Goal: Task Accomplishment & Management: Use online tool/utility

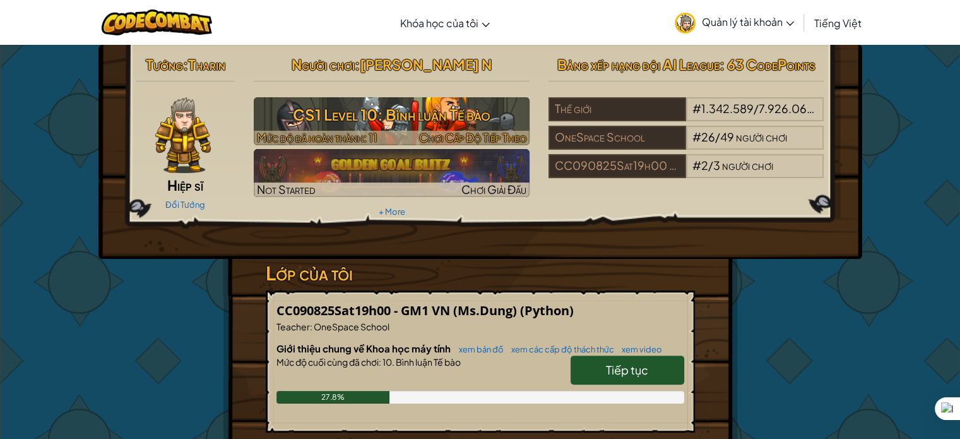
click at [425, 116] on h3 "CS1 Level 10: Bình luận Tế bào" at bounding box center [392, 114] width 276 height 28
select select "vi"
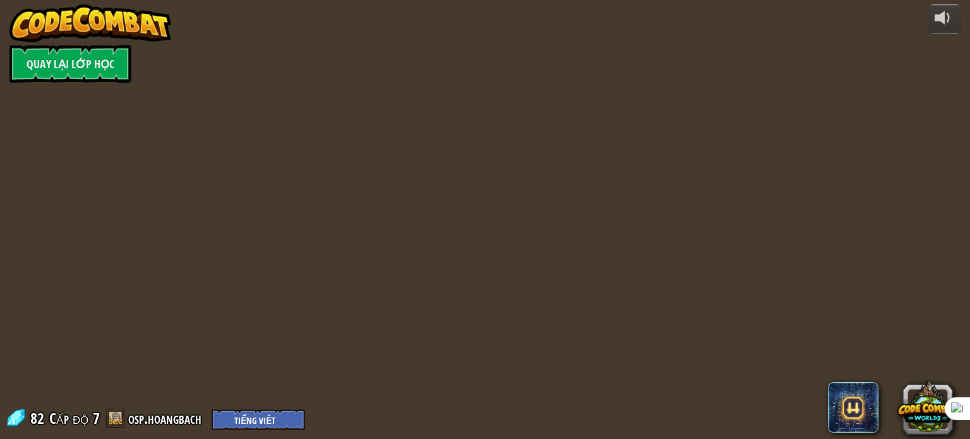
select select "vi"
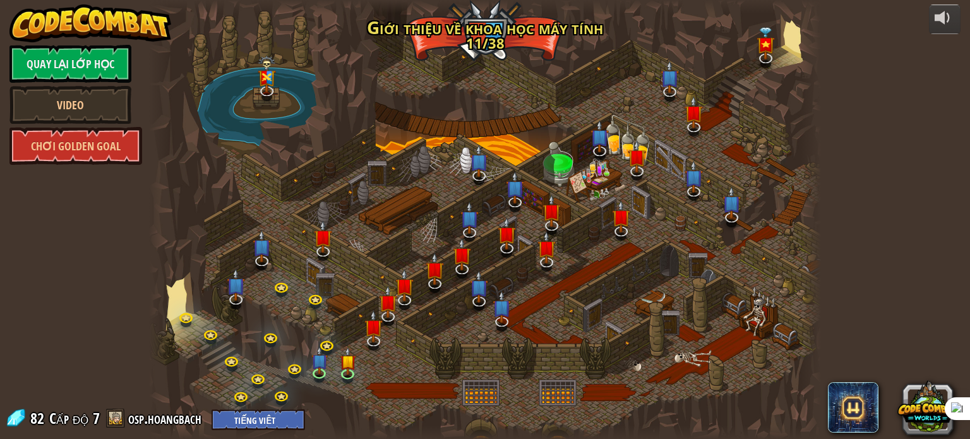
select select "vi"
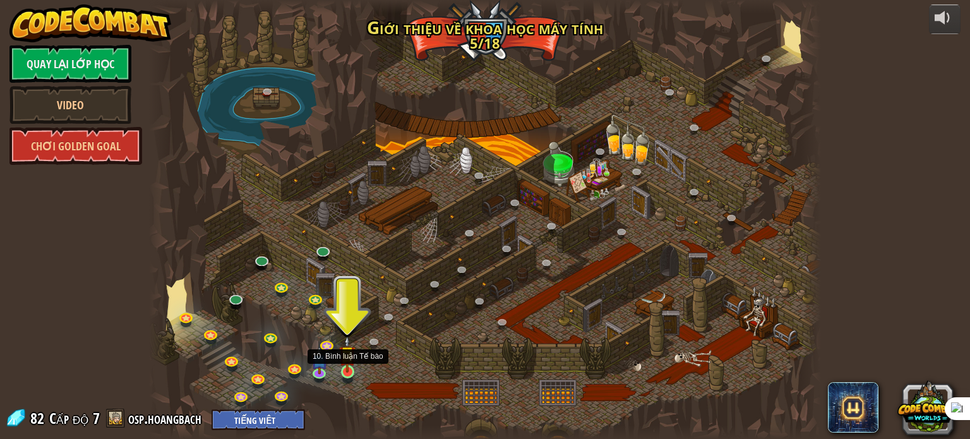
click at [348, 371] on img at bounding box center [347, 354] width 16 height 38
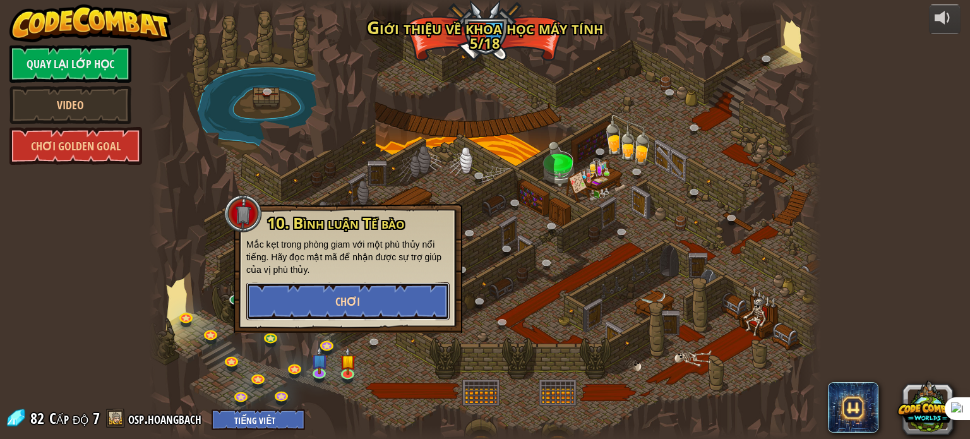
click at [375, 299] on button "Chơi" at bounding box center [347, 301] width 203 height 38
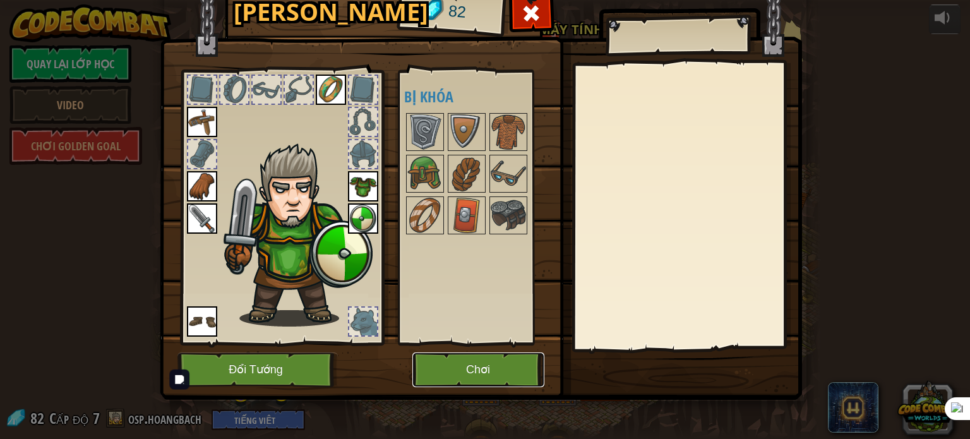
click at [477, 376] on button "Chơi" at bounding box center [478, 369] width 132 height 35
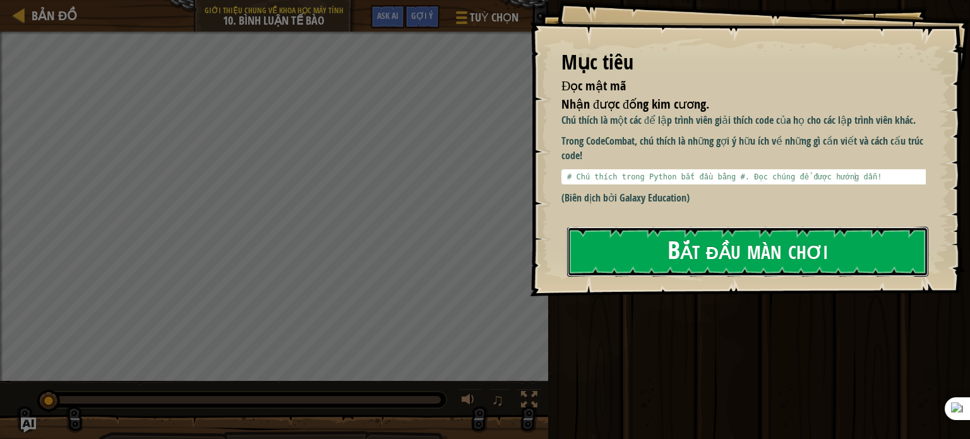
click at [651, 251] on button "Bắt đầu màn chơi" at bounding box center [747, 252] width 361 height 50
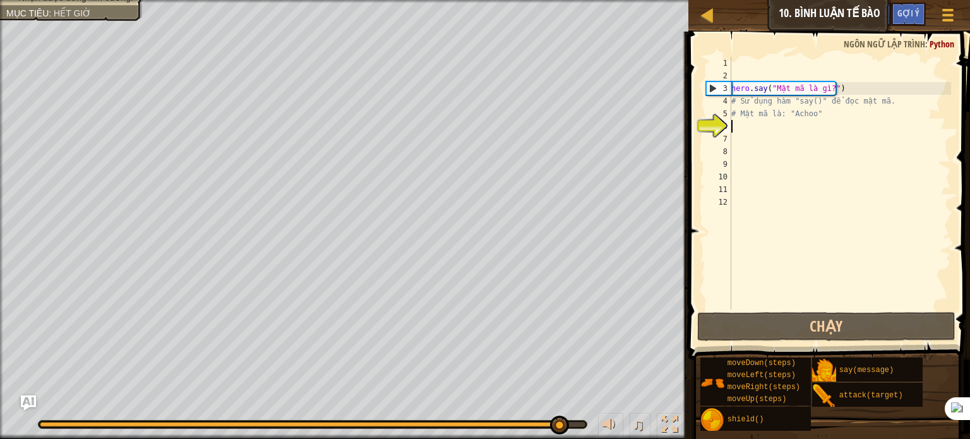
scroll to position [6, 0]
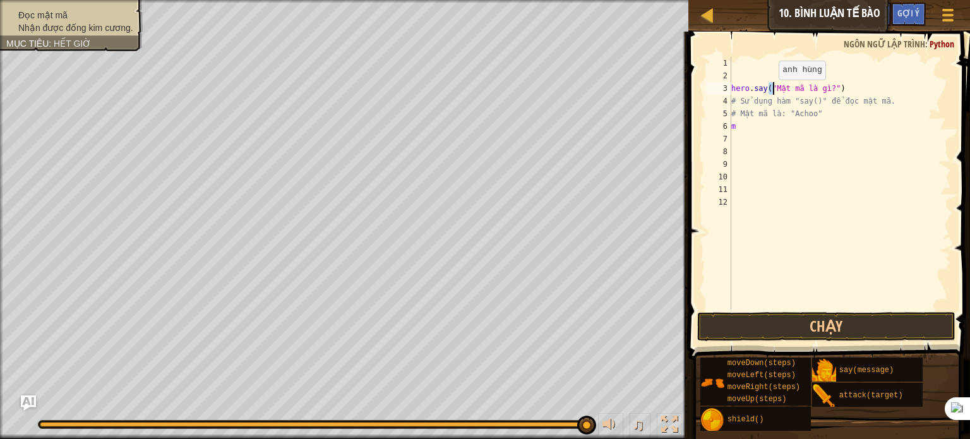
click at [772, 92] on div "hero . say ( "Mật mã là gì?" ) # Sử dụng hàm "say()" để đọc mật mã. # Mật mã là…" at bounding box center [839, 196] width 222 height 278
type textarea "hero.say("Mật mã là gì?")"
click at [778, 158] on div "hero . say ( "Mật mã là gì?" ) # Sử dụng hàm "say()" để đọc mật mã. # Mật mã là…" at bounding box center [839, 196] width 222 height 278
click at [771, 88] on div "hero . say ( "Mật mã là gì?" ) # Sử dụng hàm "say()" để đọc mật mã. # Mật mã là…" at bounding box center [839, 196] width 222 height 278
drag, startPoint x: 826, startPoint y: 88, endPoint x: 768, endPoint y: 88, distance: 57.4
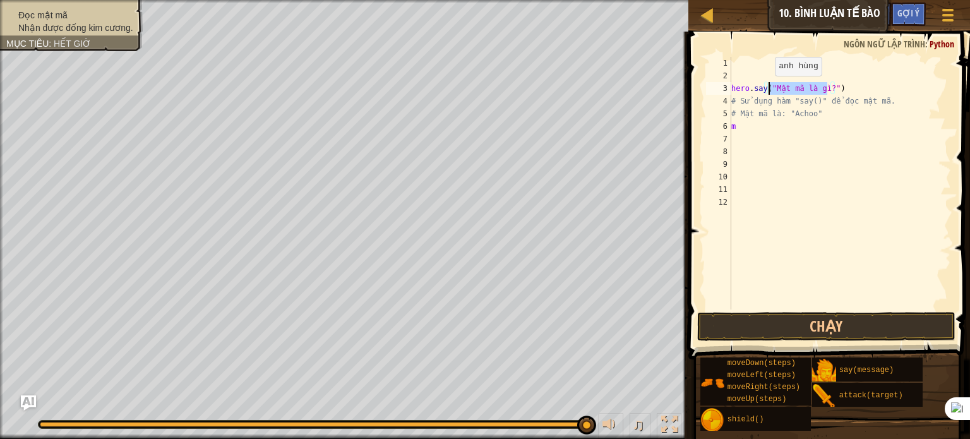
click at [768, 88] on div "hero . say ( "Mật mã là gì?" ) # Sử dụng hàm "say()" để đọc mật mã. # Mật mã là…" at bounding box center [839, 196] width 222 height 278
click at [768, 88] on div "hero . say ( ") # Sử dụng hàm "say()" để đọc mật mã. # Mật mã là: "Achoo" m" at bounding box center [839, 196] width 222 height 278
click at [768, 88] on div "hero . say ( ) # Sử dụng hàm "say()" để đọc mật mã. # Mật mã là: "Achoo" m" at bounding box center [839, 196] width 222 height 278
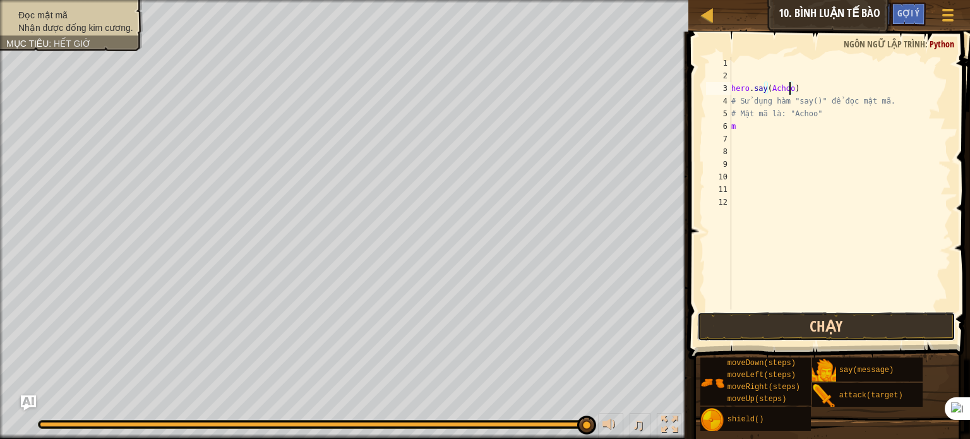
click at [884, 318] on button "Chạy" at bounding box center [826, 326] width 258 height 29
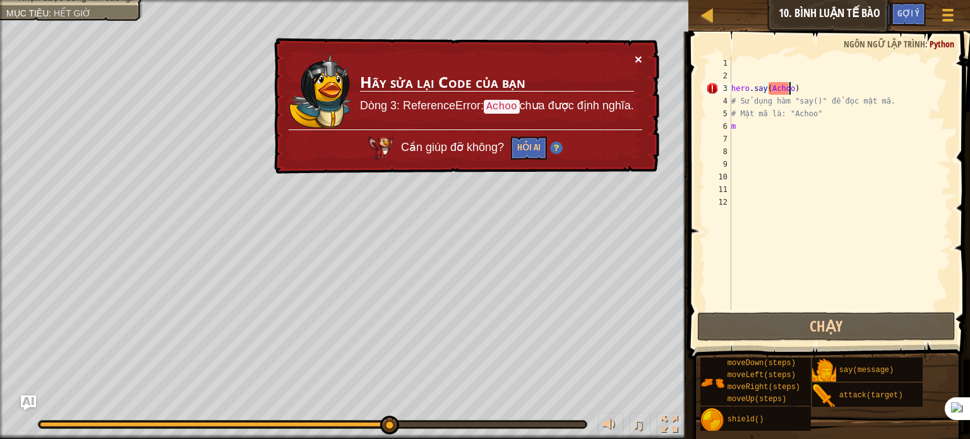
click at [639, 57] on button "×" at bounding box center [638, 58] width 8 height 13
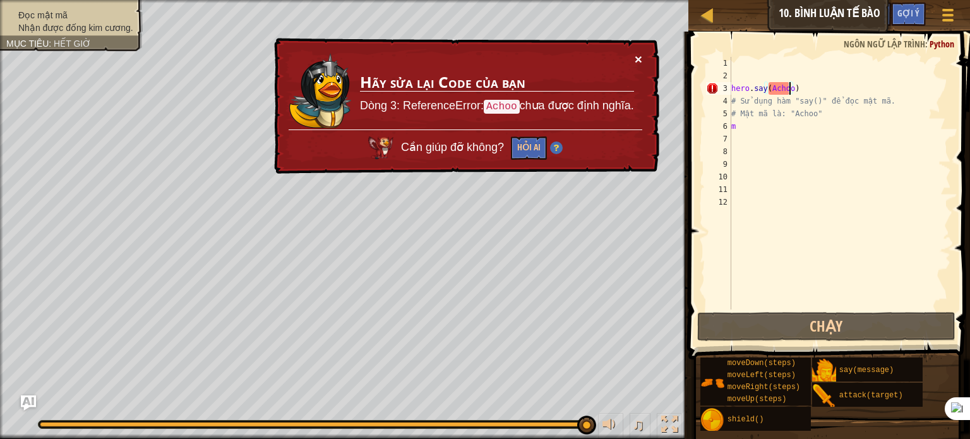
click at [640, 59] on button "×" at bounding box center [638, 58] width 8 height 13
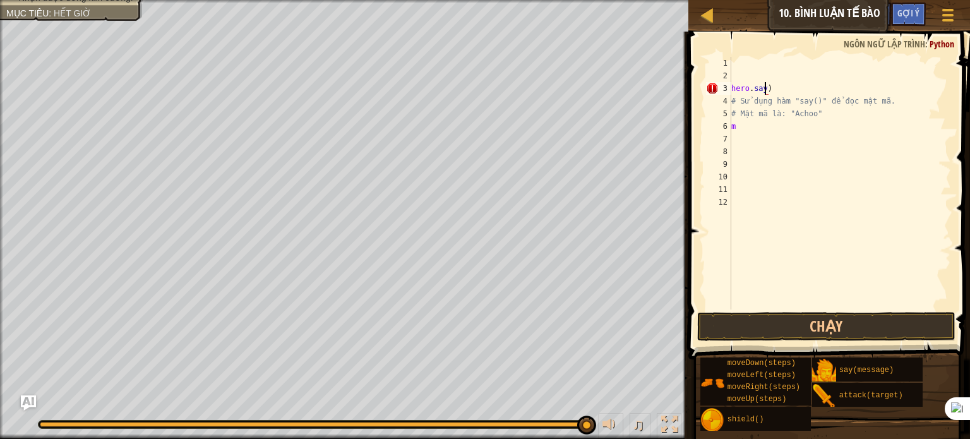
scroll to position [6, 1]
type textarea ")"
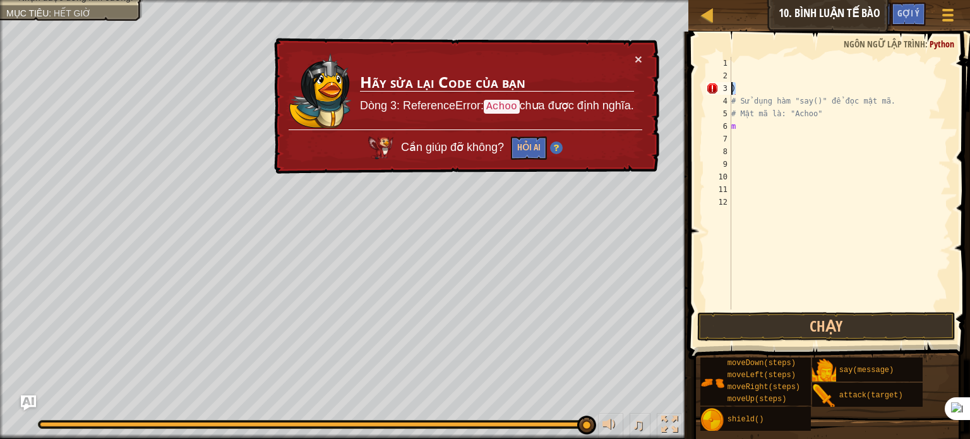
drag, startPoint x: 739, startPoint y: 88, endPoint x: 715, endPoint y: 93, distance: 24.5
click at [715, 93] on div ") 1 2 3 4 5 6 7 8 9 10 11 12 ) # Sử dụng hàm "say()" để đọc mật mã. # Mật mã là…" at bounding box center [826, 183] width 247 height 252
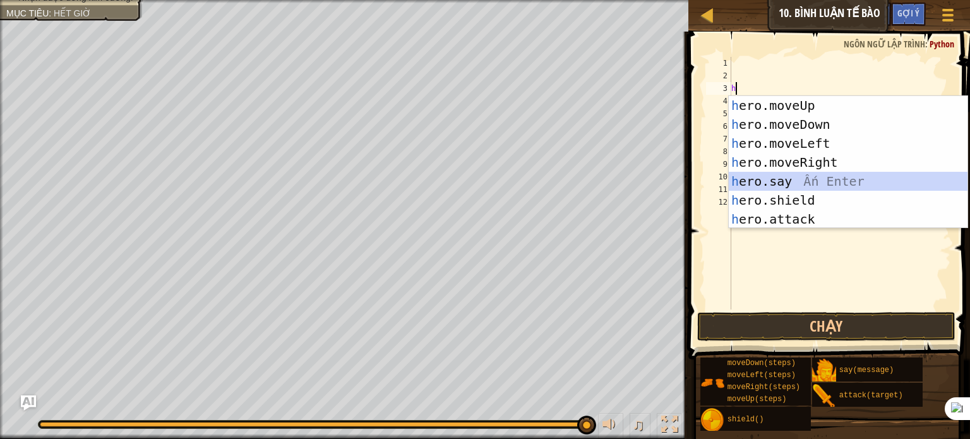
click at [808, 186] on div "h ero.moveUp Ấn Enter h ero.moveDown Ấn Enter h ero.moveLeft Ấn Enter h ero.mov…" at bounding box center [847, 181] width 239 height 170
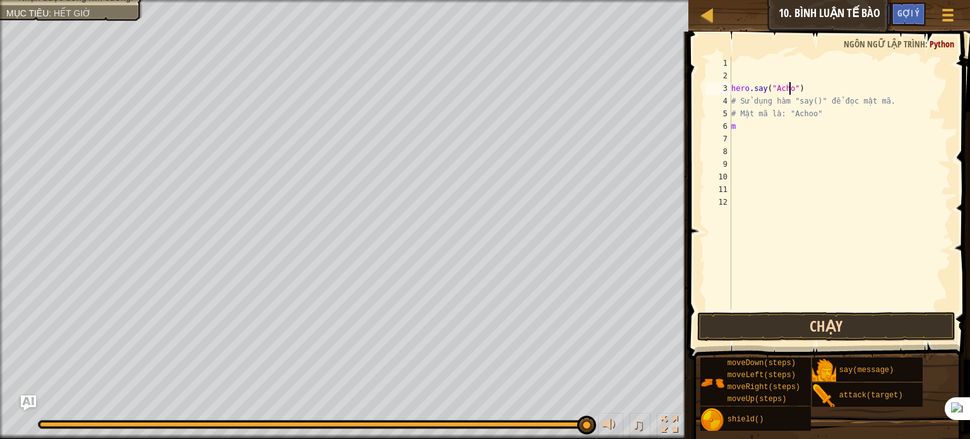
scroll to position [6, 5]
click at [793, 314] on button "Chạy" at bounding box center [826, 326] width 258 height 29
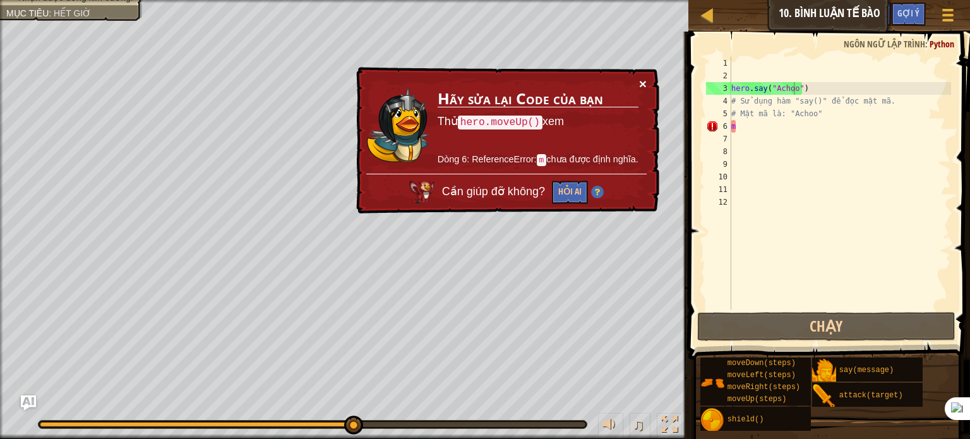
click at [644, 85] on button "×" at bounding box center [643, 83] width 8 height 13
drag, startPoint x: 734, startPoint y: 126, endPoint x: 723, endPoint y: 126, distance: 11.4
click at [723, 126] on div "hero.say("Achoo") 1 2 3 4 5 6 7 8 9 10 11 12 hero . say ( "Achoo" ) # Sử dụng h…" at bounding box center [826, 183] width 247 height 252
type textarea "m"
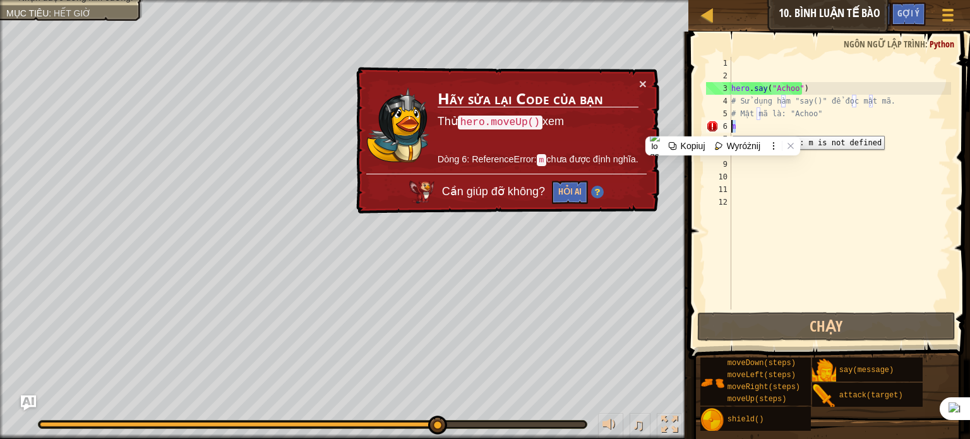
scroll to position [6, 0]
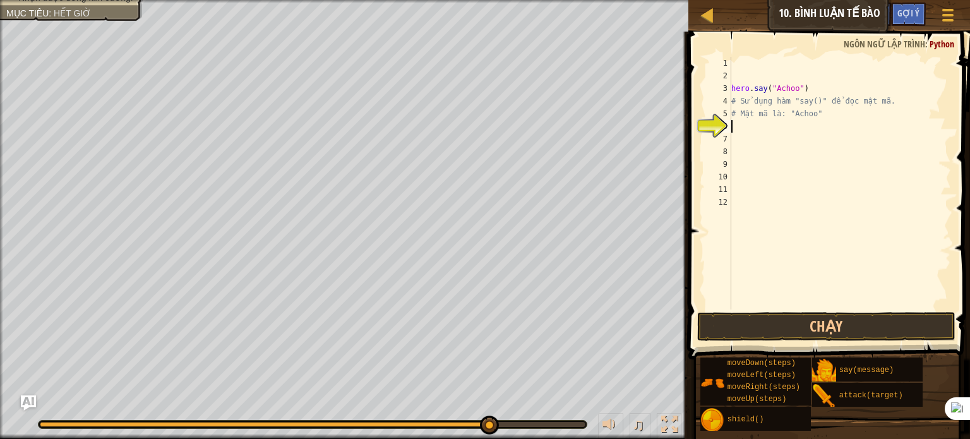
type textarea "m"
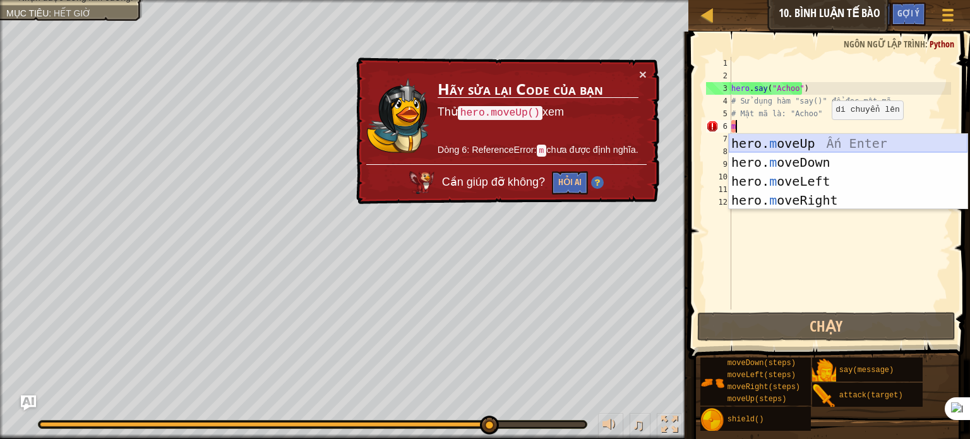
click at [830, 143] on div "hero. m oveUp Ấn Enter hero. m oveDown Ấn Enter hero. m oveLeft Ấn Enter hero. …" at bounding box center [847, 191] width 239 height 114
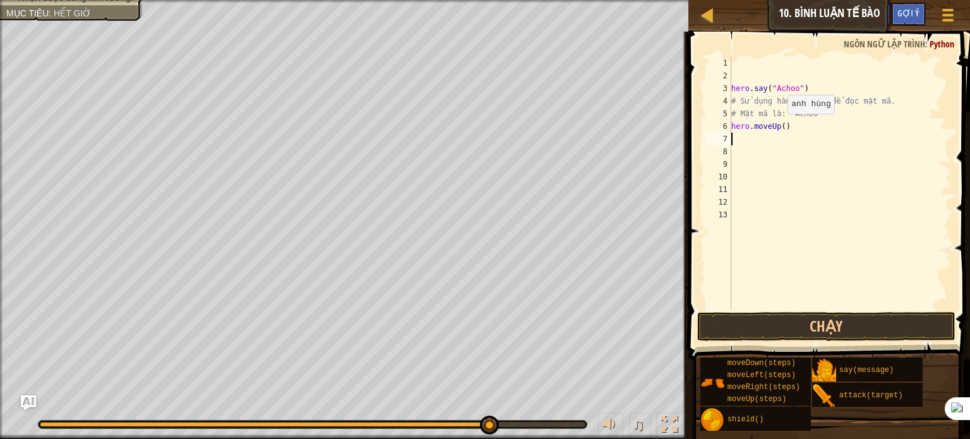
click at [781, 126] on div "hero . say ( "Achoo" ) # Sử dụng hàm "say()" để đọc mật mã. # Mật mã là: "Achoo…" at bounding box center [839, 196] width 222 height 278
click at [767, 330] on button "Chạy" at bounding box center [826, 326] width 258 height 29
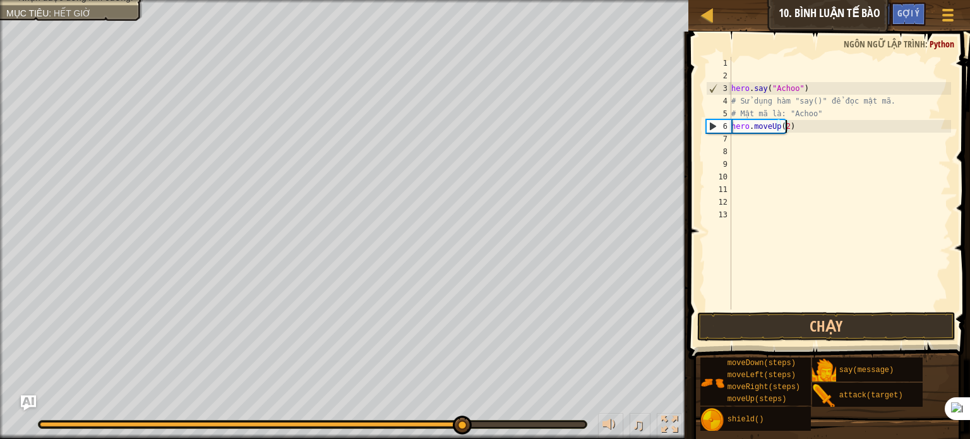
scroll to position [6, 4]
type textarea "hero.moveUp(2)"
click at [927, 336] on button "Chạy" at bounding box center [826, 326] width 258 height 29
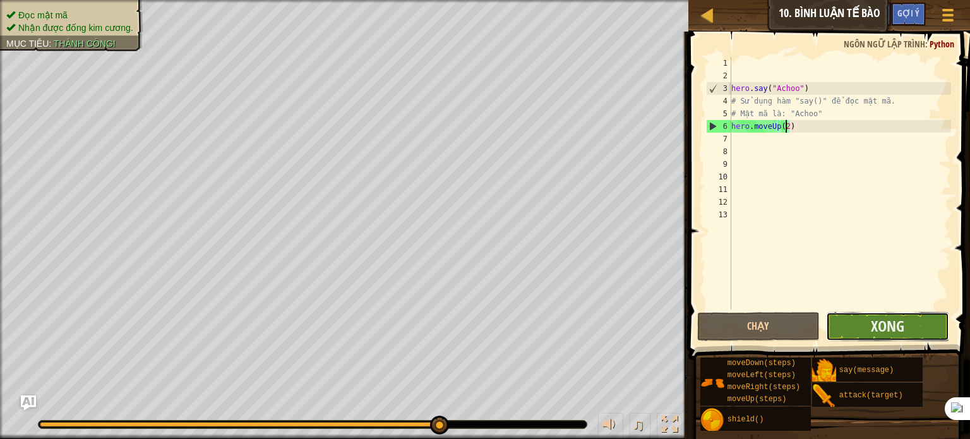
click at [860, 320] on button "Xong" at bounding box center [887, 326] width 123 height 29
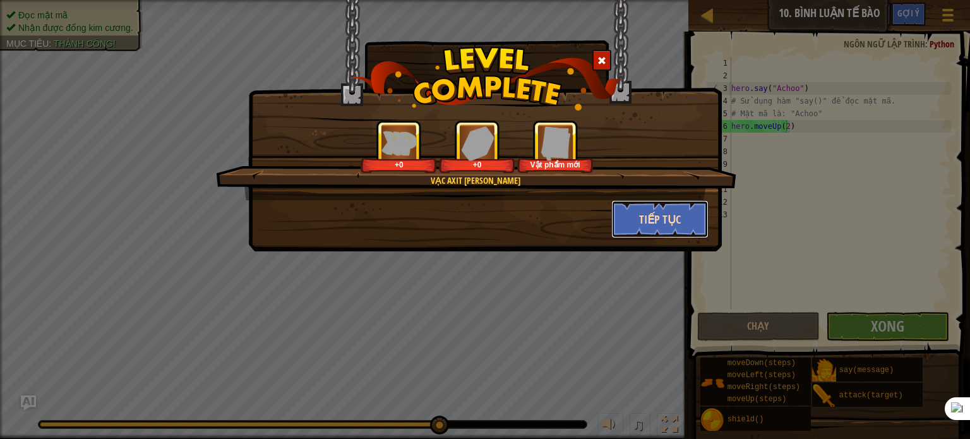
click at [700, 218] on button "Tiếp tục" at bounding box center [660, 219] width 98 height 38
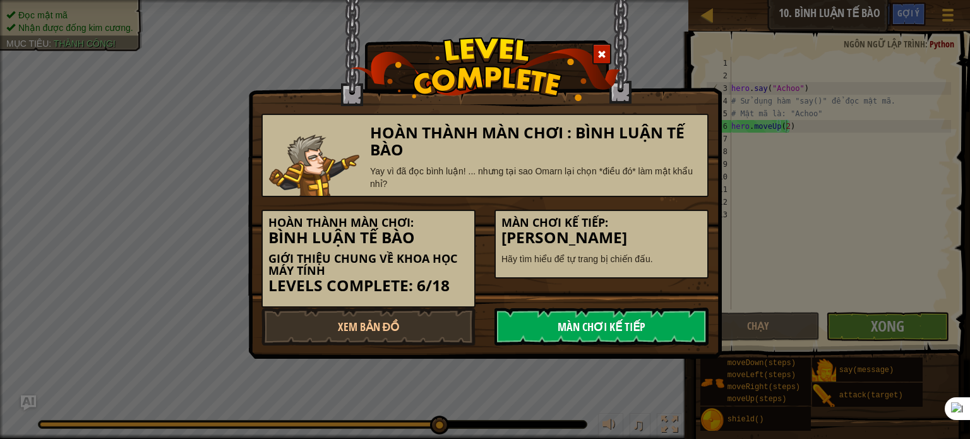
click at [668, 323] on link "Màn chơi kế tiếp" at bounding box center [601, 326] width 214 height 38
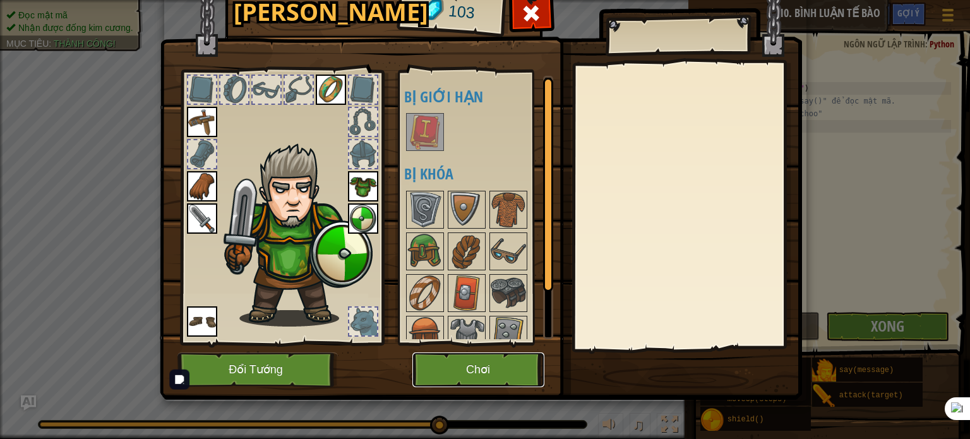
click at [528, 366] on button "Chơi" at bounding box center [478, 369] width 132 height 35
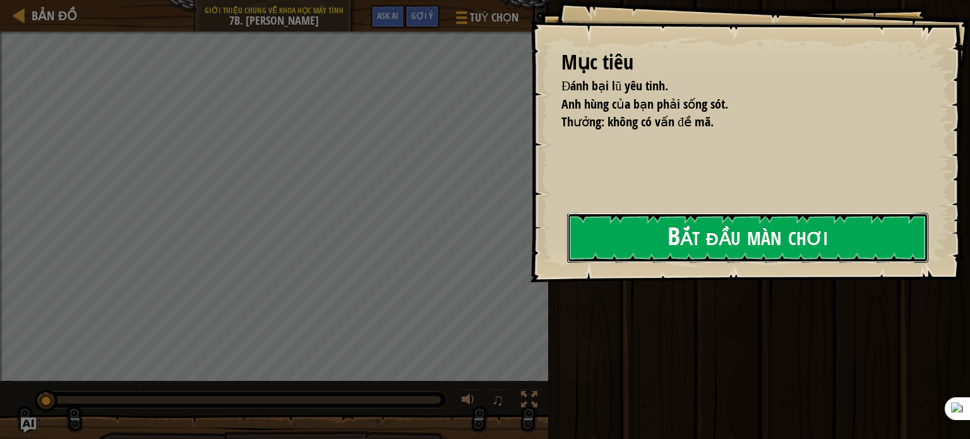
click at [783, 214] on button "Bắt đầu màn chơi" at bounding box center [747, 238] width 361 height 50
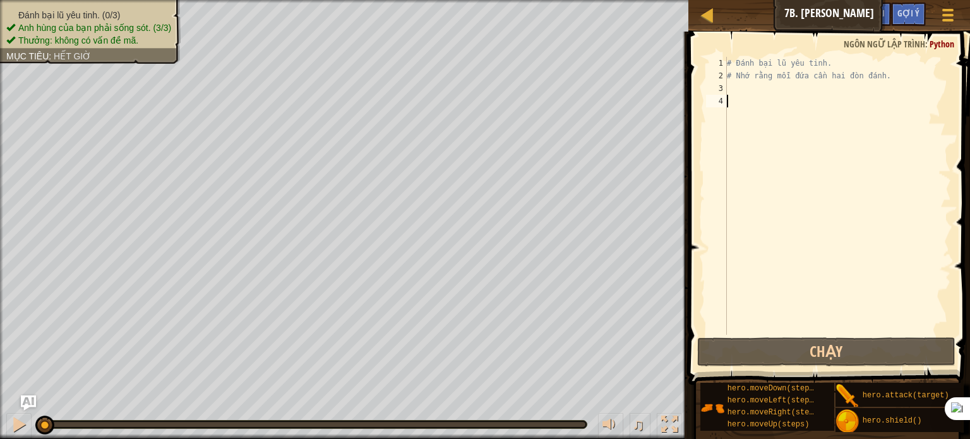
type textarea "m"
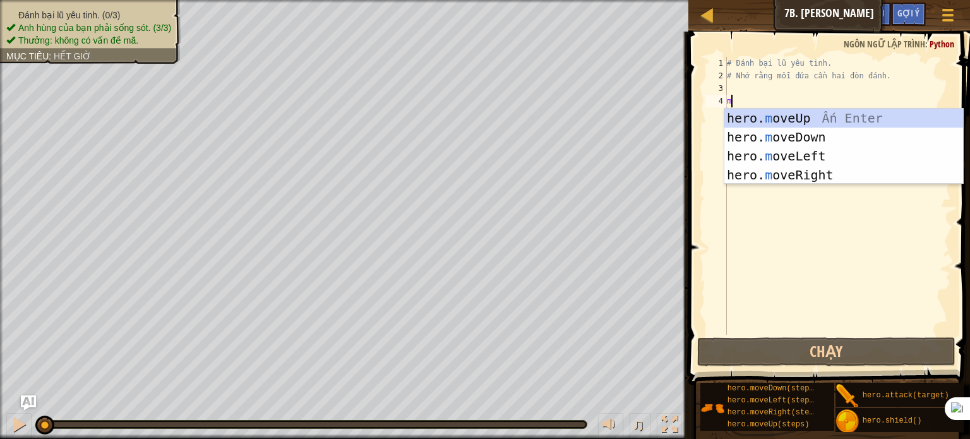
scroll to position [6, 0]
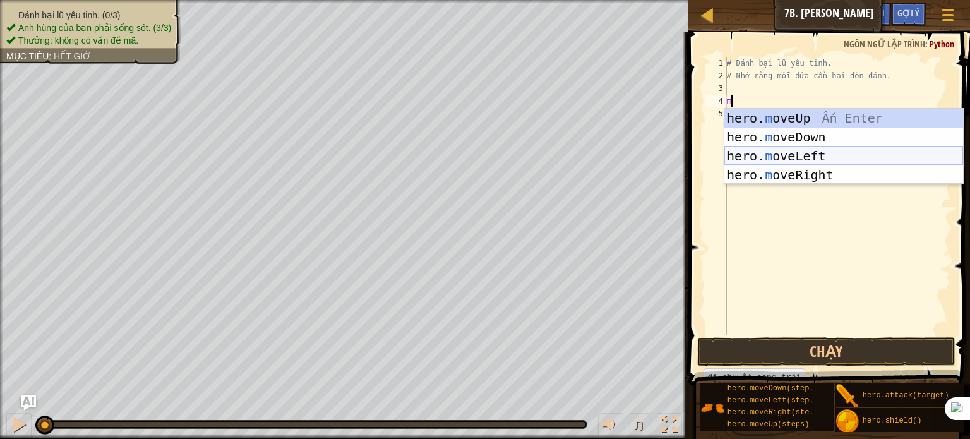
click at [802, 150] on div "hero. m oveUp Ấn Enter hero. m oveDown Ấn Enter hero. m oveLeft Ấn Enter hero. …" at bounding box center [843, 166] width 239 height 114
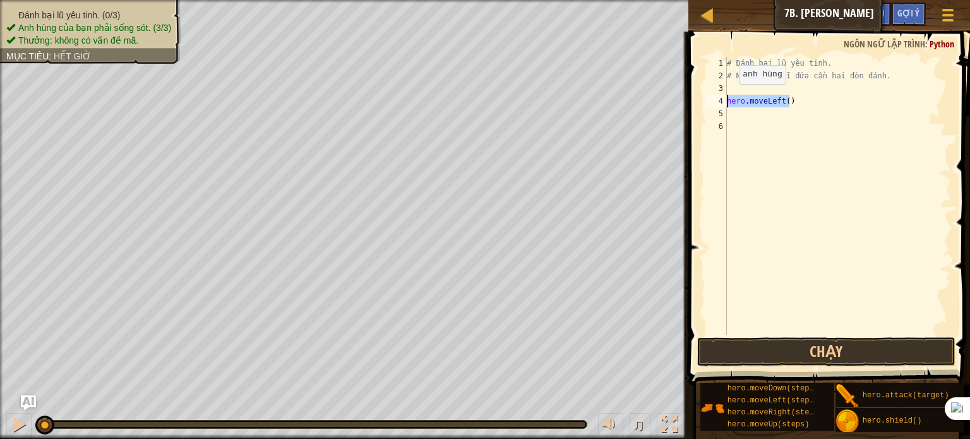
drag, startPoint x: 792, startPoint y: 102, endPoint x: 723, endPoint y: 97, distance: 68.4
click at [723, 97] on div "1 2 3 4 5 6 # Đánh bại lũ yêu tinh. # Nhớ rằng mỗi đứa cần hai đòn đánh. hero .…" at bounding box center [826, 196] width 247 height 278
type textarea "hero.moveLeft()"
type textarea "m"
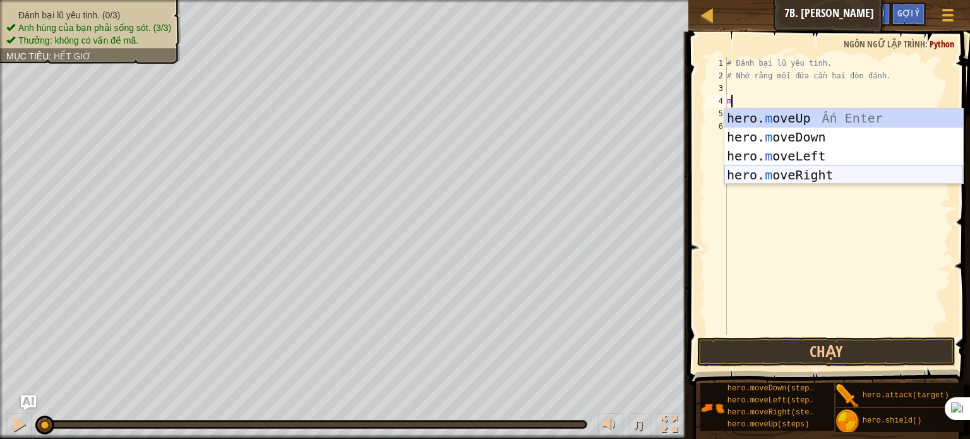
click at [798, 178] on div "hero. m oveUp Ấn Enter hero. m oveDown Ấn Enter hero. m oveLeft Ấn Enter hero. …" at bounding box center [843, 166] width 239 height 114
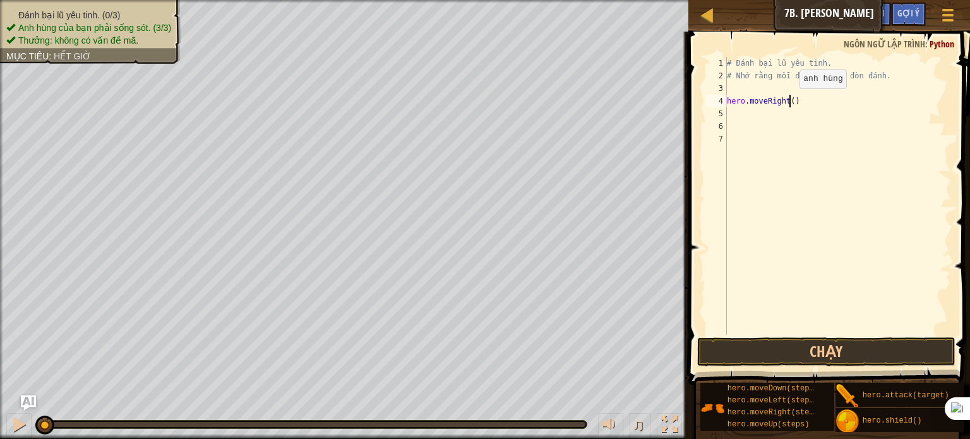
click at [788, 100] on div "# Đánh bại lũ yêu tinh. # Nhớ rằng mỗi đứa cần hai đòn đánh. hero . moveRight (…" at bounding box center [837, 208] width 227 height 303
type textarea "hero.moveRight(1)"
click at [895, 341] on button "Chạy" at bounding box center [826, 351] width 258 height 29
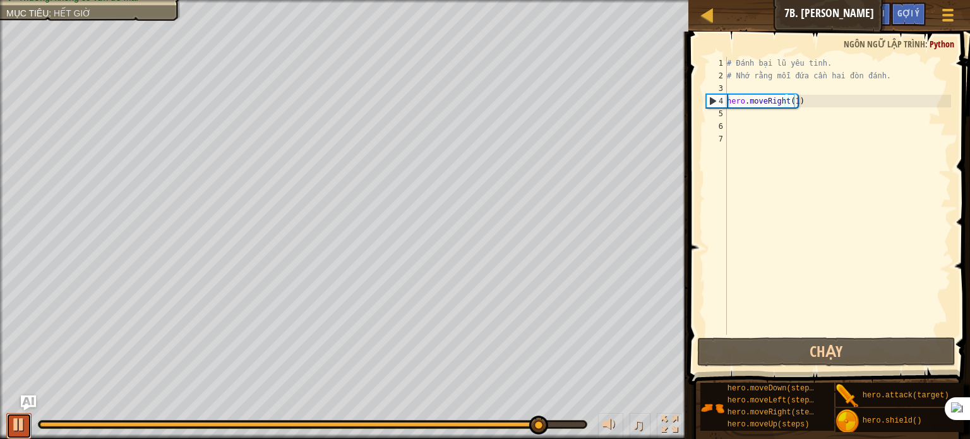
click at [20, 426] on div at bounding box center [19, 424] width 16 height 16
click at [727, 117] on div "# Đánh bại lũ yêu tinh. # Nhớ rằng mỗi đứa cần hai đòn đánh. hero . moveRight (…" at bounding box center [837, 208] width 227 height 303
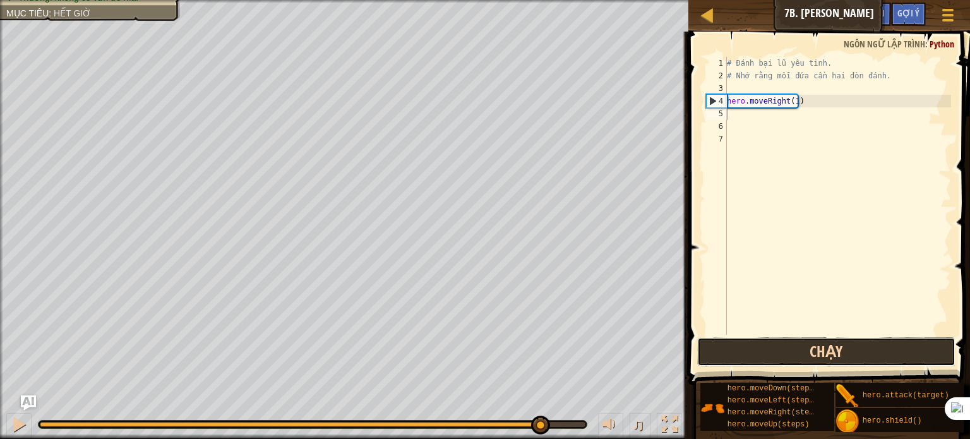
click at [806, 353] on button "Chạy" at bounding box center [826, 351] width 258 height 29
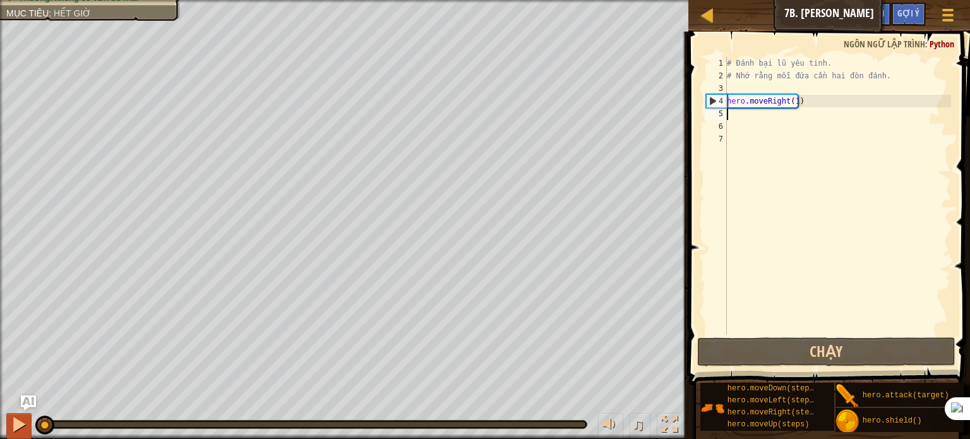
drag, startPoint x: 406, startPoint y: 419, endPoint x: 16, endPoint y: 426, distance: 389.5
click at [16, 426] on div "♫" at bounding box center [344, 421] width 688 height 38
click at [16, 426] on div at bounding box center [19, 424] width 16 height 16
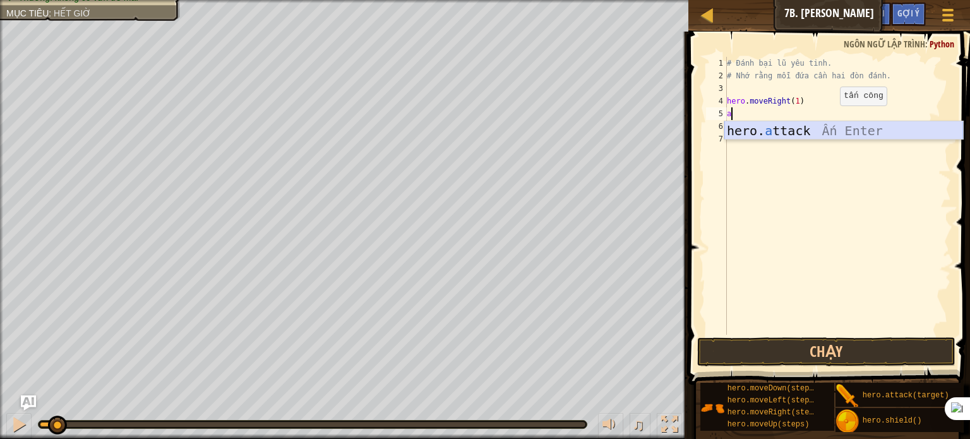
click at [808, 134] on div "hero. a ttack Ấn Enter" at bounding box center [843, 149] width 239 height 57
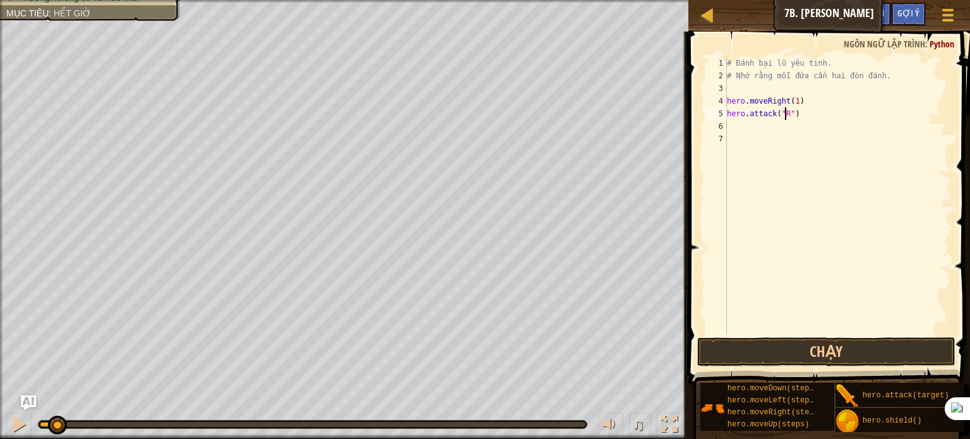
scroll to position [6, 5]
type textarea "hero.attack("Rig")"
click at [727, 128] on div "# Đánh bại lũ yêu tinh. # Nhớ rằng mỗi đứa cần hai đòn đánh. hero . moveRight (…" at bounding box center [837, 208] width 227 height 303
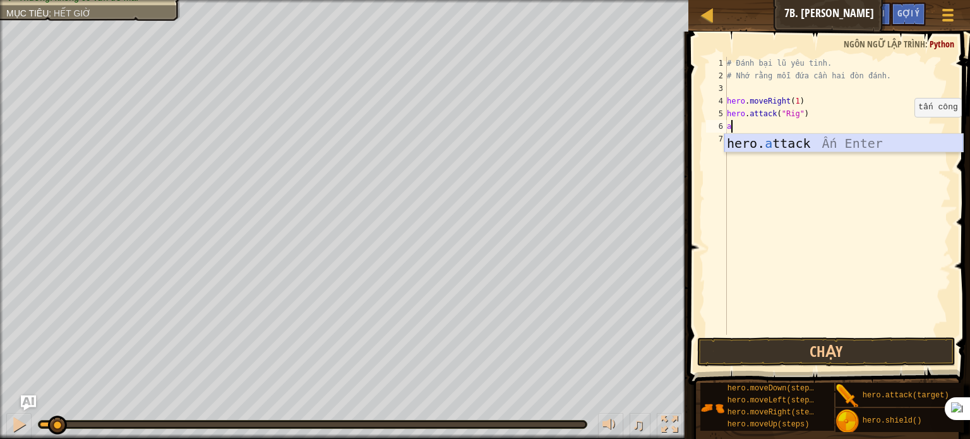
click at [798, 140] on div "hero. a ttack Ấn Enter" at bounding box center [843, 162] width 239 height 57
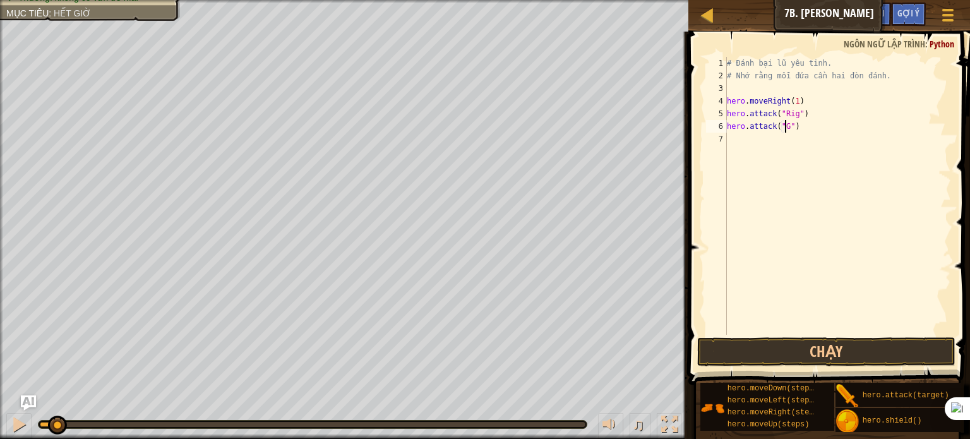
scroll to position [6, 5]
type textarea "hero.attack("Gurt")"
click at [729, 140] on div "# Đánh bại lũ yêu tinh. # Nhớ rằng mỗi đứa cần hai đòn đánh. hero . moveRight (…" at bounding box center [837, 208] width 227 height 303
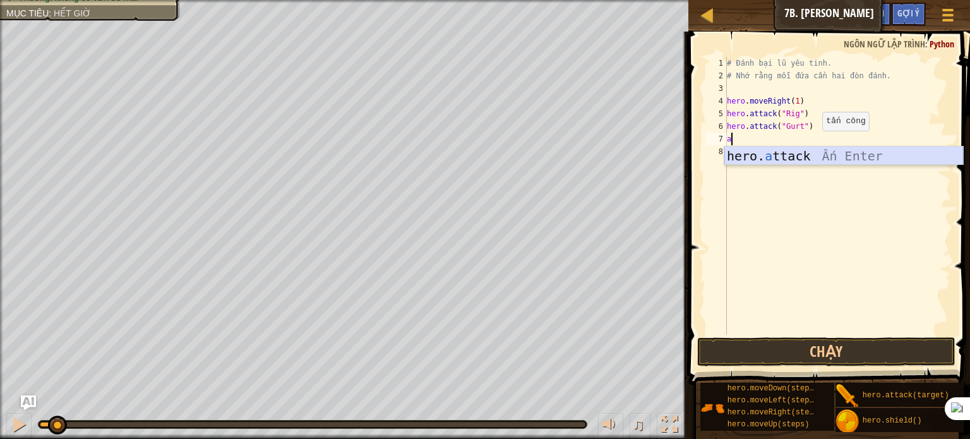
click at [838, 157] on div "hero. a ttack Ấn Enter" at bounding box center [843, 174] width 239 height 57
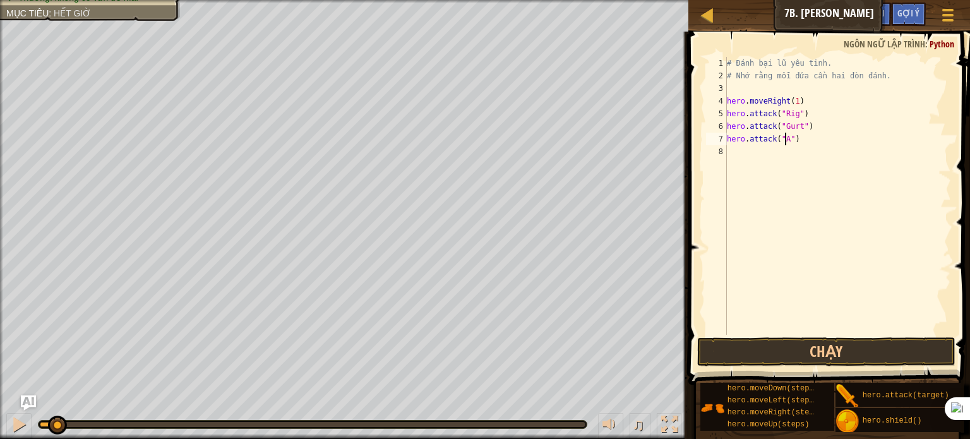
scroll to position [6, 5]
click at [835, 353] on button "Chạy" at bounding box center [826, 351] width 258 height 29
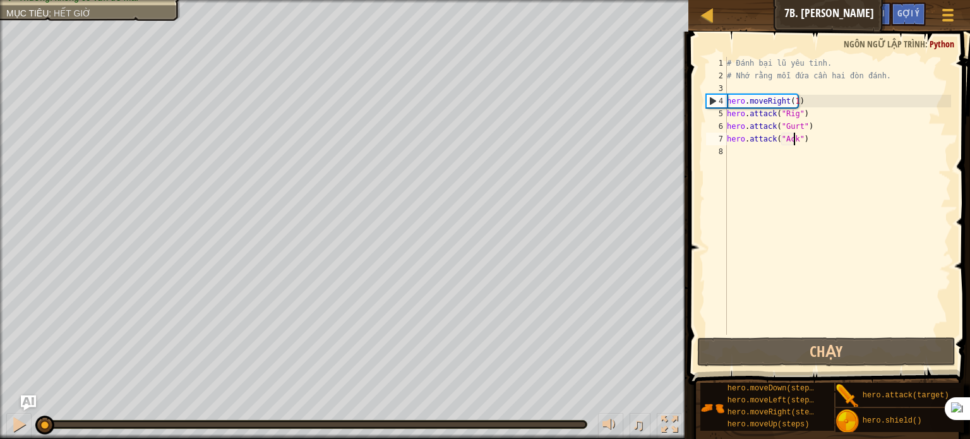
drag, startPoint x: 585, startPoint y: 419, endPoint x: 0, endPoint y: 353, distance: 588.8
click at [0, 353] on div "Đánh bại lũ yêu tinh. (0/3) Anh hùng của bạn phải sống sót. (3/3) Thưởng: không…" at bounding box center [485, 219] width 970 height 439
drag, startPoint x: 806, startPoint y: 126, endPoint x: 838, endPoint y: 126, distance: 32.2
click at [838, 126] on div "# Đánh bại lũ yêu tinh. # Nhớ rằng mỗi đứa cần hai đòn đánh. hero . moveRight (…" at bounding box center [837, 208] width 227 height 303
drag, startPoint x: 804, startPoint y: 113, endPoint x: 725, endPoint y: 112, distance: 78.9
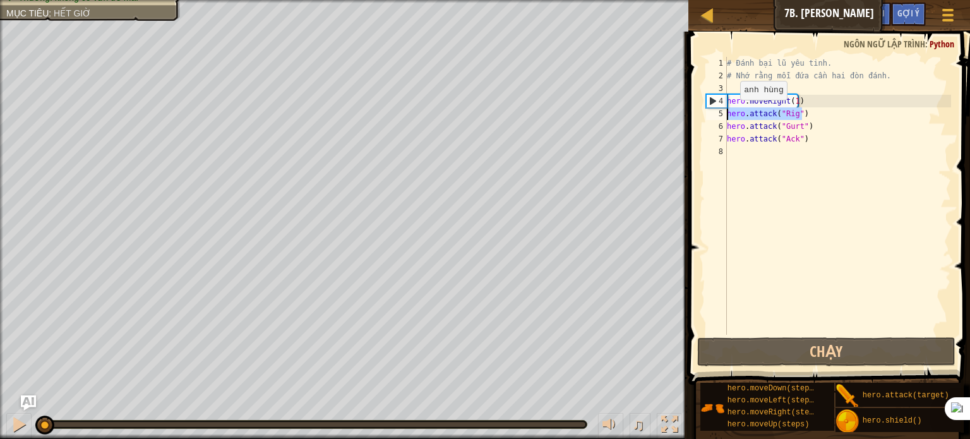
click at [725, 112] on div "hero.attack("Gurt") 1 2 3 4 5 6 7 8 # Đánh bại lũ yêu tinh. # Nhớ rằng mỗi đứa …" at bounding box center [826, 196] width 247 height 278
type textarea "hero.attack("Rig")"
click at [771, 98] on div "Kopiuj" at bounding box center [773, 97] width 25 height 10
drag, startPoint x: 729, startPoint y: 151, endPoint x: 756, endPoint y: 160, distance: 27.9
click at [757, 159] on div "# Đánh bại lũ yêu tinh. # Nhớ rằng mỗi đứa cần hai đòn đánh. hero . moveRight (…" at bounding box center [837, 208] width 227 height 303
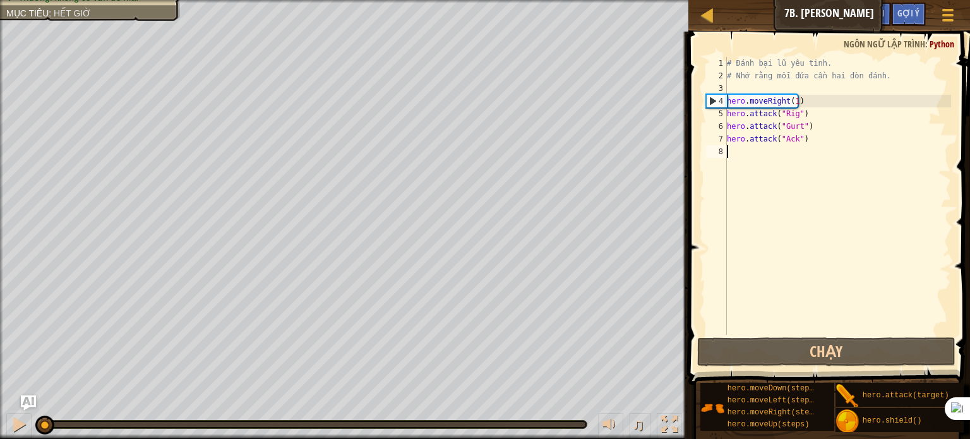
scroll to position [6, 0]
paste textarea "hero.attack("Rig")"
type textarea "hero.attack("Rig")"
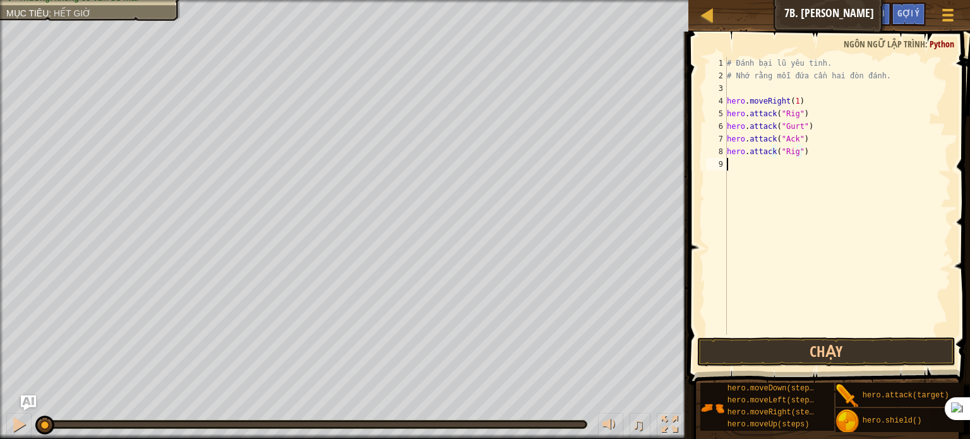
click at [845, 288] on div "# Đánh bại lũ yêu tinh. # Nhớ rằng mỗi đứa cần hai đòn đánh. hero . moveRight (…" at bounding box center [837, 208] width 227 height 303
drag, startPoint x: 804, startPoint y: 125, endPoint x: 715, endPoint y: 126, distance: 89.0
click at [715, 126] on div "1 2 3 4 5 6 7 8 9 # Đánh bại lũ yêu tinh. # Nhớ rằng mỗi đứa cần hai đòn đánh. …" at bounding box center [826, 196] width 247 height 278
type textarea "hero.attack("Gurt")"
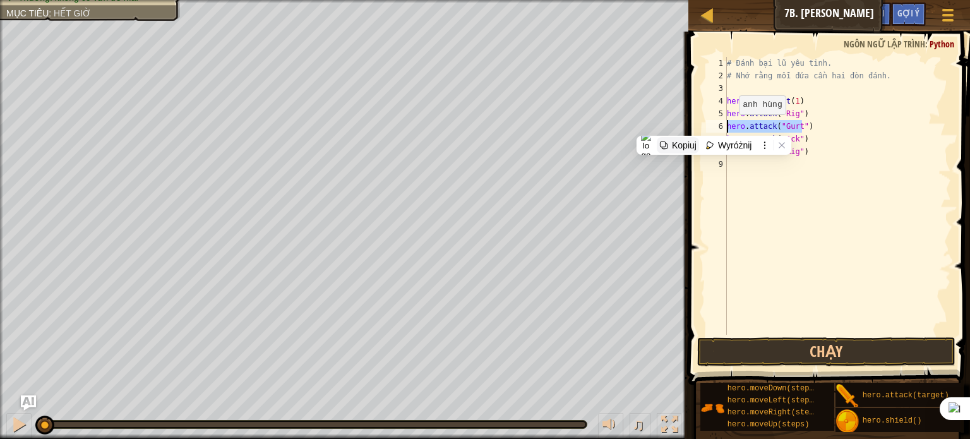
click at [691, 141] on div "Kopiuj" at bounding box center [684, 145] width 25 height 10
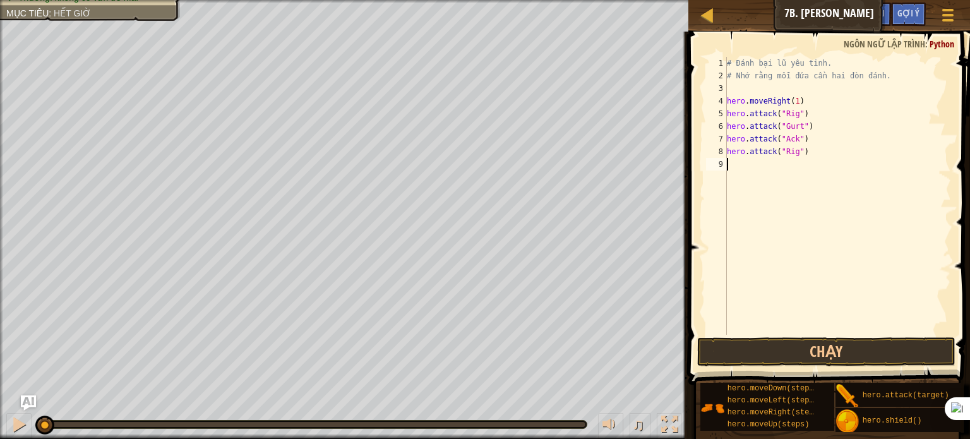
click at [727, 164] on div "# Đánh bại lũ yêu tinh. # Nhớ rằng mỗi đứa cần hai đòn đánh. hero . moveRight (…" at bounding box center [837, 208] width 227 height 303
paste textarea "hero.attack("Gurt""
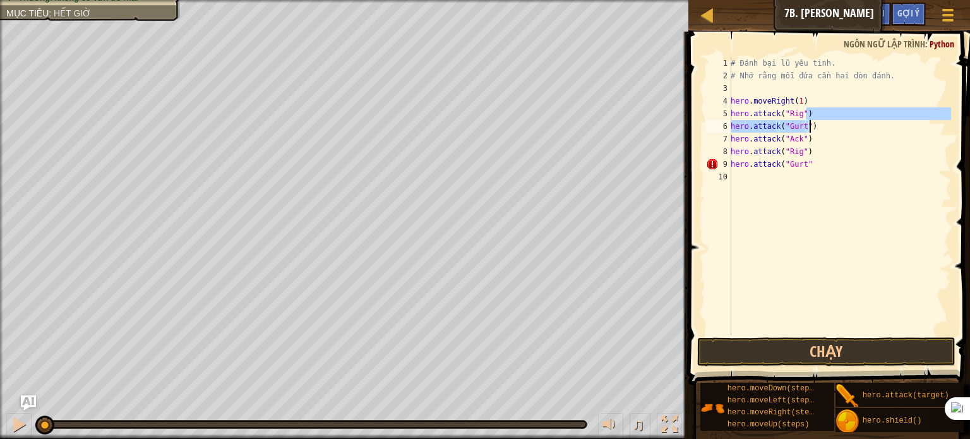
drag, startPoint x: 811, startPoint y: 112, endPoint x: 856, endPoint y: 121, distance: 45.8
click at [856, 121] on div "# Đánh bại lũ yêu tinh. # Nhớ rằng mỗi đứa cần hai đòn đánh. hero . moveRight (…" at bounding box center [839, 208] width 223 height 303
click at [845, 146] on button "Wyróżnij" at bounding box center [870, 141] width 52 height 16
click at [806, 163] on div "# Đánh bại lũ yêu tinh. # Nhớ rằng mỗi đứa cần hai đòn đánh. hero . moveRight (…" at bounding box center [839, 208] width 223 height 303
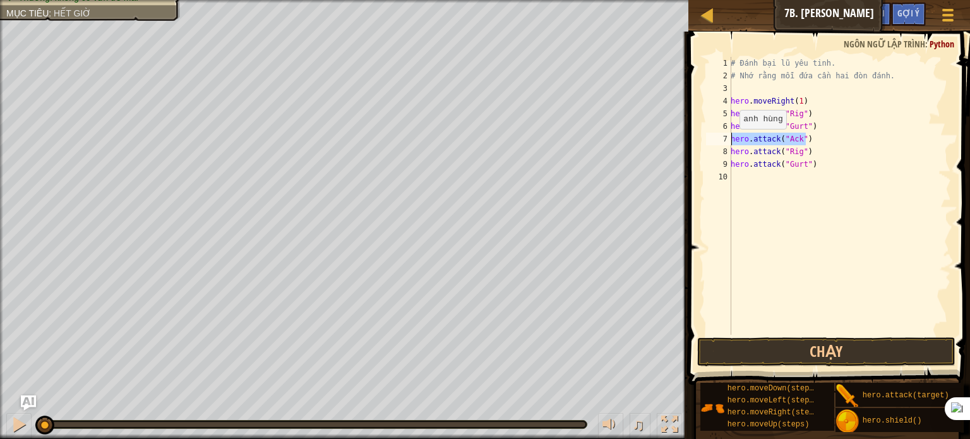
drag, startPoint x: 813, startPoint y: 138, endPoint x: 723, endPoint y: 141, distance: 90.3
click at [723, 141] on div "hero.attack("Gurt") 1 2 3 4 5 6 7 8 9 10 # Đánh bại lũ yêu tinh. # Nhớ rằng mỗi…" at bounding box center [826, 196] width 247 height 278
type textarea "hero.attack("Ack")"
click at [701, 162] on div "Kopiuj" at bounding box center [692, 160] width 25 height 10
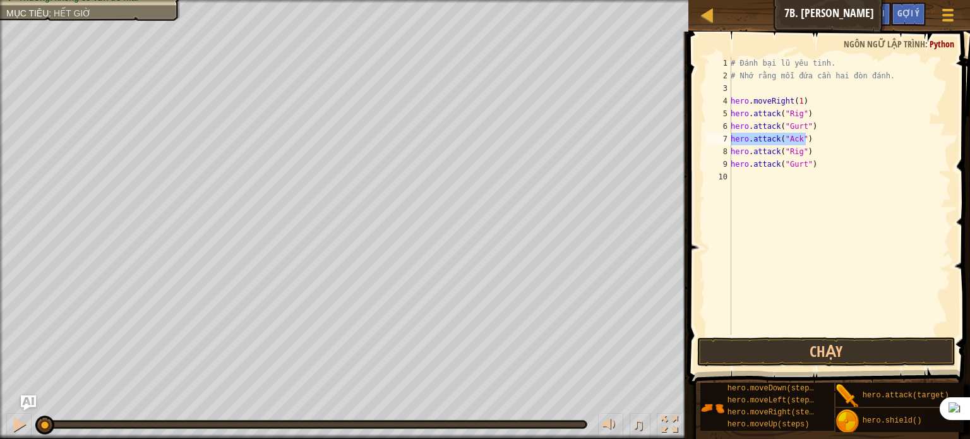
click at [732, 175] on div "# Đánh bại lũ yêu tinh. # Nhớ rằng mỗi đứa cần hai đòn đánh. hero . moveRight (…" at bounding box center [839, 208] width 223 height 303
paste textarea "hero.attack("Ack")"
type textarea "hero.attack("Ack")"
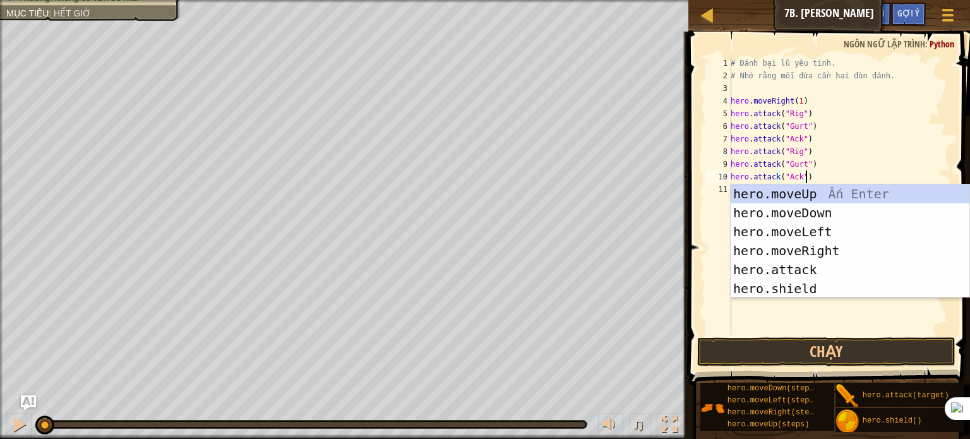
click at [929, 333] on div "# Đánh bại lũ yêu tinh. # Nhớ rằng mỗi đứa cần hai đòn đánh. hero . moveRight (…" at bounding box center [839, 208] width 223 height 303
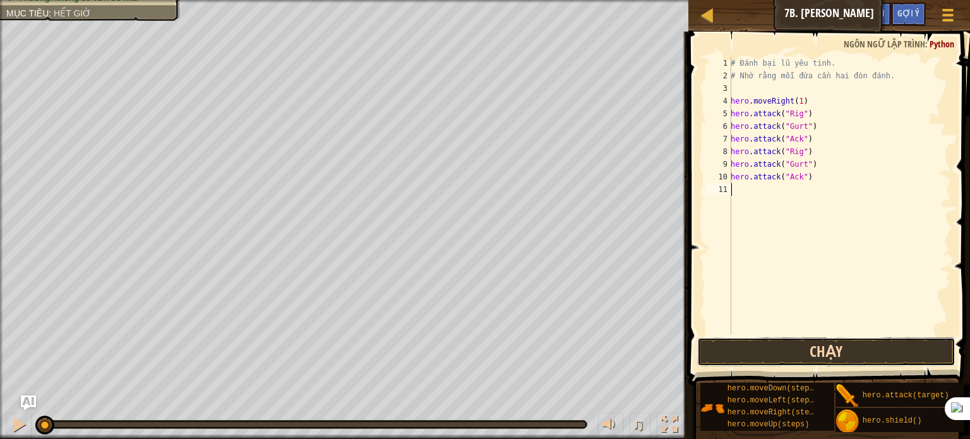
click at [911, 347] on button "Chạy" at bounding box center [826, 351] width 258 height 29
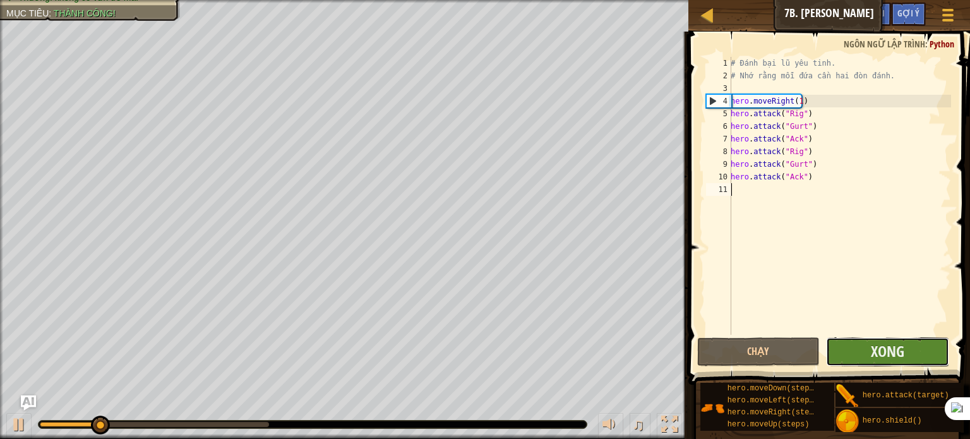
click at [908, 353] on button "Xong" at bounding box center [887, 351] width 123 height 29
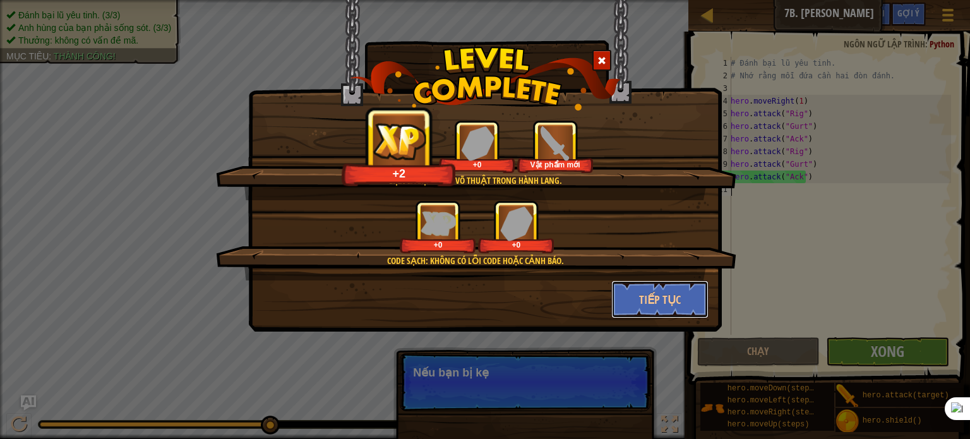
click at [716, 309] on div "Tiếp tục" at bounding box center [660, 299] width 117 height 38
click at [665, 307] on button "Tiếp tục" at bounding box center [660, 299] width 98 height 38
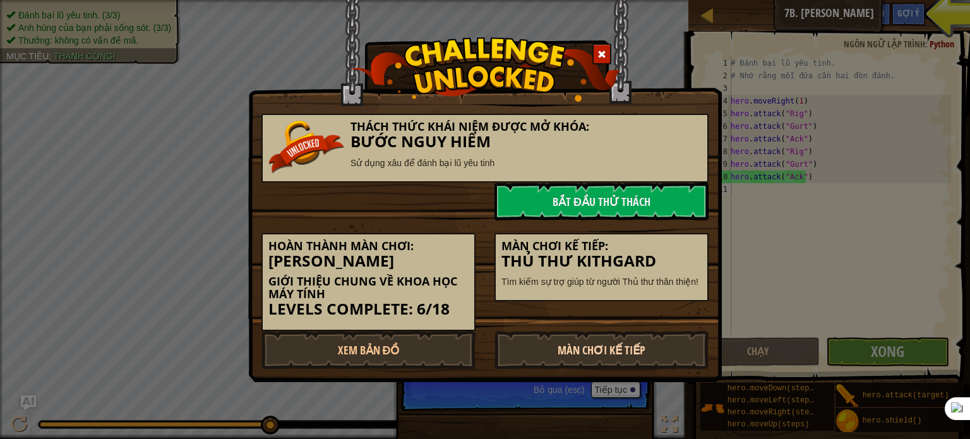
click at [614, 350] on link "Màn chơi kế tiếp" at bounding box center [601, 350] width 214 height 38
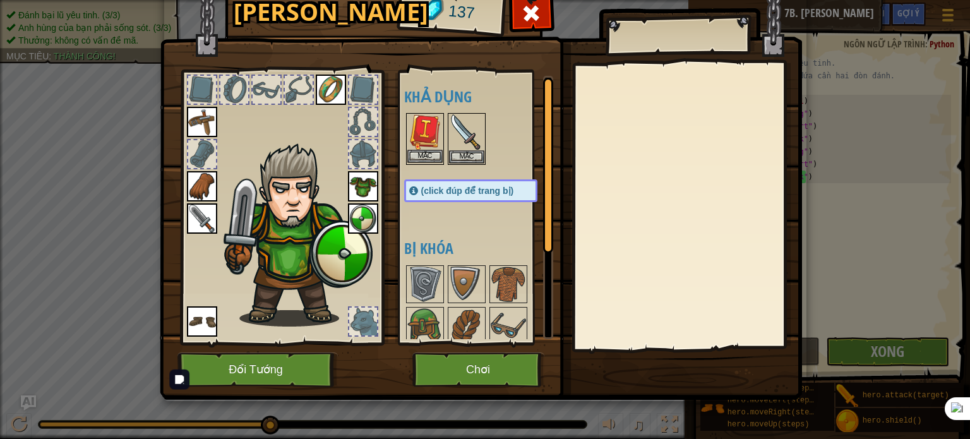
click at [424, 133] on img at bounding box center [424, 131] width 35 height 35
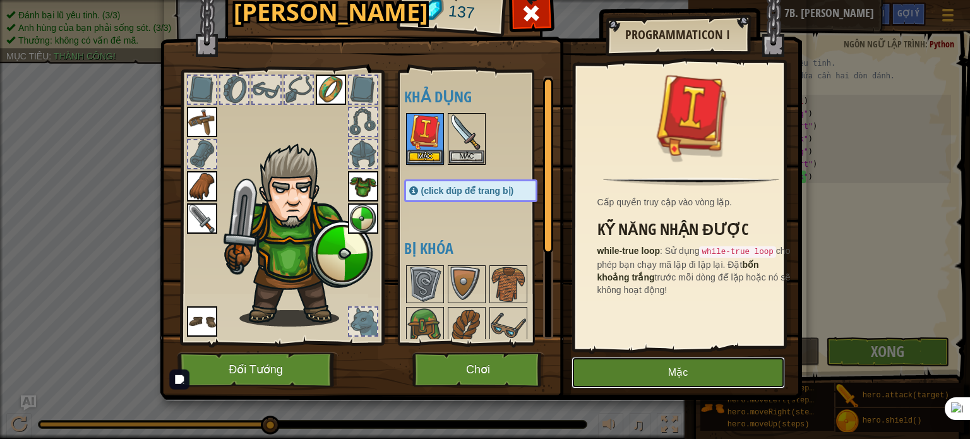
click at [704, 372] on button "Mặc" at bounding box center [677, 373] width 213 height 32
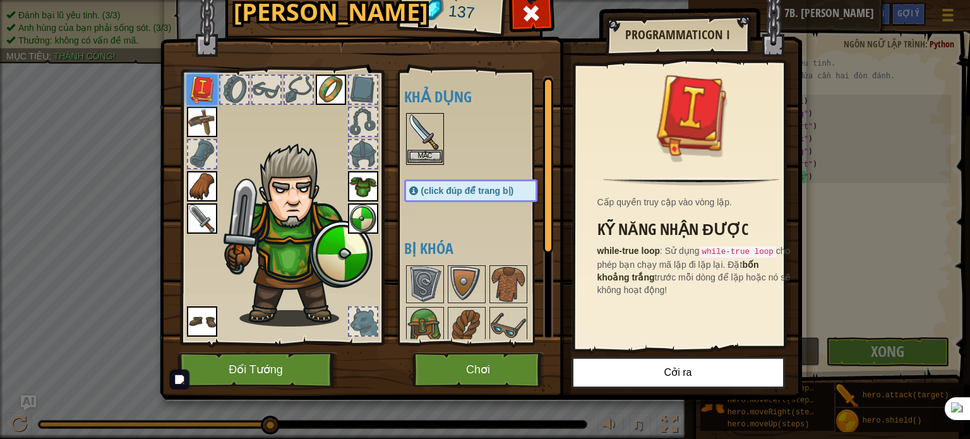
click at [433, 134] on img at bounding box center [424, 131] width 35 height 35
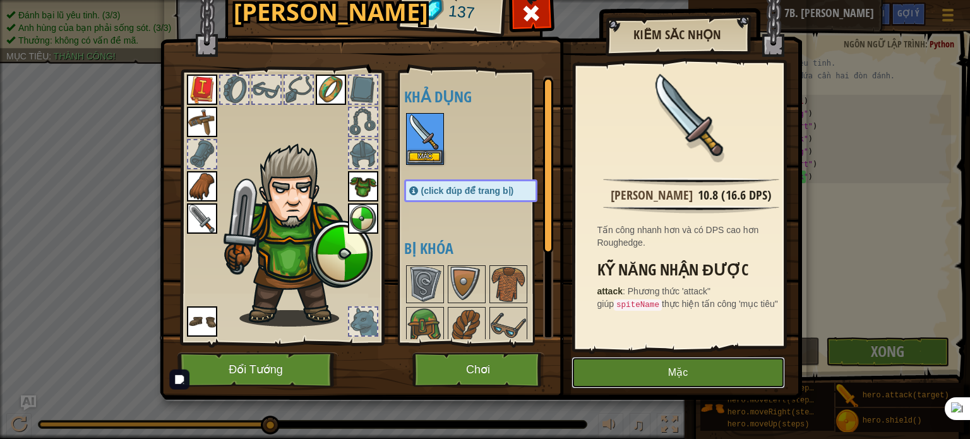
click at [689, 367] on button "Mặc" at bounding box center [677, 373] width 213 height 32
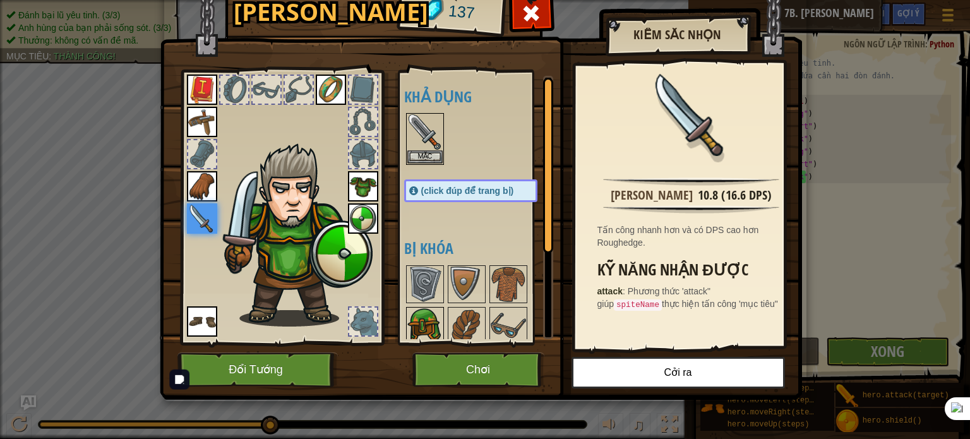
click at [430, 320] on img at bounding box center [424, 325] width 35 height 35
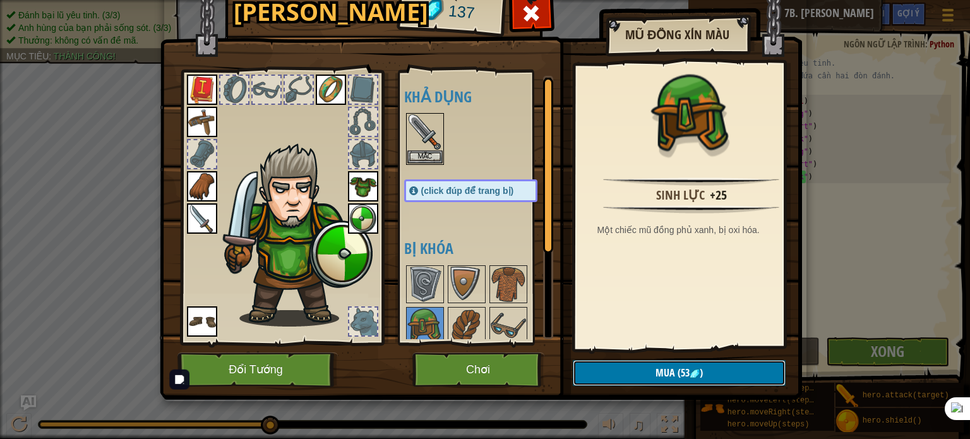
click at [693, 373] on img at bounding box center [694, 374] width 10 height 10
click at [649, 373] on button "Xác nhận" at bounding box center [679, 373] width 213 height 26
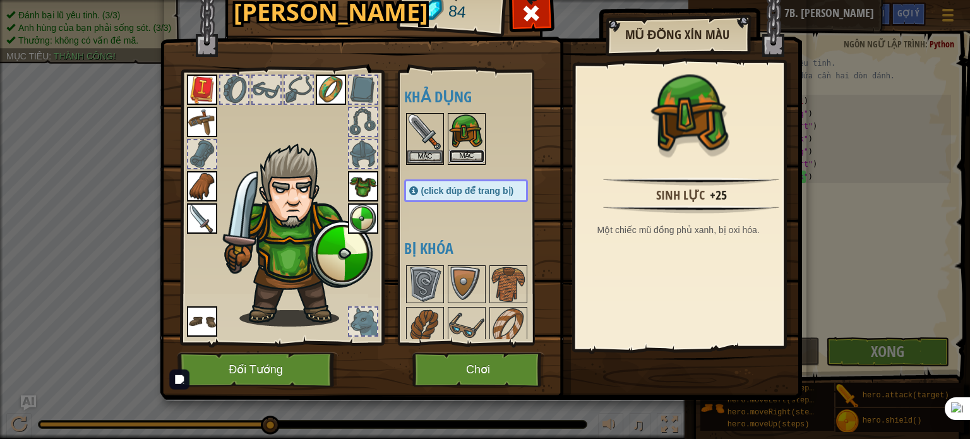
click at [473, 156] on button "Mặc" at bounding box center [466, 156] width 35 height 13
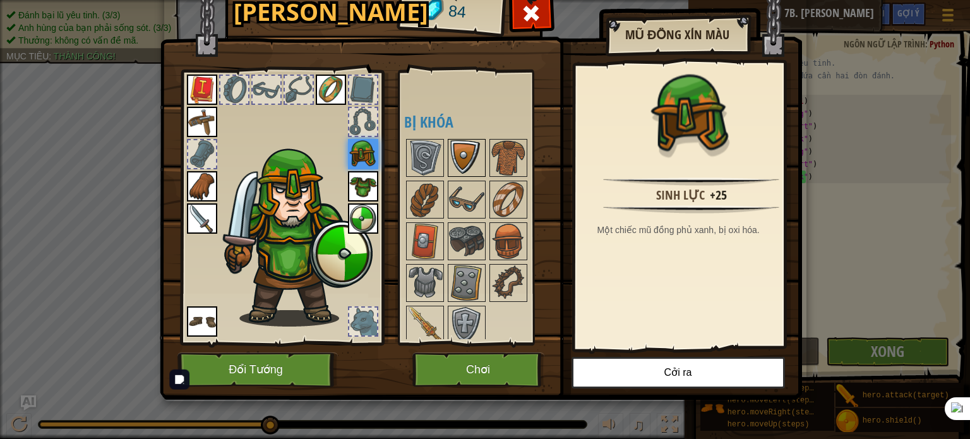
scroll to position [129, 0]
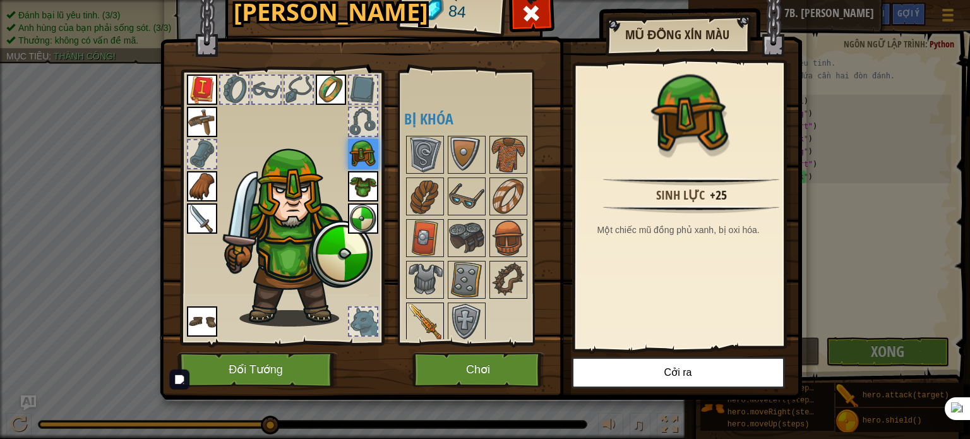
click at [427, 315] on img at bounding box center [424, 321] width 35 height 35
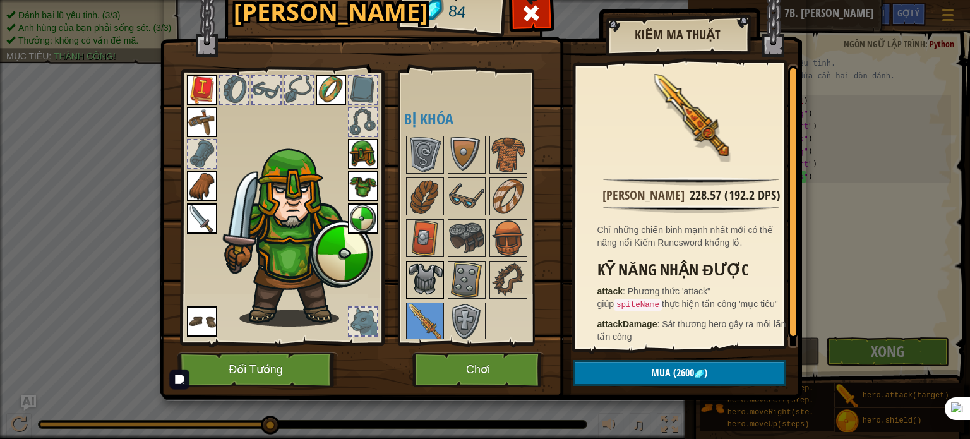
click at [424, 282] on img at bounding box center [424, 279] width 35 height 35
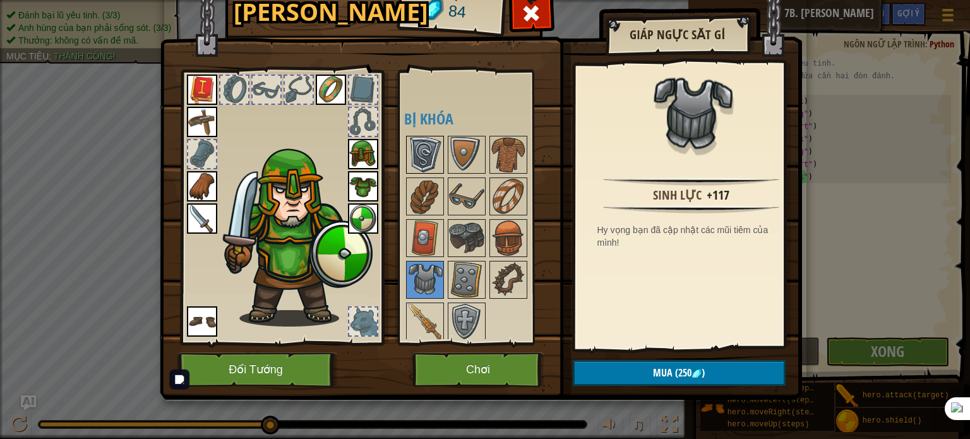
drag, startPoint x: 436, startPoint y: 144, endPoint x: 440, endPoint y: 134, distance: 10.8
click at [439, 136] on div at bounding box center [425, 155] width 38 height 38
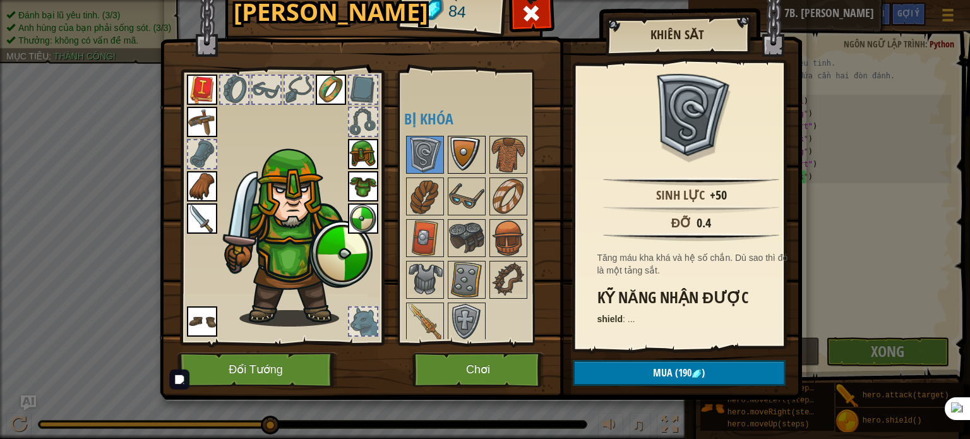
click at [448, 148] on div at bounding box center [467, 155] width 38 height 38
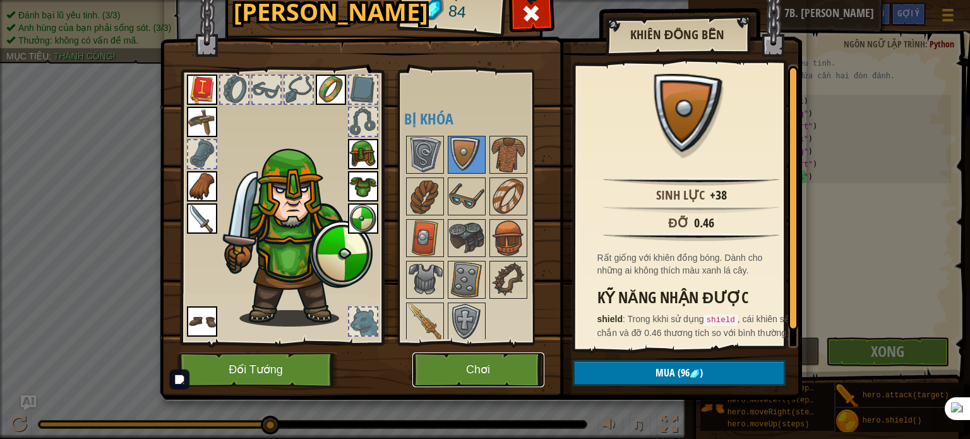
click at [461, 355] on button "Chơi" at bounding box center [478, 369] width 132 height 35
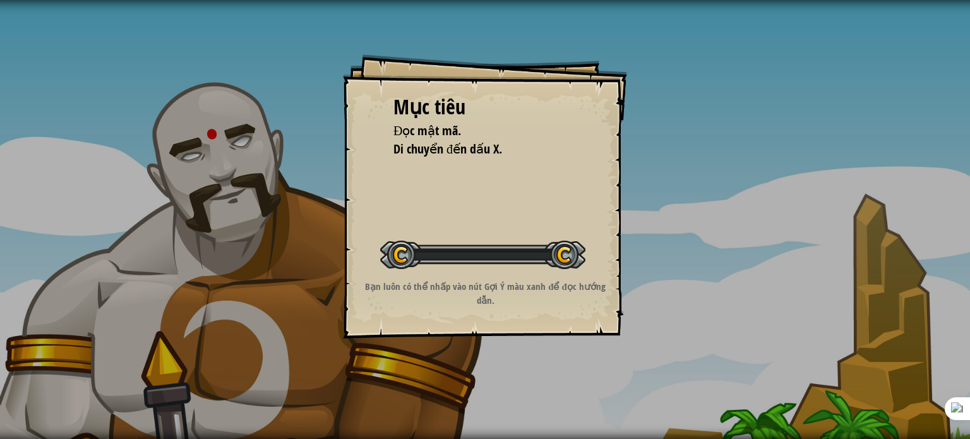
click at [773, 266] on div "Mục tiêu Đọc mật mã. Di chuyển đến dấu X. Bắt đầu màn chơi Không kết nối được v…" at bounding box center [485, 219] width 970 height 439
click at [772, 265] on div "Mục tiêu Đọc mật mã. Di chuyển đến dấu X. Bắt đầu màn chơi Không kết nối được v…" at bounding box center [485, 219] width 970 height 439
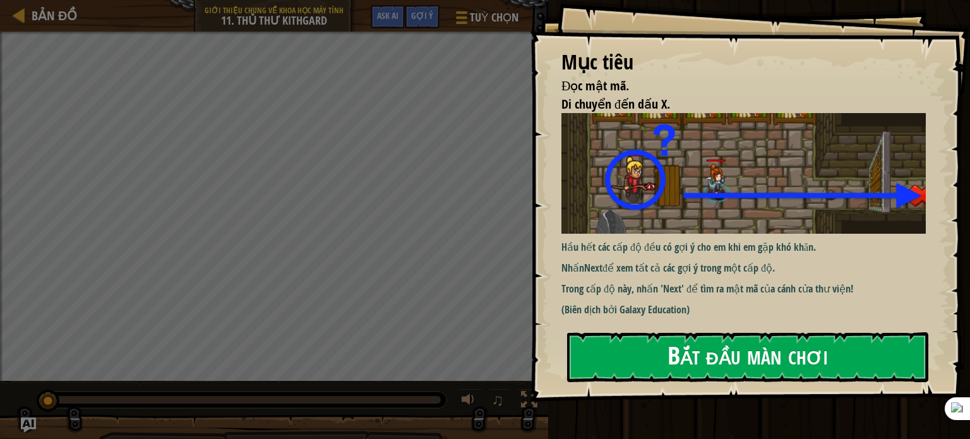
click at [766, 369] on button "Bắt đầu màn chơi" at bounding box center [747, 357] width 361 height 50
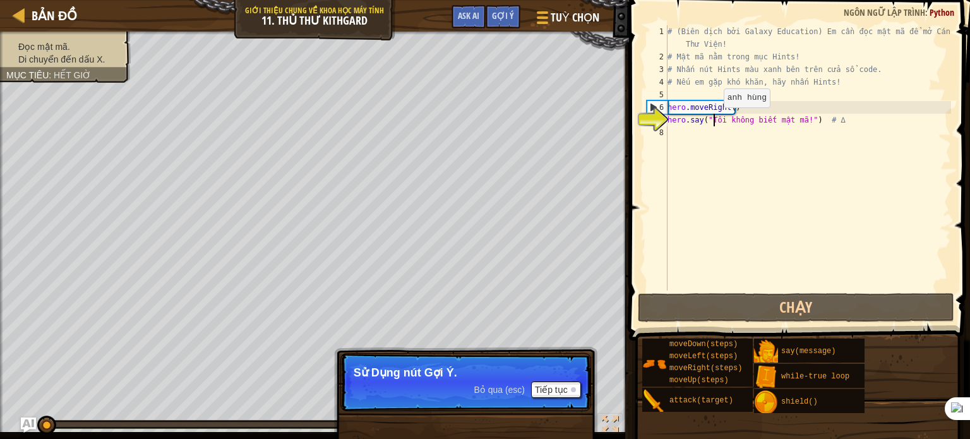
click at [712, 120] on div "# (Biên dịch bởi Galaxy Education) Em cần đọc mật mã để mở Cánh Cửa Thư Viện! #…" at bounding box center [808, 176] width 286 height 303
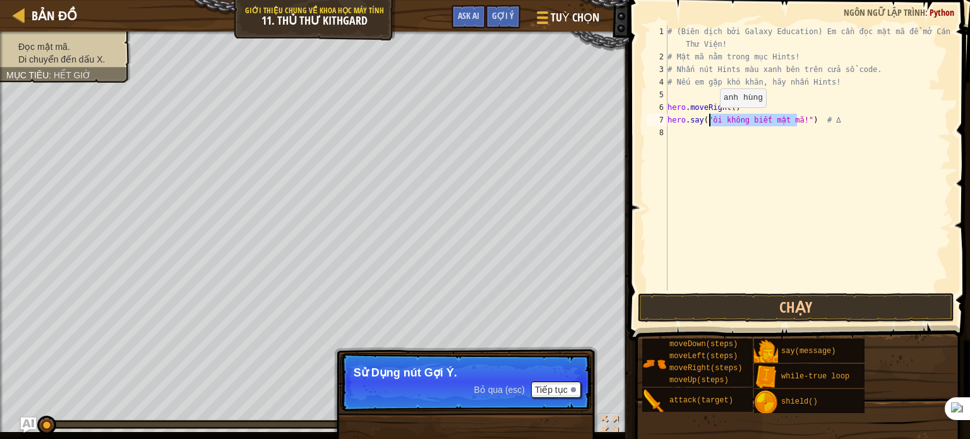
drag, startPoint x: 794, startPoint y: 118, endPoint x: 708, endPoint y: 120, distance: 85.9
click at [708, 120] on div "# (Biên dịch bởi Galaxy Education) Em cần đọc mật mã để mở Cánh Cửa Thư Viện! #…" at bounding box center [808, 176] width 286 height 303
click at [710, 309] on button "Chạy" at bounding box center [796, 307] width 316 height 29
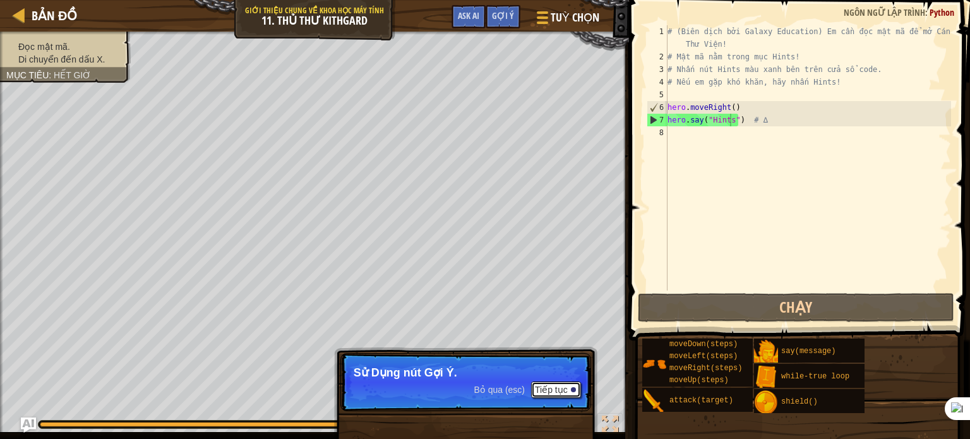
click at [557, 387] on button "Tiếp tục" at bounding box center [556, 389] width 50 height 16
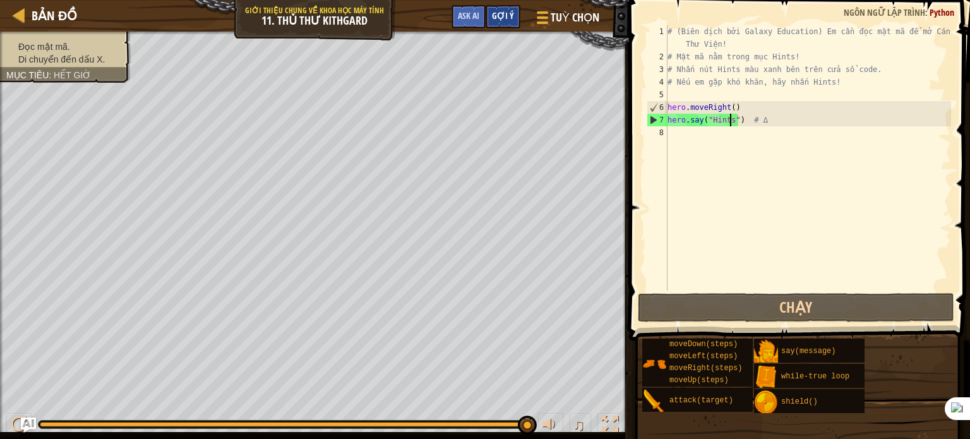
click at [510, 17] on span "Gợi ý" at bounding box center [503, 15] width 22 height 12
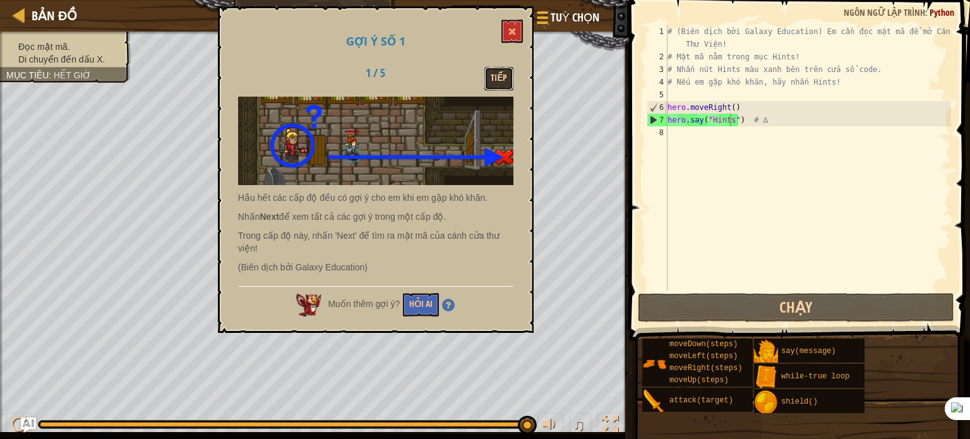
click at [508, 80] on button "Tiếp" at bounding box center [498, 78] width 29 height 23
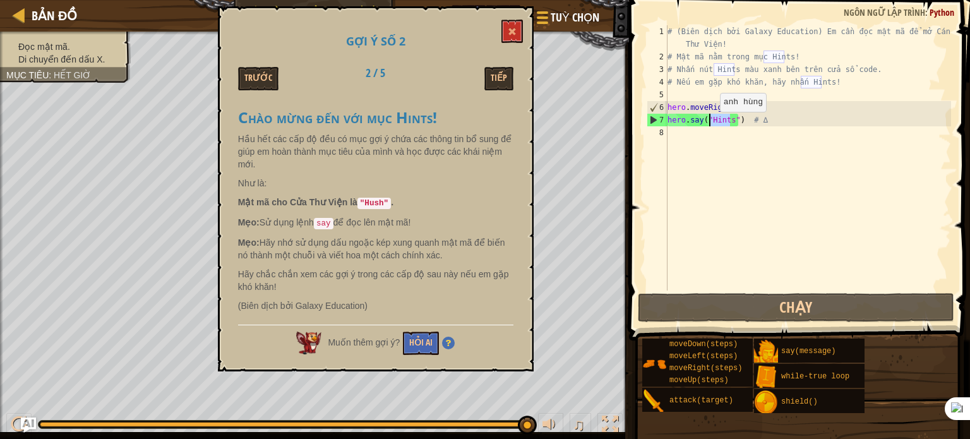
drag, startPoint x: 728, startPoint y: 118, endPoint x: 708, endPoint y: 124, distance: 20.4
click at [708, 124] on div "# (Biên dịch bởi Galaxy Education) Em cần đọc mật mã để mở Cánh Cửa Thư Viện! #…" at bounding box center [808, 176] width 286 height 303
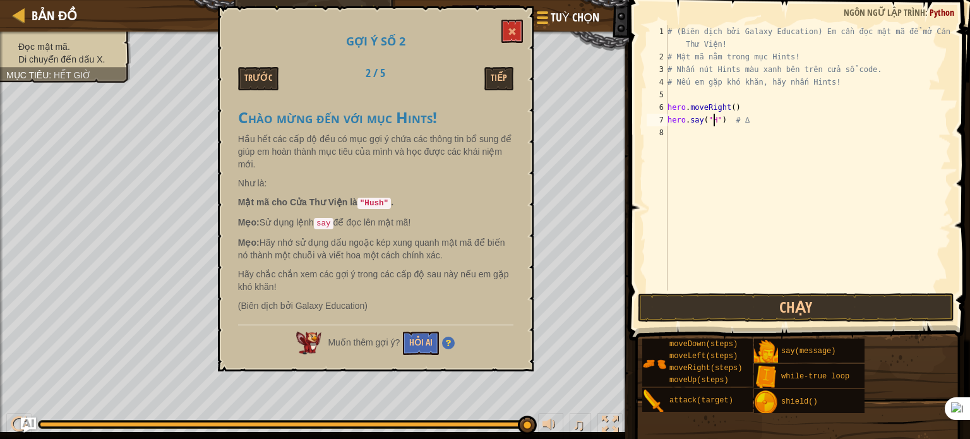
scroll to position [6, 4]
type textarea "hero.say("Hush") # ∆"
click at [516, 32] on span at bounding box center [512, 31] width 9 height 9
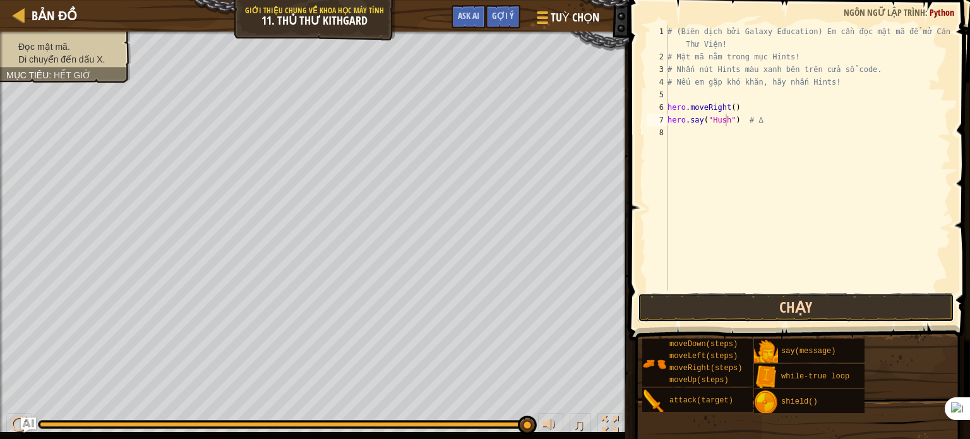
click at [715, 310] on button "Chạy" at bounding box center [796, 307] width 316 height 29
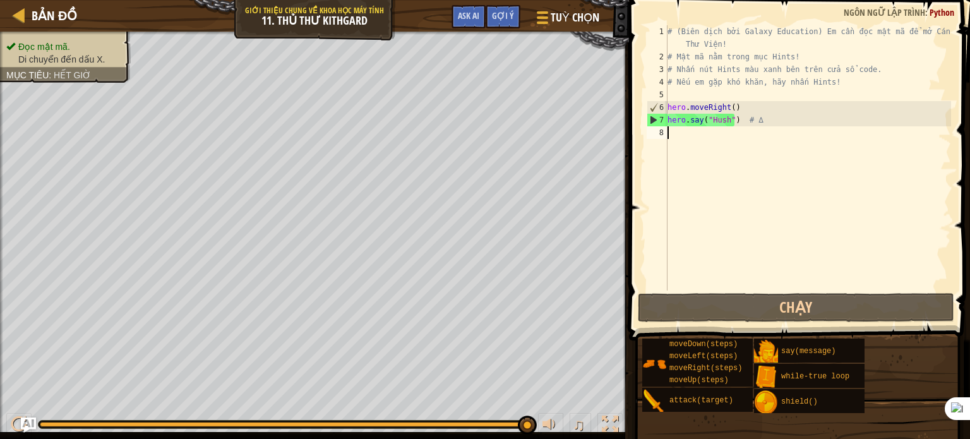
click at [668, 131] on div "# (Biên dịch bởi Galaxy Education) Em cần đọc mật mã để mở Cánh Cửa Thư Viện! #…" at bounding box center [808, 176] width 286 height 303
type textarea "m"
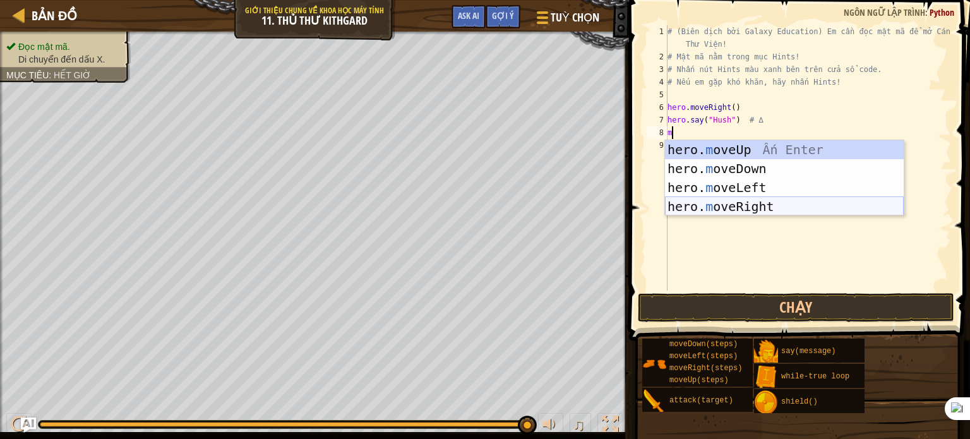
drag, startPoint x: 778, startPoint y: 203, endPoint x: 771, endPoint y: 202, distance: 7.0
click at [776, 203] on div "hero. m oveUp Ấn Enter hero. m oveDown Ấn Enter hero. m oveLeft Ấn Enter hero. …" at bounding box center [784, 197] width 239 height 114
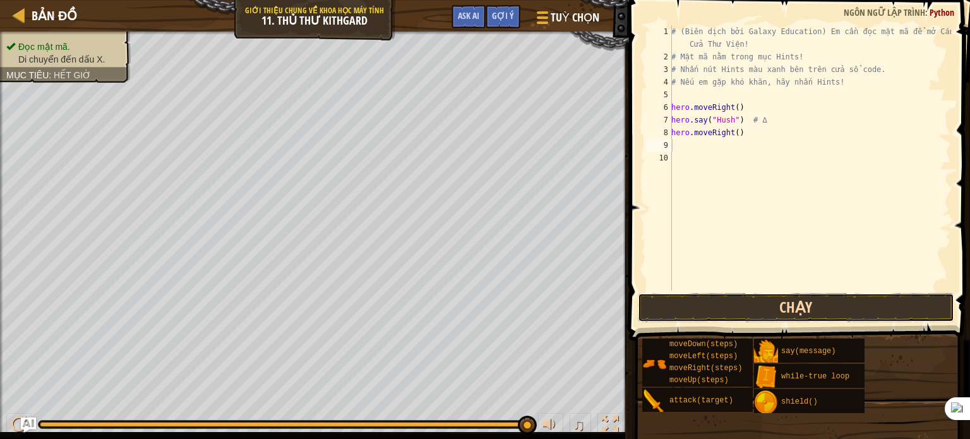
click at [782, 303] on button "Chạy" at bounding box center [796, 307] width 316 height 29
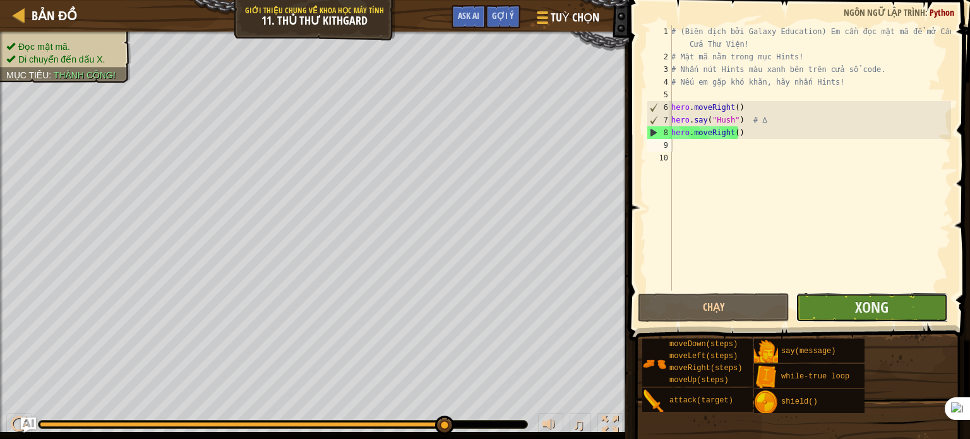
click at [902, 300] on button "Xong" at bounding box center [870, 307] width 151 height 29
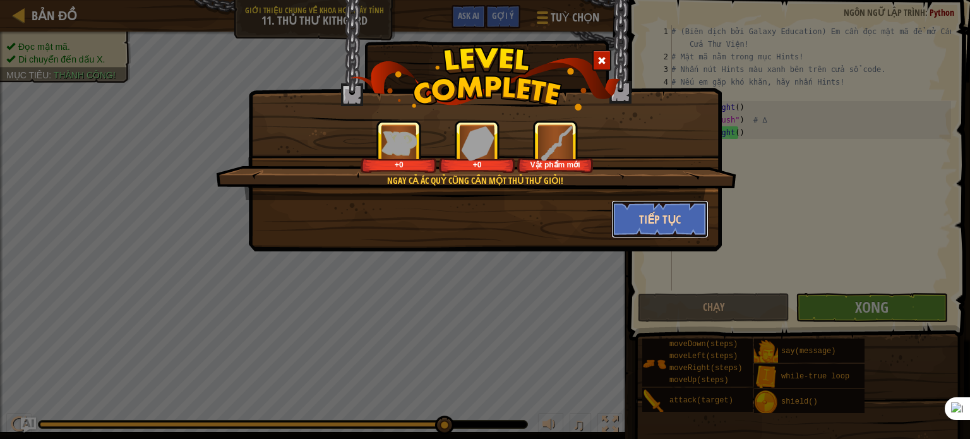
click at [674, 206] on button "Tiếp tục" at bounding box center [660, 219] width 98 height 38
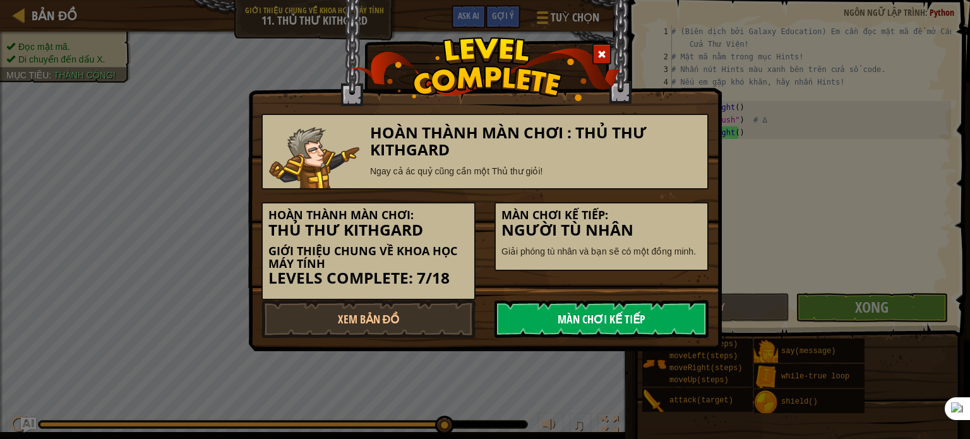
click at [626, 319] on link "Màn chơi kế tiếp" at bounding box center [601, 319] width 214 height 38
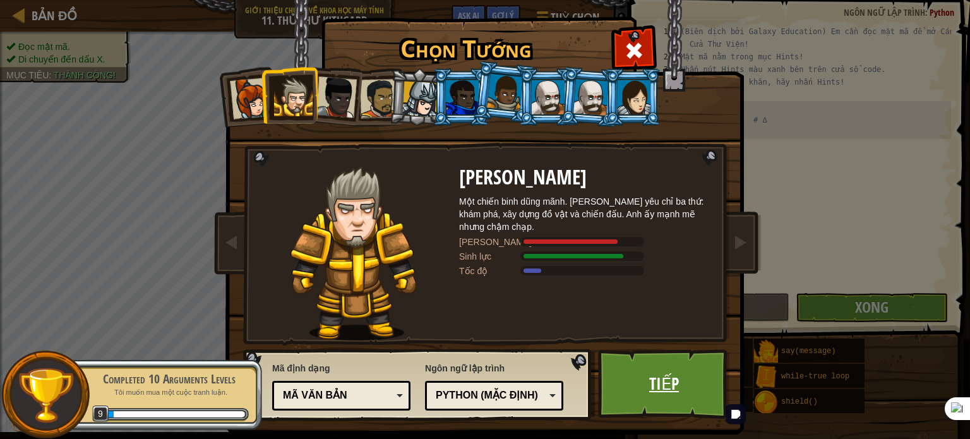
click at [646, 369] on link "Tiếp" at bounding box center [664, 383] width 132 height 69
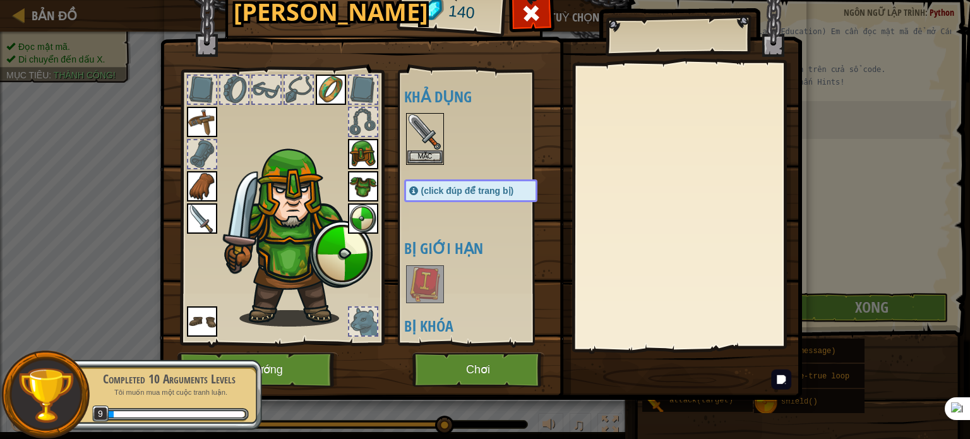
drag, startPoint x: 408, startPoint y: 287, endPoint x: 404, endPoint y: 275, distance: 12.8
click at [407, 276] on img at bounding box center [424, 283] width 35 height 35
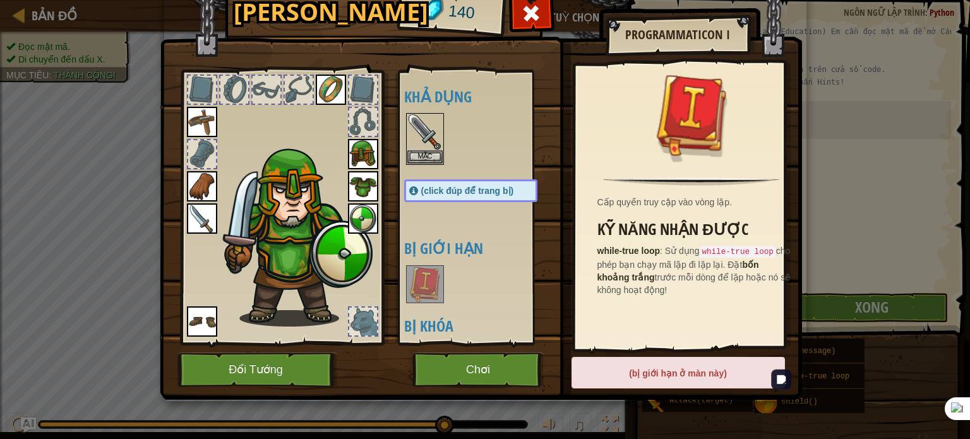
click at [427, 283] on img at bounding box center [424, 283] width 35 height 35
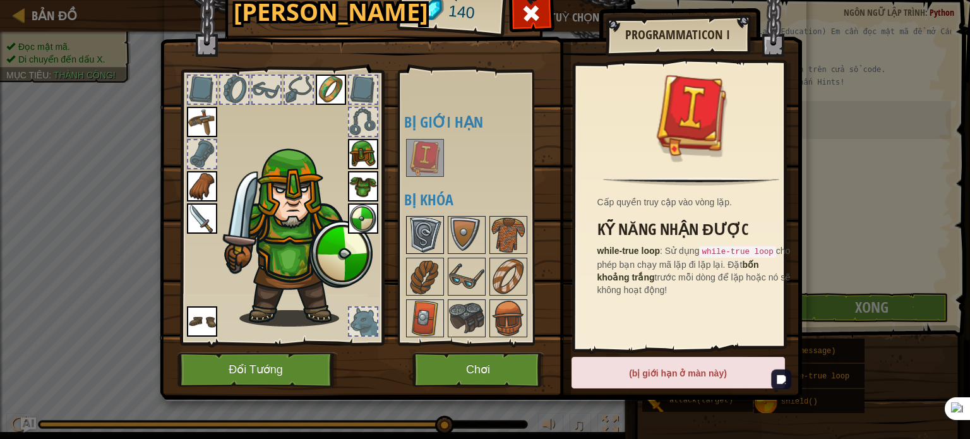
click at [412, 223] on img at bounding box center [424, 234] width 35 height 35
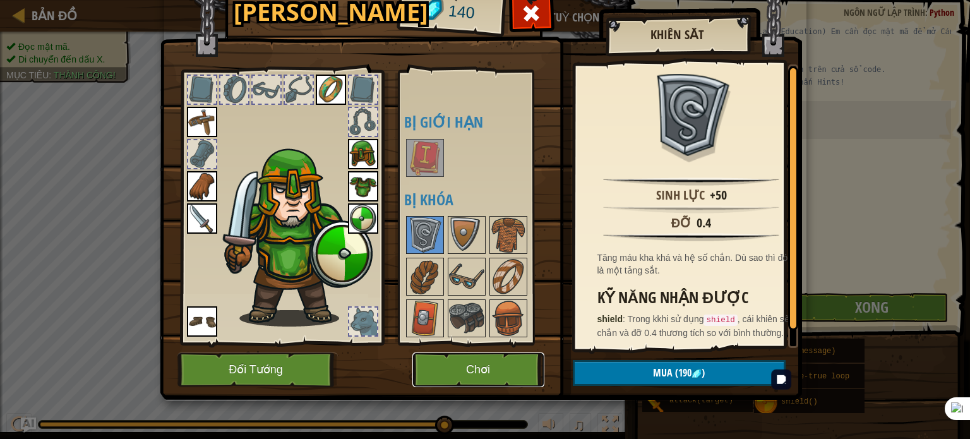
click at [448, 372] on button "Chơi" at bounding box center [478, 369] width 132 height 35
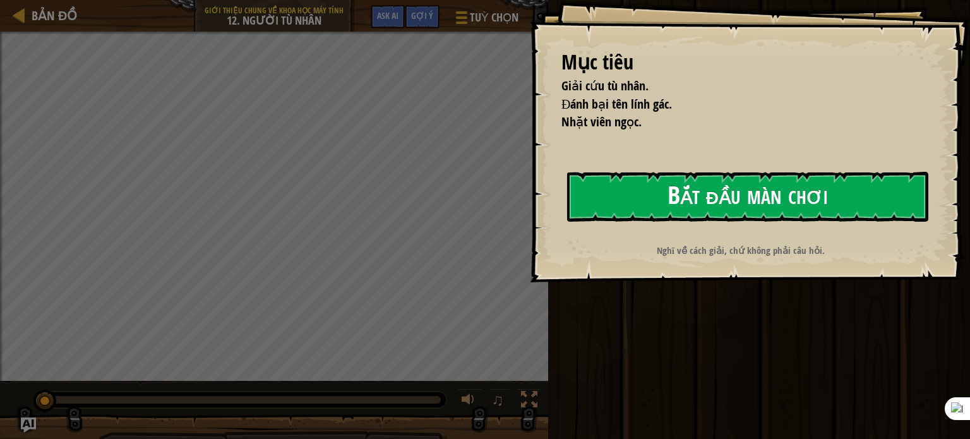
click at [761, 187] on button "Bắt đầu màn chơi" at bounding box center [747, 197] width 361 height 50
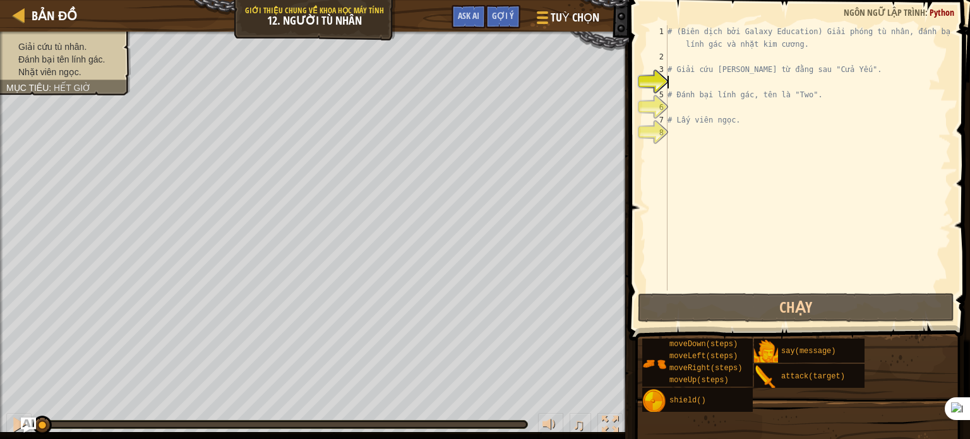
type textarea "m"
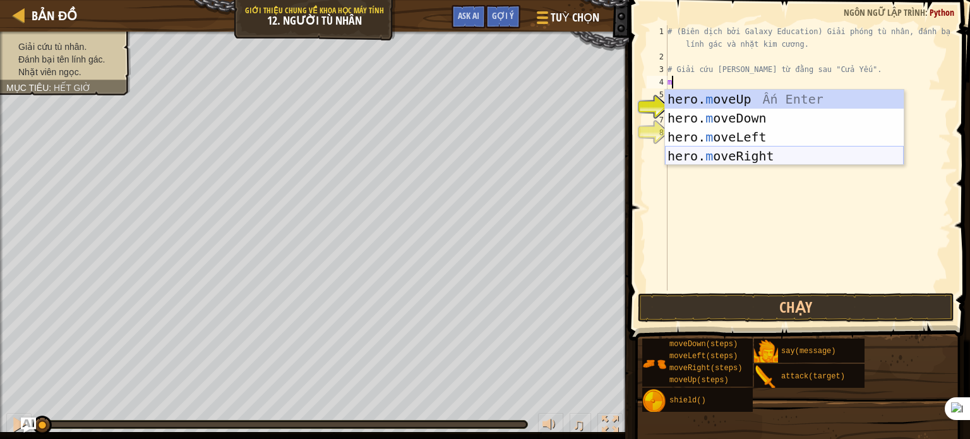
click at [713, 153] on div "hero. m oveUp Ấn Enter hero. m oveDown Ấn Enter hero. m oveLeft Ấn Enter hero. …" at bounding box center [784, 147] width 239 height 114
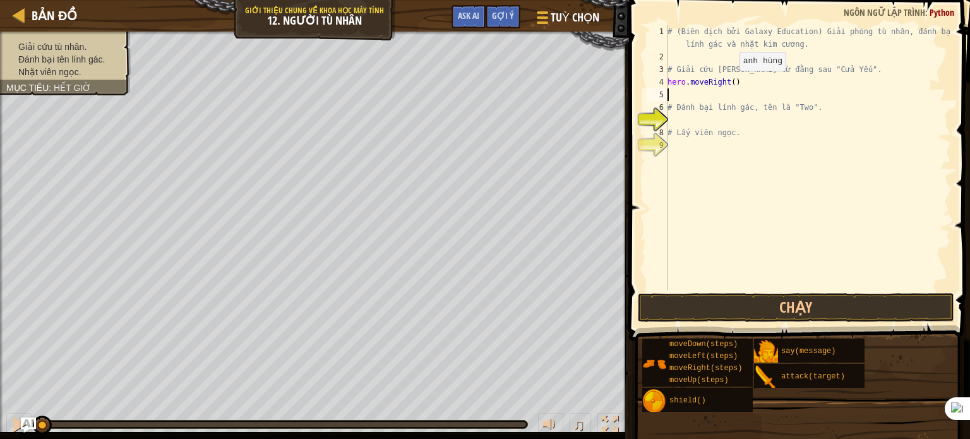
click at [728, 83] on div "# (Biên dịch bởi Galaxy Education) Giải phóng tù nhân, đánh bại lính gác và nhặ…" at bounding box center [808, 176] width 286 height 303
type textarea "hero.moveRight(1)"
click at [815, 300] on button "Chạy" at bounding box center [796, 307] width 316 height 29
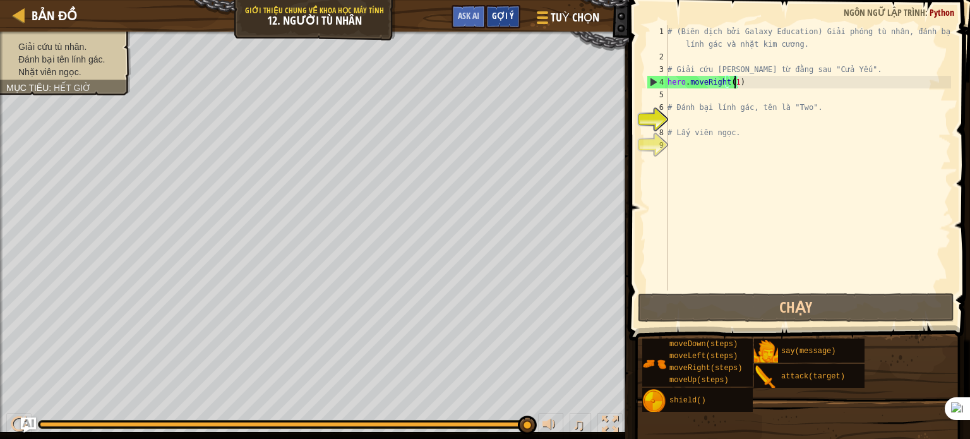
click at [506, 6] on div "Gợi ý" at bounding box center [502, 16] width 35 height 23
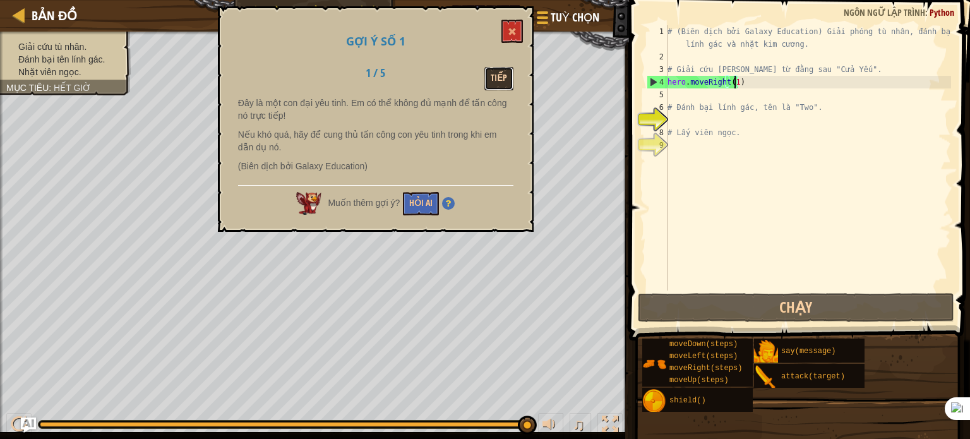
click at [502, 78] on button "Tiếp" at bounding box center [498, 78] width 29 height 23
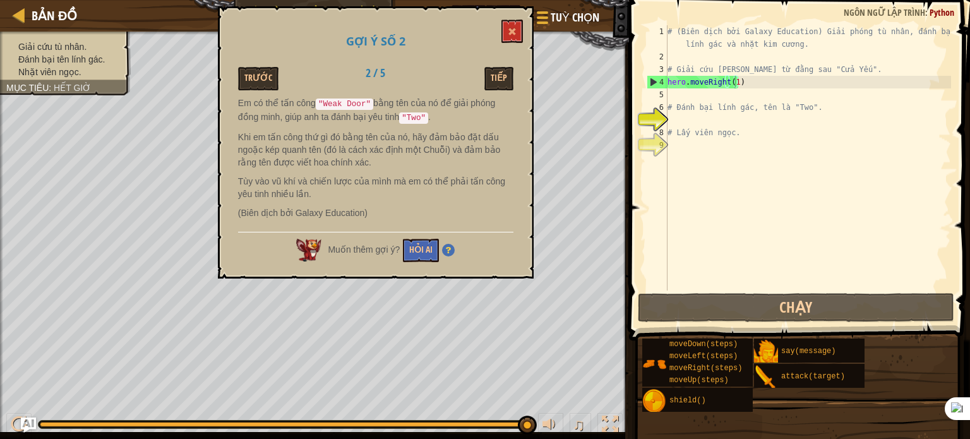
click at [669, 95] on div "# (Biên dịch bởi Galaxy Education) Giải phóng tù nhân, đánh bại lính gác và nhặ…" at bounding box center [808, 176] width 286 height 303
click at [510, 37] on button at bounding box center [511, 31] width 21 height 23
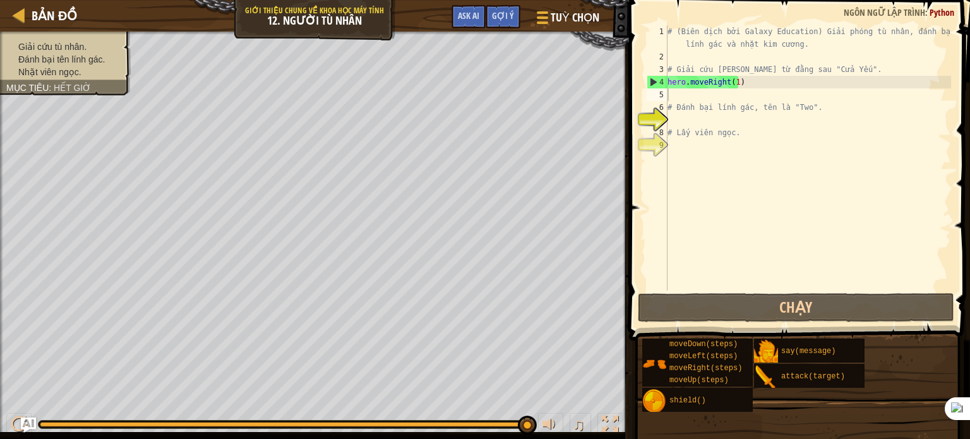
click at [668, 96] on div "# (Biên dịch bởi Galaxy Education) Giải phóng tù nhân, đánh bại lính gác và nhặ…" at bounding box center [808, 176] width 286 height 303
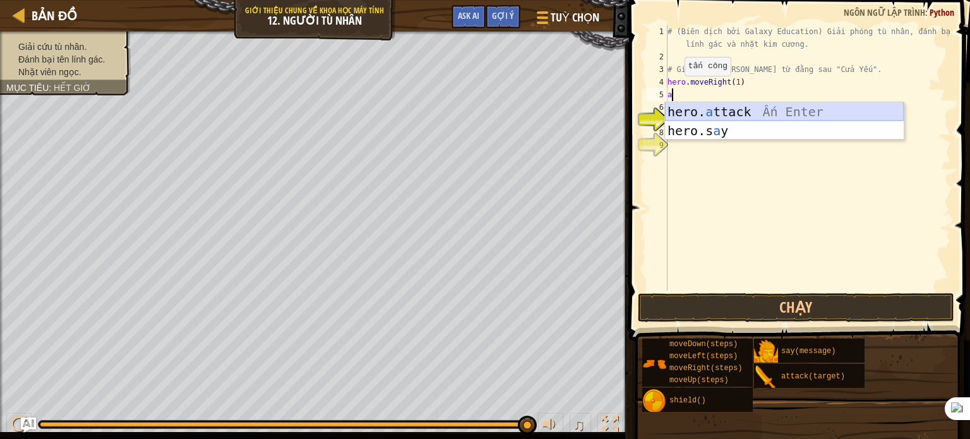
click at [697, 110] on div "hero. a ttack Ấn Enter hero.s a y Ấn Enter" at bounding box center [784, 140] width 239 height 76
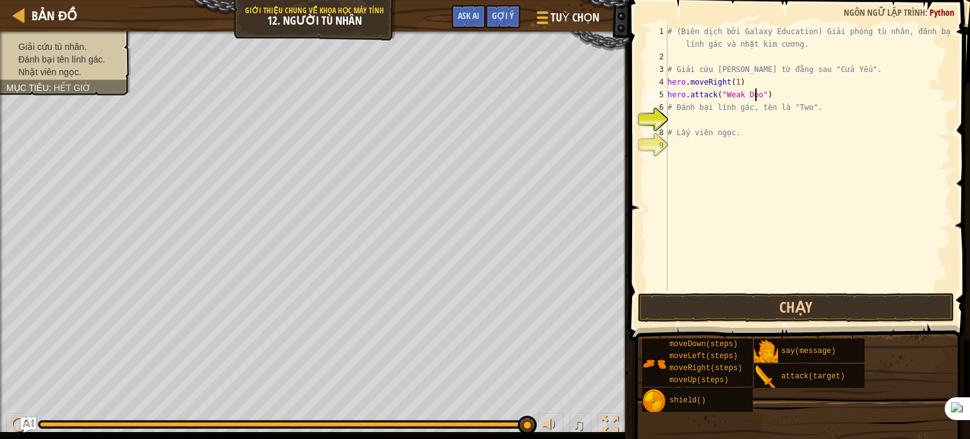
scroll to position [6, 8]
click at [757, 297] on button "Chạy" at bounding box center [796, 307] width 316 height 29
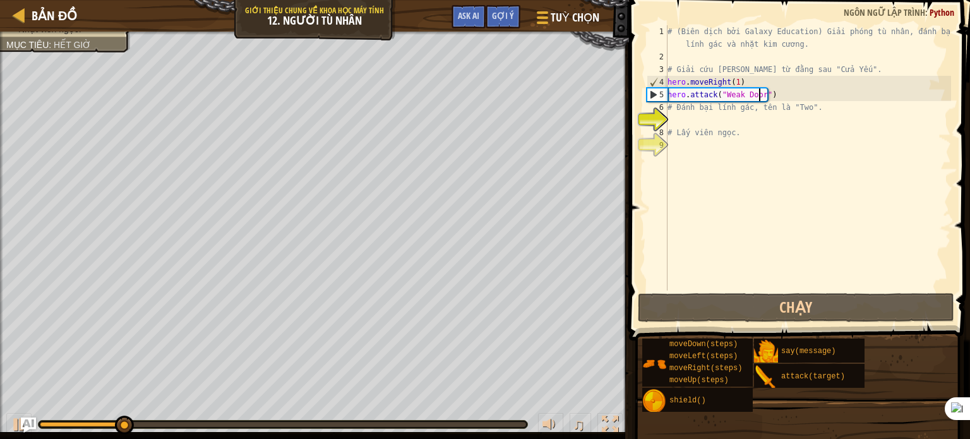
click at [667, 105] on div "6" at bounding box center [656, 107] width 21 height 13
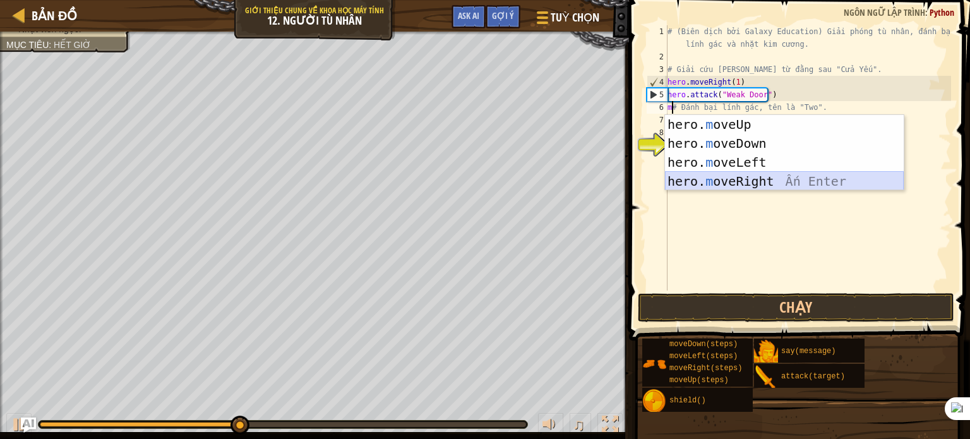
drag, startPoint x: 757, startPoint y: 184, endPoint x: 752, endPoint y: 190, distance: 8.0
click at [757, 187] on div "hero. m oveUp Ấn Enter hero. m oveDown Ấn Enter hero. m oveLeft Ấn Enter hero. …" at bounding box center [784, 172] width 239 height 114
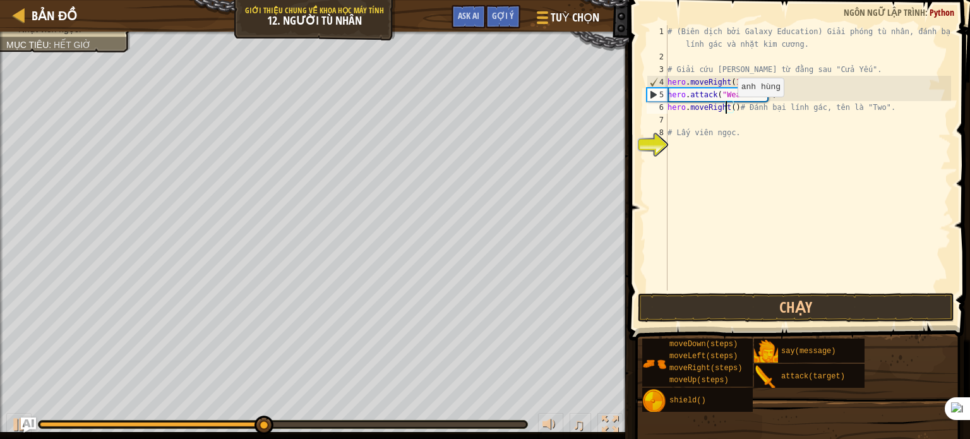
click at [726, 109] on div "# (Biên dịch bởi Galaxy Education) Giải phóng tù nhân, đánh bại lính gác và nhặ…" at bounding box center [808, 176] width 286 height 303
click at [729, 108] on div "# (Biên dịch bởi Galaxy Education) Giải phóng tù nhân, đánh bại lính gác và nhặ…" at bounding box center [808, 176] width 286 height 303
type textarea "hero.moveRight(3)# Đánh bại lính gác, tên là "Two"."
click at [807, 306] on button "Chạy" at bounding box center [796, 307] width 316 height 29
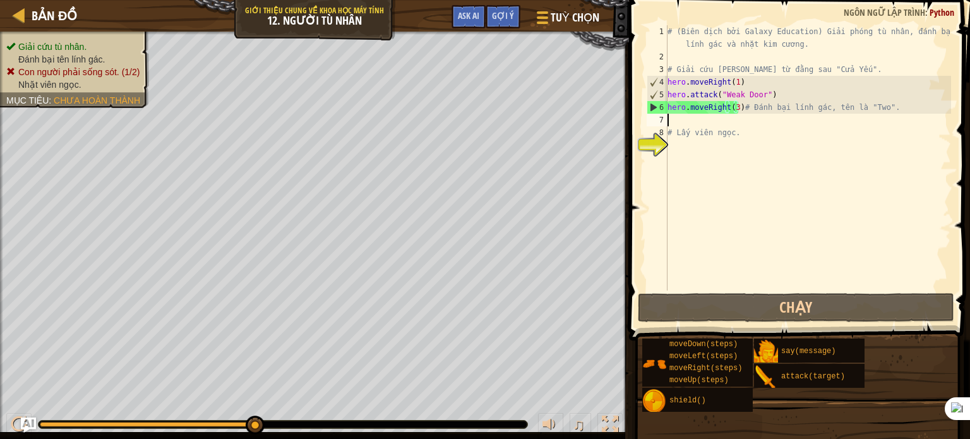
click at [669, 119] on div "# (Biên dịch bởi Galaxy Education) Giải phóng tù nhân, đánh bại lính gác và nhặ…" at bounding box center [808, 176] width 286 height 303
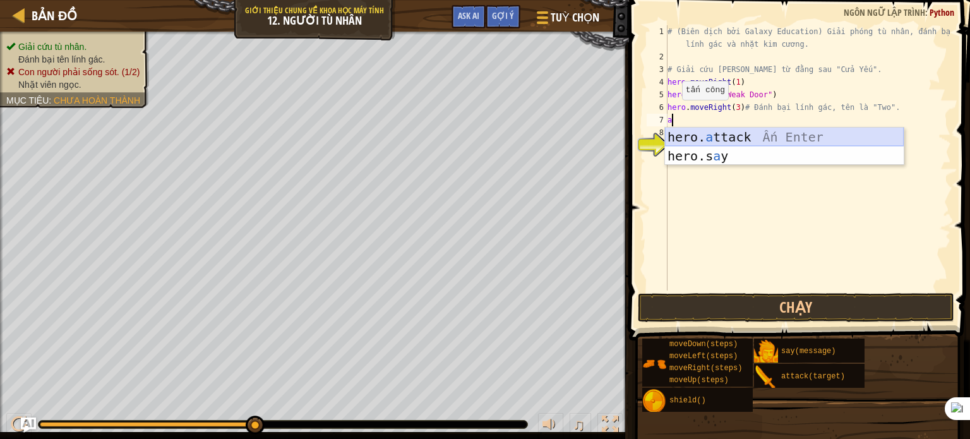
click at [777, 132] on div "hero. a ttack Ấn Enter hero.s a y Ấn Enter" at bounding box center [784, 166] width 239 height 76
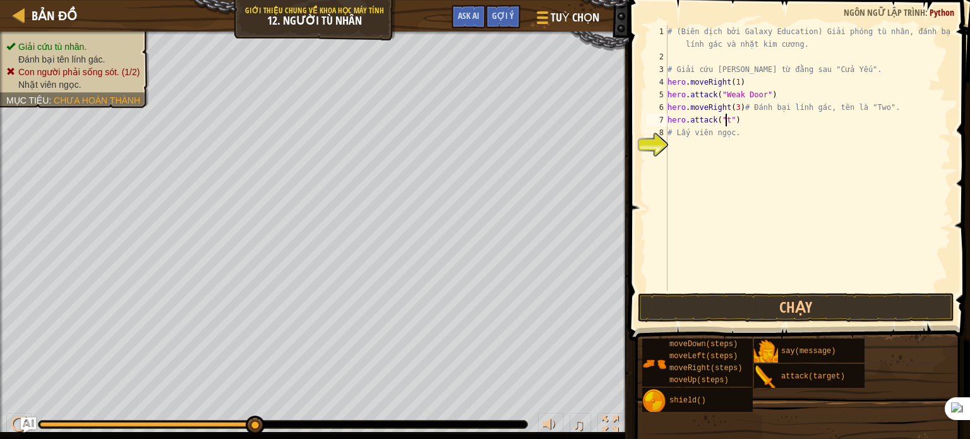
scroll to position [6, 5]
type textarea "hero.attack("two")"
click at [922, 302] on button "Chạy" at bounding box center [796, 307] width 316 height 29
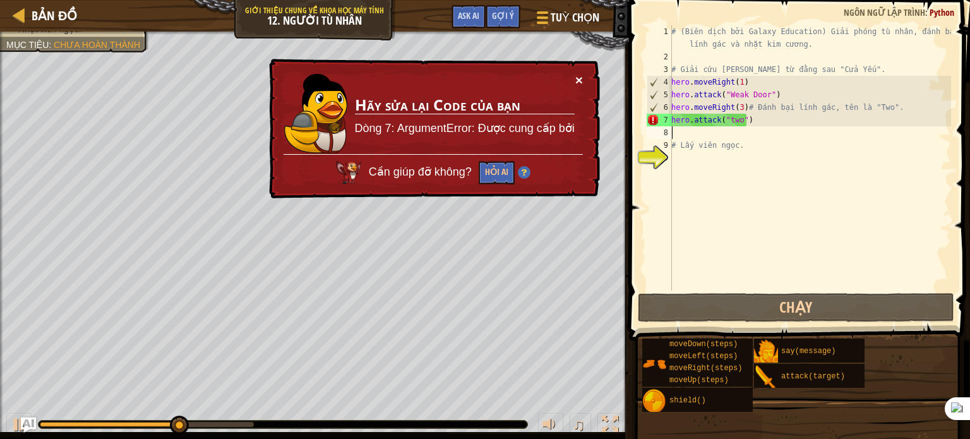
click at [575, 78] on button "×" at bounding box center [579, 79] width 8 height 13
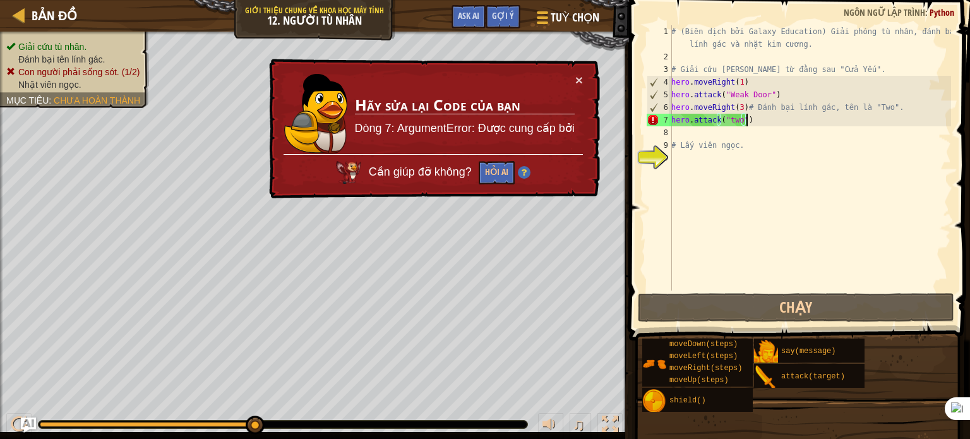
drag, startPoint x: 747, startPoint y: 120, endPoint x: 760, endPoint y: 119, distance: 13.3
click at [760, 119] on div "# (Biên dịch bởi Galaxy Education) Giải phóng tù nhân, đánh bại lính gác và nhặ…" at bounding box center [809, 176] width 282 height 303
drag, startPoint x: 736, startPoint y: 119, endPoint x: 723, endPoint y: 121, distance: 12.7
click at [723, 121] on div "# (Biên dịch bởi Galaxy Education) Giải phóng tù nhân, đánh bại lính gác và nhặ…" at bounding box center [809, 176] width 282 height 303
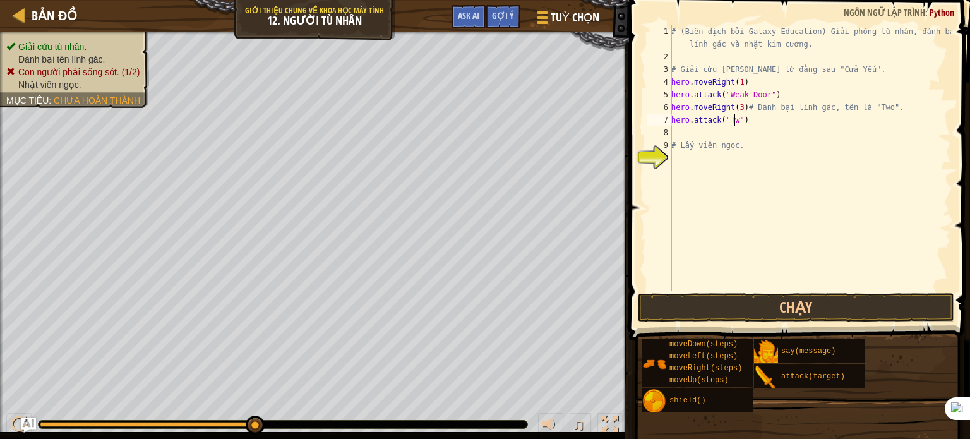
scroll to position [6, 5]
type textarea "hero.attack("Two")"
click at [860, 312] on button "Chạy" at bounding box center [796, 307] width 316 height 29
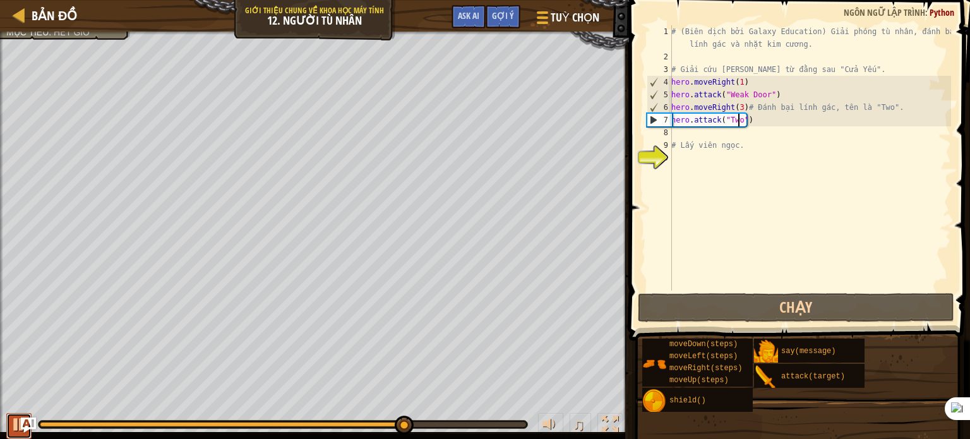
click at [13, 430] on div at bounding box center [19, 424] width 16 height 16
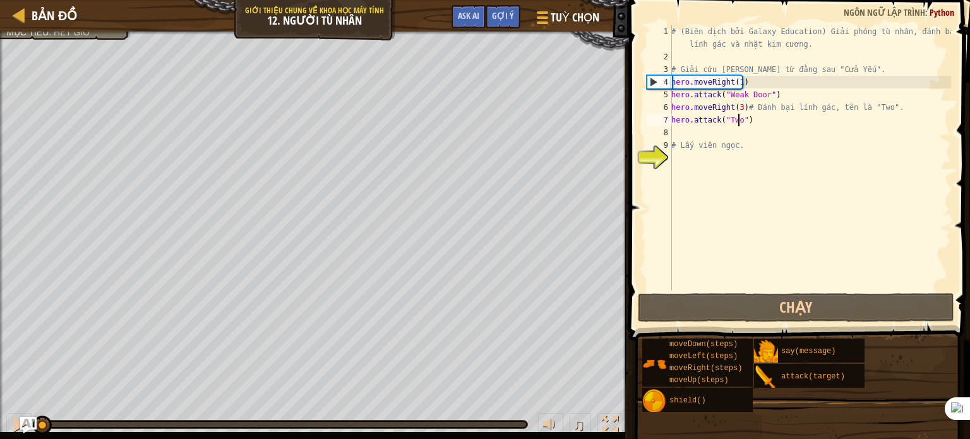
drag, startPoint x: 265, startPoint y: 429, endPoint x: 23, endPoint y: 431, distance: 242.4
click at [23, 431] on div "Bản đồ Giới thiệu chung về Khoa học máy tính 12. Người Tù Nhân Tuỳ chọn Xong Gợ…" at bounding box center [485, 219] width 970 height 439
drag, startPoint x: 729, startPoint y: 125, endPoint x: 658, endPoint y: 118, distance: 71.7
click at [658, 118] on div "hero.attack("Two") 1 2 3 4 5 6 7 8 9 10 # (Biên dịch bởi Galaxy Education) Giải…" at bounding box center [797, 157] width 307 height 265
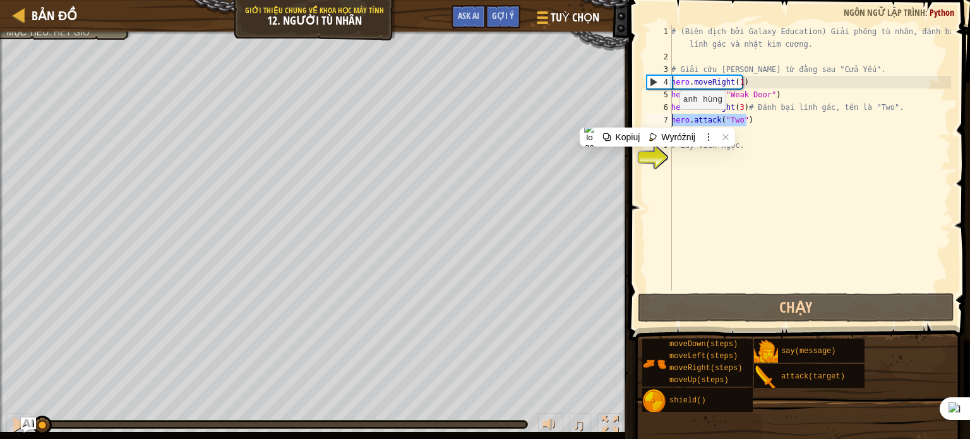
scroll to position [6, 0]
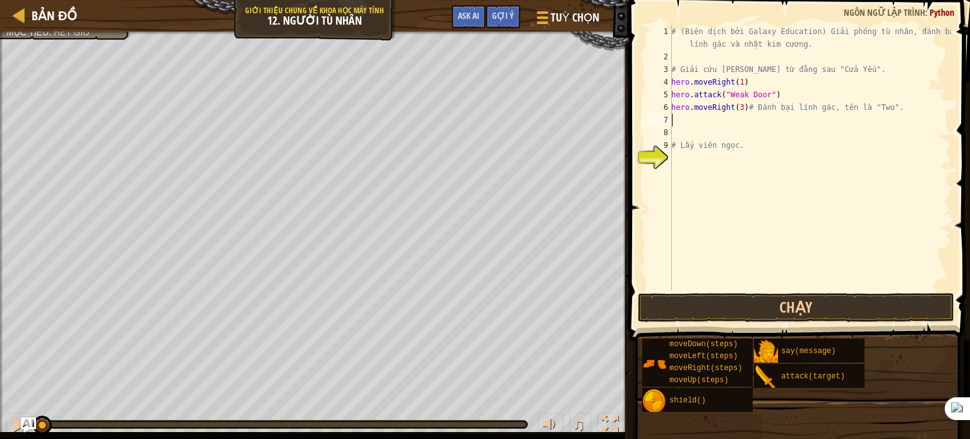
type textarea "m"
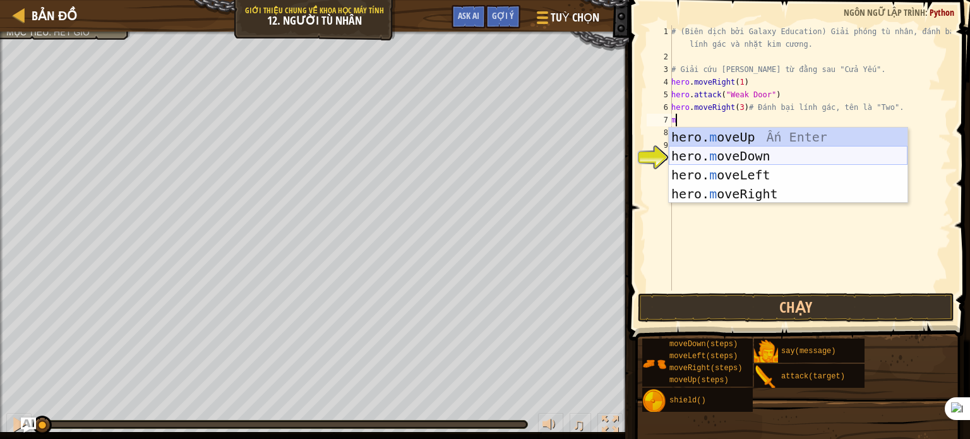
click at [773, 153] on div "hero. m oveUp Ấn Enter hero. m oveDown Ấn Enter hero. m oveLeft Ấn Enter hero. …" at bounding box center [787, 185] width 239 height 114
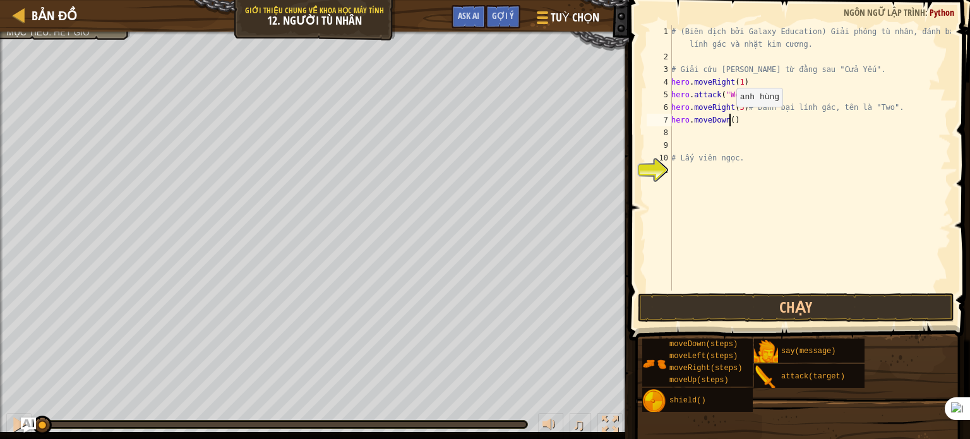
click at [729, 119] on div "# (Biên dịch bởi Galaxy Education) Giải phóng tù nhân, đánh bại lính gác và nhặ…" at bounding box center [809, 176] width 282 height 303
type textarea "hero.moveDown(3)"
click at [793, 300] on button "Chạy" at bounding box center [796, 307] width 316 height 29
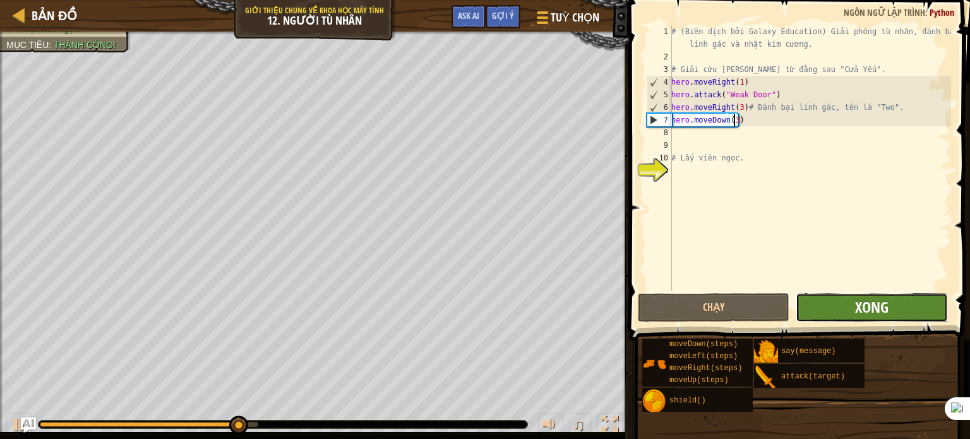
click at [873, 307] on span "Xong" at bounding box center [871, 307] width 33 height 20
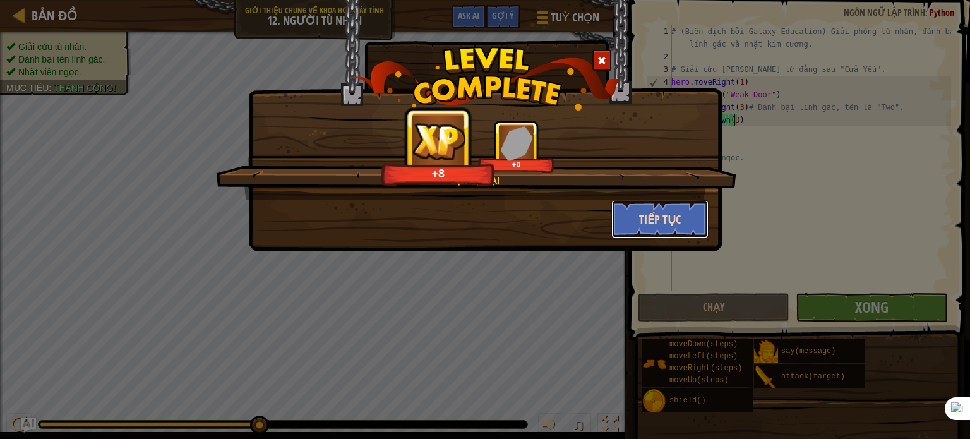
click at [685, 222] on button "Tiếp tục" at bounding box center [660, 219] width 98 height 38
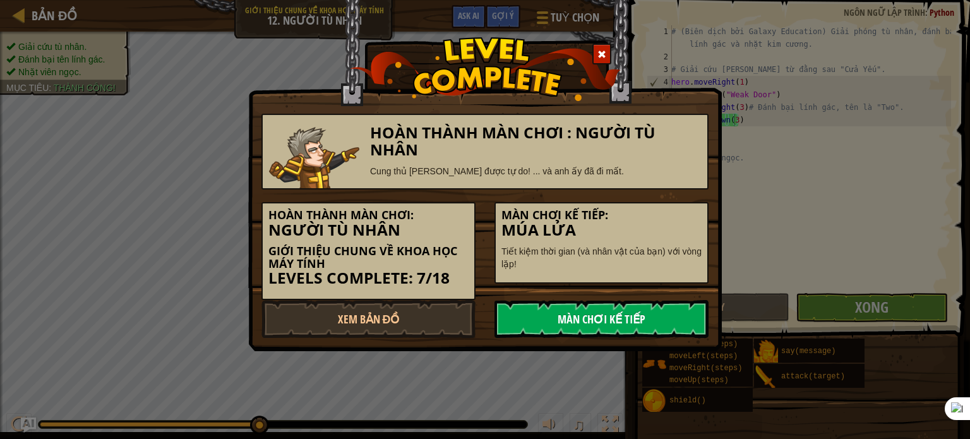
drag, startPoint x: 672, startPoint y: 311, endPoint x: 660, endPoint y: 316, distance: 13.0
click at [672, 311] on link "Màn chơi kế tiếp" at bounding box center [601, 319] width 214 height 38
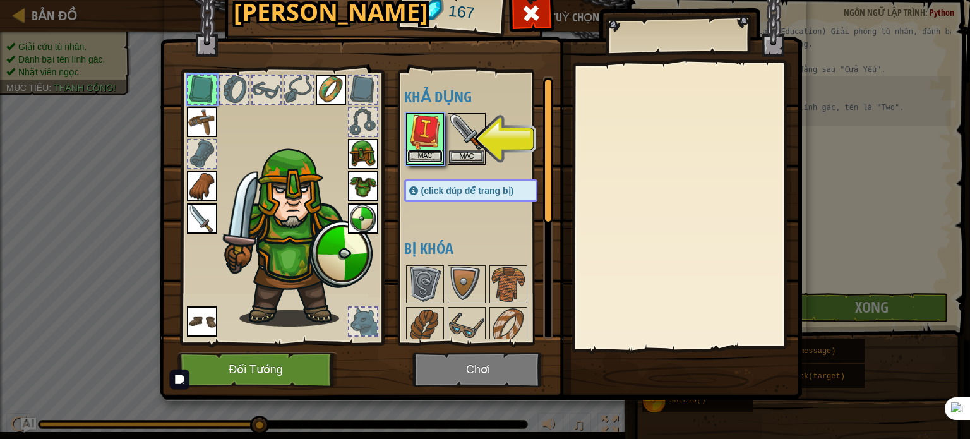
click at [422, 155] on button "Mặc" at bounding box center [424, 156] width 35 height 13
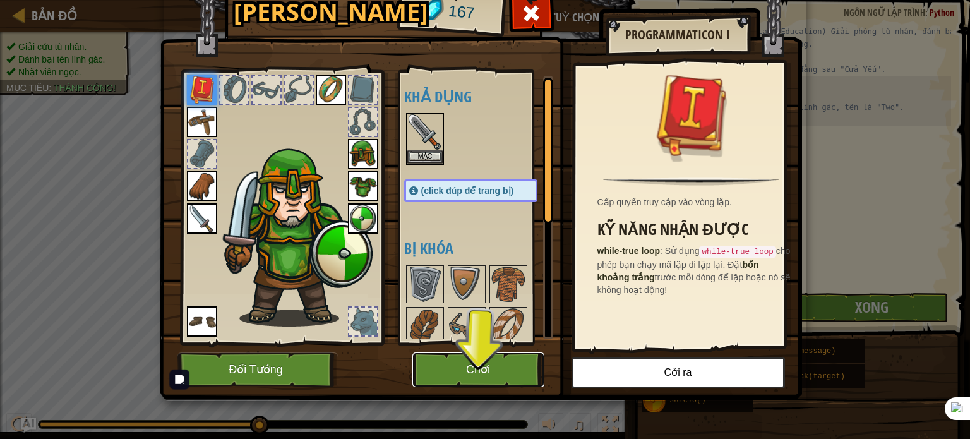
click at [510, 367] on button "Chơi" at bounding box center [478, 369] width 132 height 35
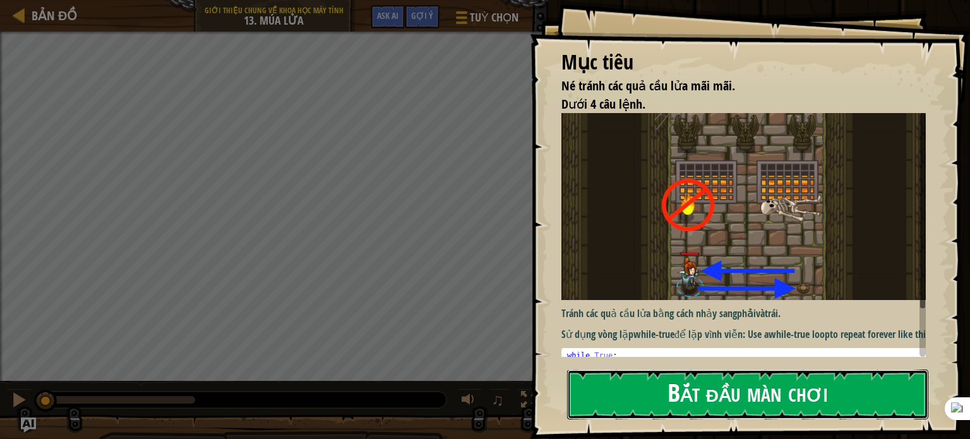
click at [639, 395] on button "Bắt đầu màn chơi" at bounding box center [747, 394] width 361 height 50
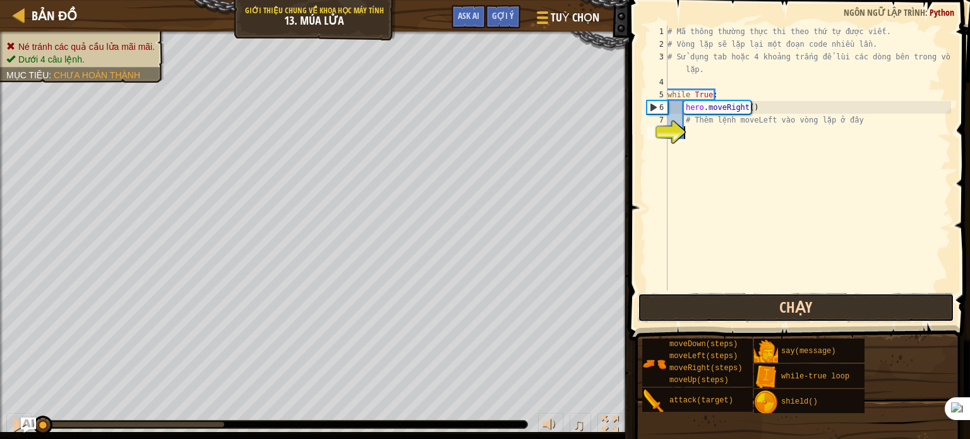
click at [745, 307] on button "Chạy" at bounding box center [796, 307] width 316 height 29
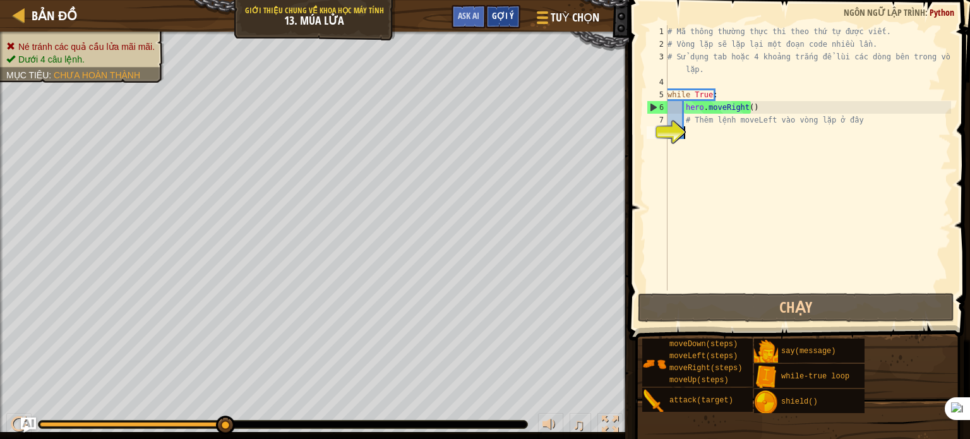
click at [510, 16] on span "Gợi ý" at bounding box center [503, 15] width 22 height 12
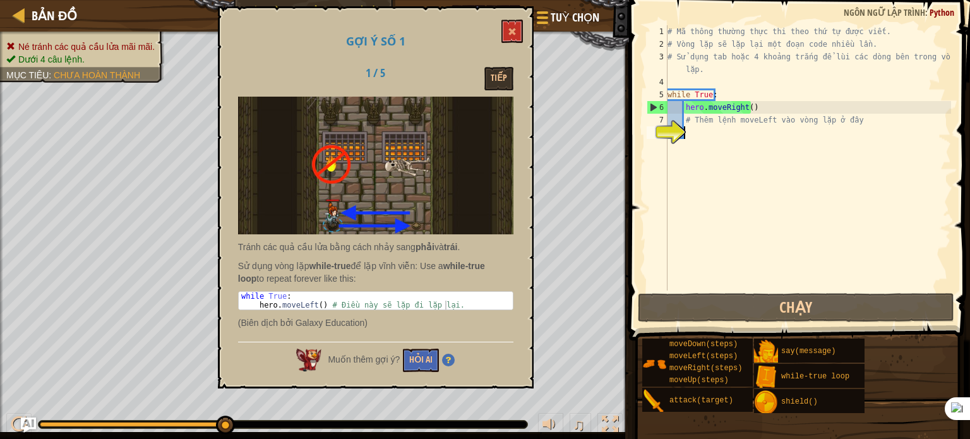
click at [798, 163] on div "# Mã thông thường thực thi theo thứ tự được viết. # Vòng lặp sẽ lặp lại một đoạ…" at bounding box center [808, 170] width 286 height 290
click at [684, 117] on div "# Mã thông thường thực thi theo thứ tự được viết. # Vòng lặp sẽ lặp lại một đoạ…" at bounding box center [808, 170] width 286 height 290
drag, startPoint x: 532, startPoint y: 30, endPoint x: 509, endPoint y: 29, distance: 23.4
click at [528, 30] on div "Gợi ý số 1 1 / 5 Tiếp Tránh các quả cầu lửa bằng cách nhảy sang phải và trái . …" at bounding box center [376, 197] width 316 height 382
click at [509, 29] on span at bounding box center [512, 31] width 9 height 9
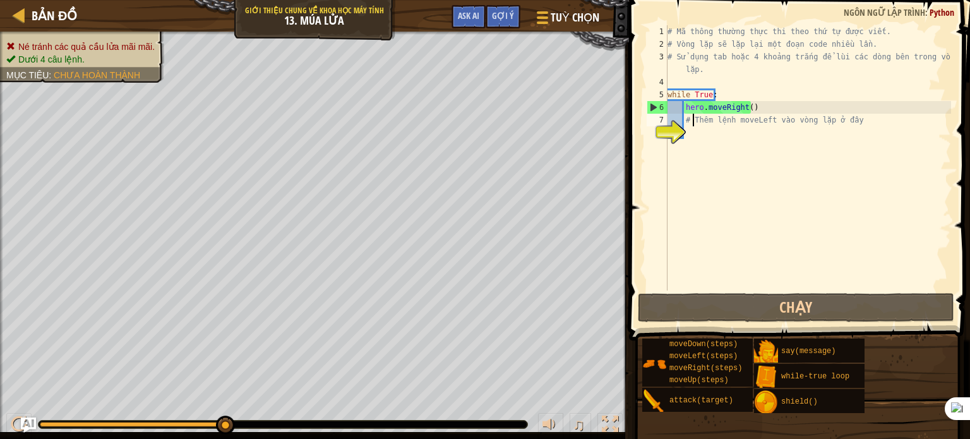
click at [687, 123] on div "# Mã thông thường thực thi theo thứ tự được viết. # Vòng lặp sẽ lặp lại một đoạ…" at bounding box center [808, 170] width 286 height 290
click at [667, 119] on div "# Mã thông thường thực thi theo thứ tự được viết. # Vòng lặp sẽ lặp lại một đoạ…" at bounding box center [808, 170] width 286 height 290
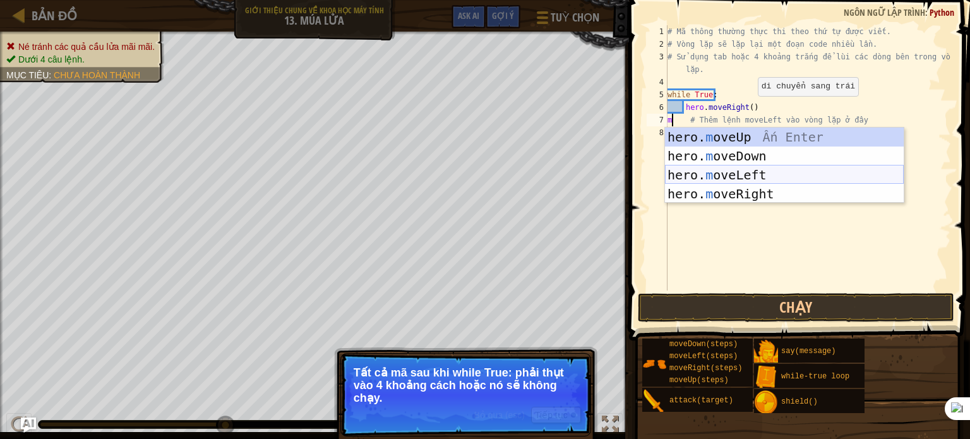
click at [756, 178] on div "hero. m oveUp Ấn Enter hero. m oveDown Ấn Enter hero. m oveLeft Ấn Enter hero. …" at bounding box center [784, 185] width 239 height 114
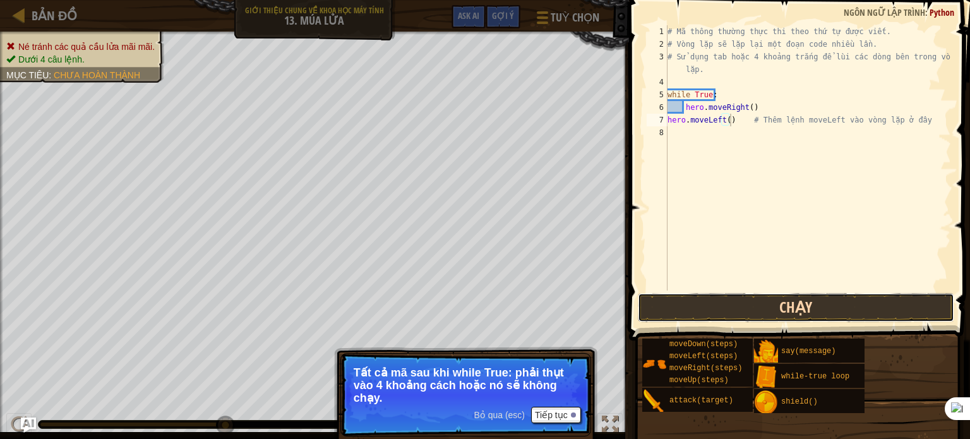
click at [821, 295] on button "Chạy" at bounding box center [796, 307] width 316 height 29
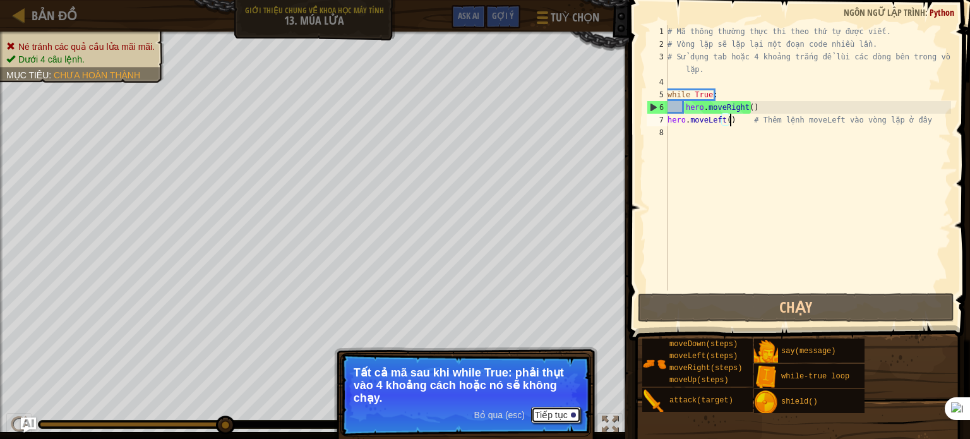
click at [556, 412] on button "Tiếp tục" at bounding box center [556, 415] width 50 height 16
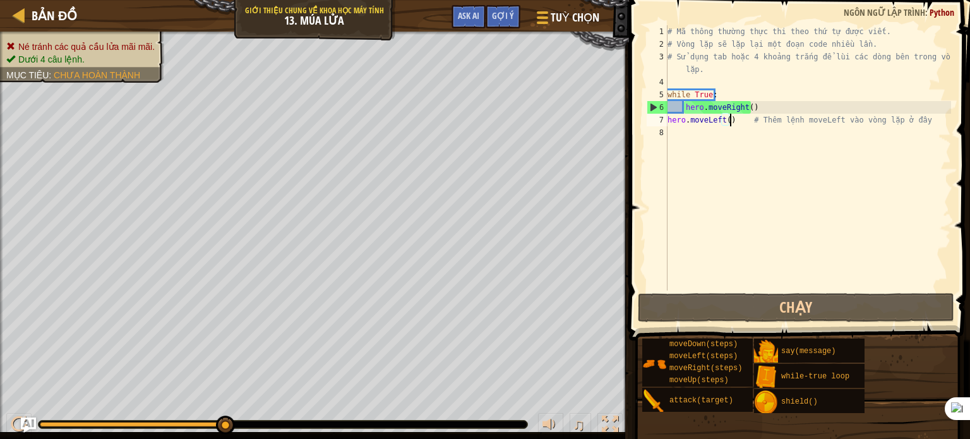
scroll to position [6, 5]
click at [724, 119] on div "# Mã thông thường thực thi theo thứ tự được viết. # Vòng lặp sẽ lặp lại một đoạ…" at bounding box center [808, 170] width 286 height 290
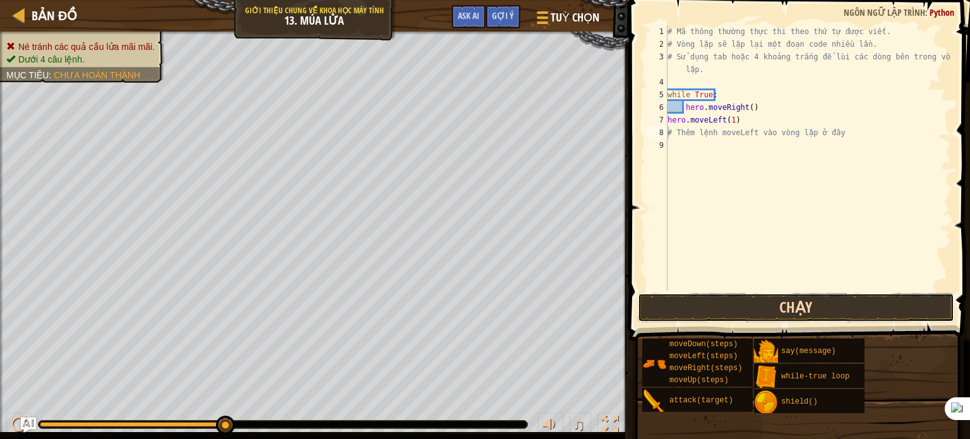
click at [845, 298] on button "Chạy" at bounding box center [796, 307] width 316 height 29
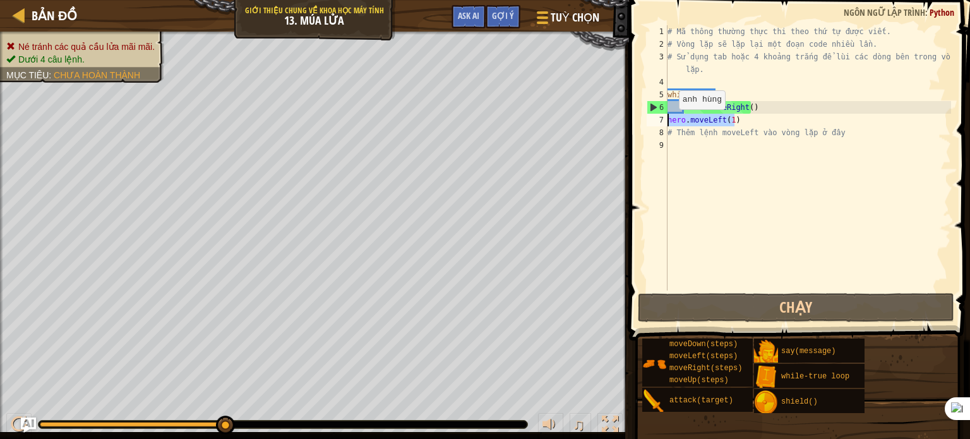
drag, startPoint x: 732, startPoint y: 122, endPoint x: 650, endPoint y: 123, distance: 82.1
click at [650, 123] on div "# Thêm lệnh moveLeft vào vòng lặp ở đây 1 2 3 4 5 6 7 8 9 # Mã thông thường thự…" at bounding box center [797, 157] width 307 height 265
type textarea "hero.moveLeft(1)"
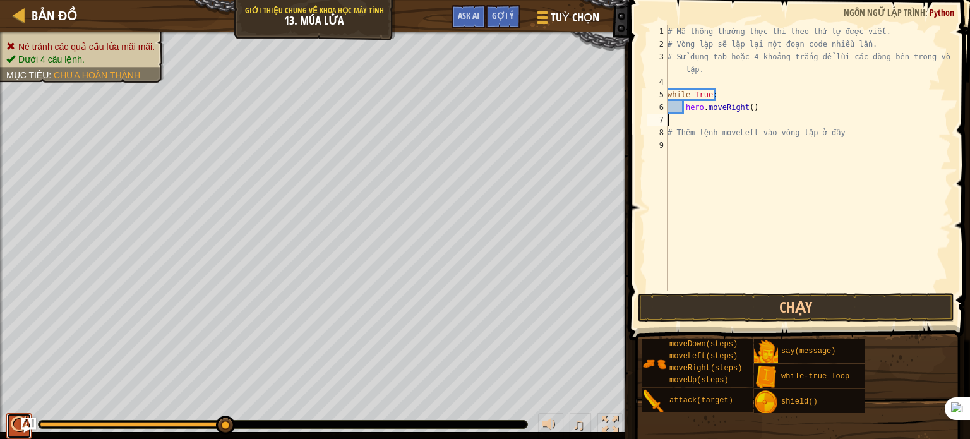
click at [13, 424] on div at bounding box center [19, 424] width 16 height 16
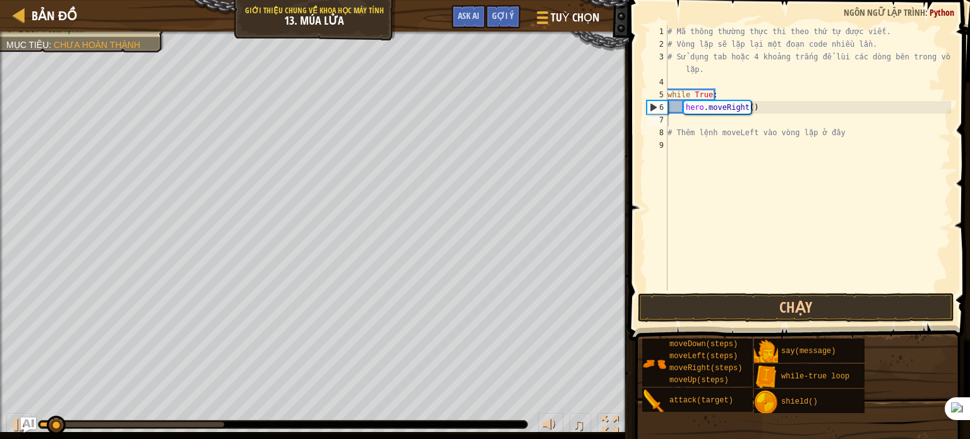
drag, startPoint x: 218, startPoint y: 415, endPoint x: 133, endPoint y: 416, distance: 84.6
click at [154, 415] on div "♫" at bounding box center [314, 421] width 629 height 38
click at [0, 408] on div "♫" at bounding box center [314, 421] width 629 height 38
drag, startPoint x: 65, startPoint y: 419, endPoint x: 5, endPoint y: 418, distance: 60.0
click at [9, 416] on div "♫" at bounding box center [314, 421] width 629 height 38
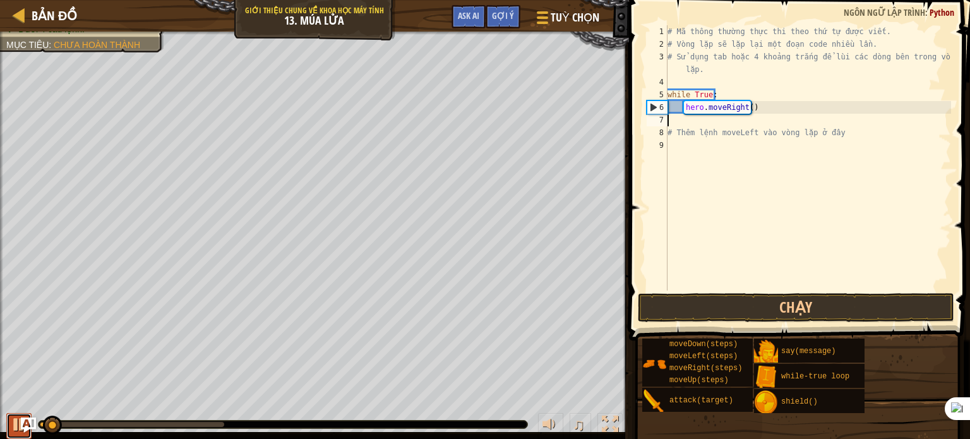
click at [18, 424] on div at bounding box center [19, 424] width 16 height 16
drag, startPoint x: 49, startPoint y: 422, endPoint x: 0, endPoint y: 417, distance: 49.4
click at [0, 417] on div "♫" at bounding box center [314, 421] width 629 height 38
click at [510, 12] on span "Gợi ý" at bounding box center [503, 15] width 22 height 12
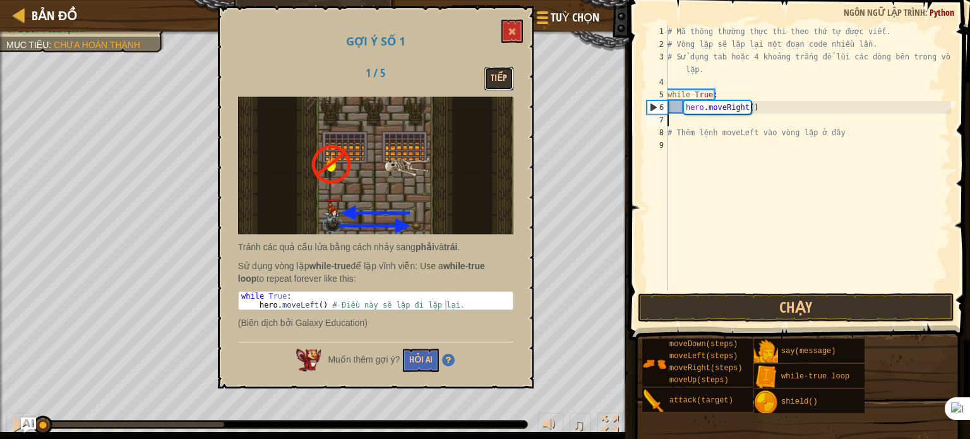
click at [499, 73] on button "Tiếp" at bounding box center [498, 78] width 29 height 23
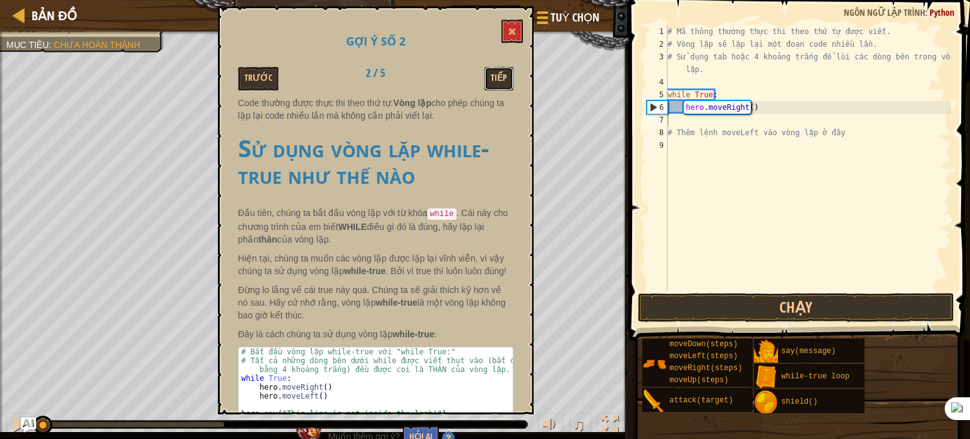
click at [499, 73] on button "Tiếp" at bounding box center [498, 78] width 29 height 23
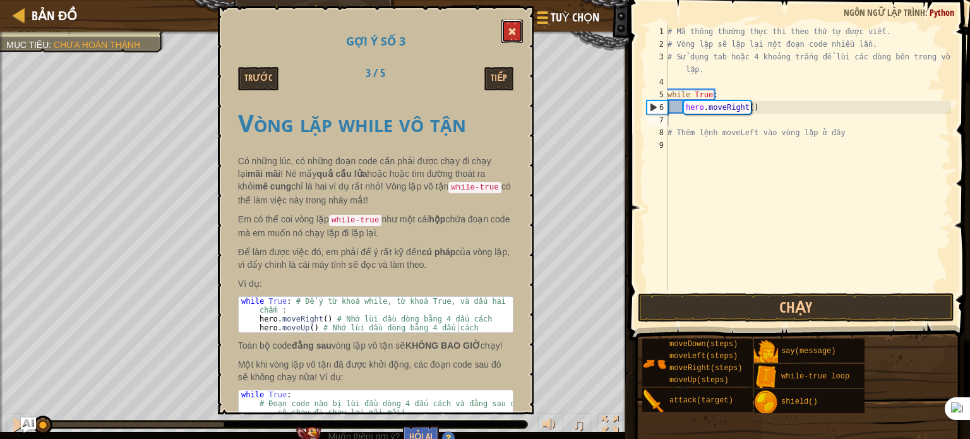
click at [511, 30] on span at bounding box center [512, 31] width 9 height 9
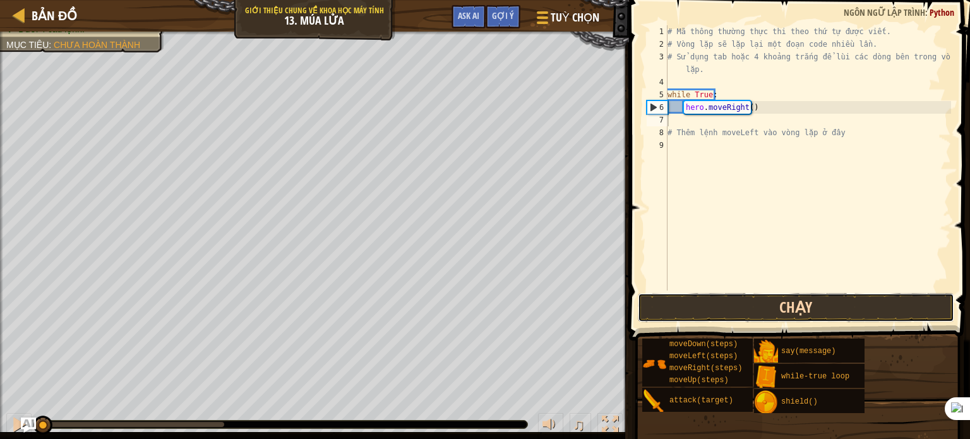
click at [740, 302] on button "Chạy" at bounding box center [796, 307] width 316 height 29
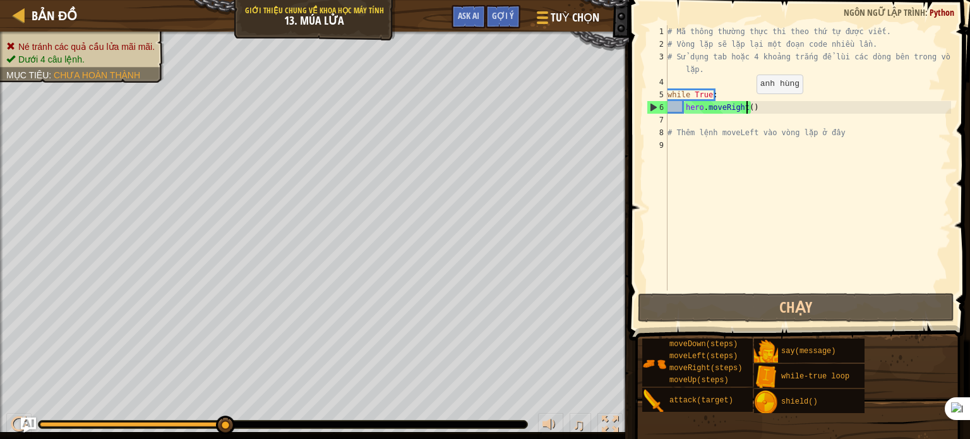
click at [745, 105] on div "# Mã thông thường thực thi theo thứ tự được viết. # Vòng lặp sẽ lặp lại một đoạ…" at bounding box center [808, 170] width 286 height 290
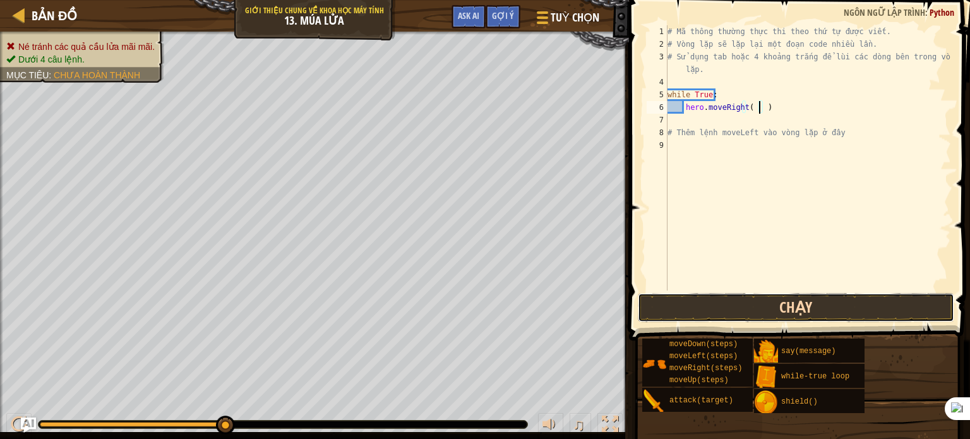
click at [850, 309] on button "Chạy" at bounding box center [796, 307] width 316 height 29
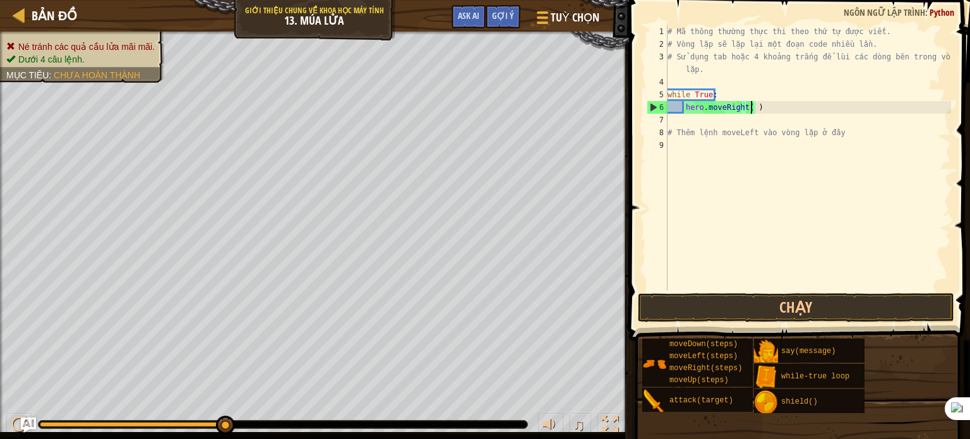
type textarea "hero.moveRight()"
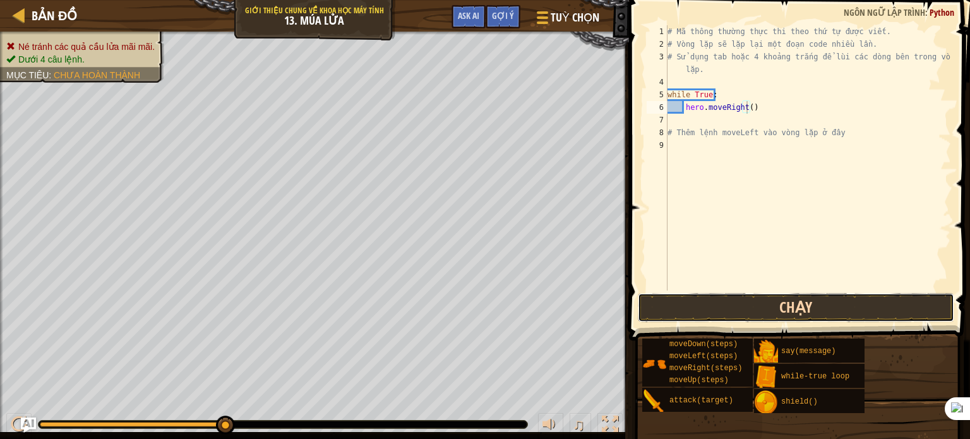
click at [811, 299] on button "Chạy" at bounding box center [796, 307] width 316 height 29
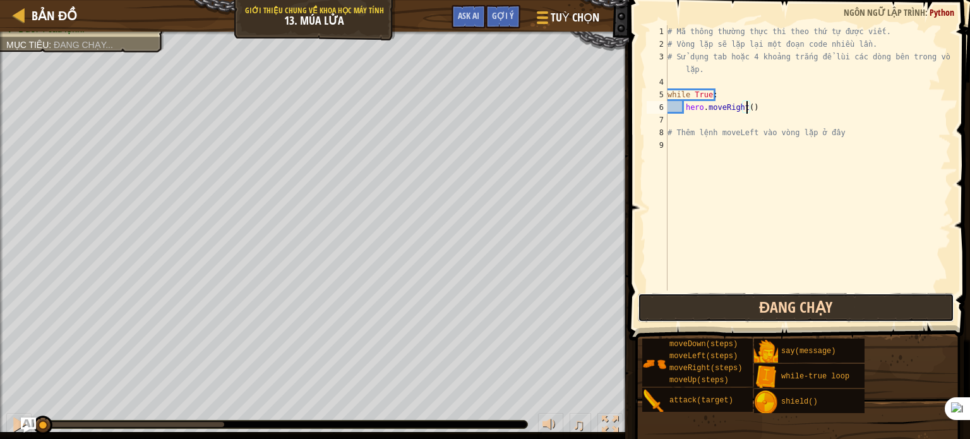
click at [811, 299] on button "Đang chạy" at bounding box center [796, 307] width 316 height 29
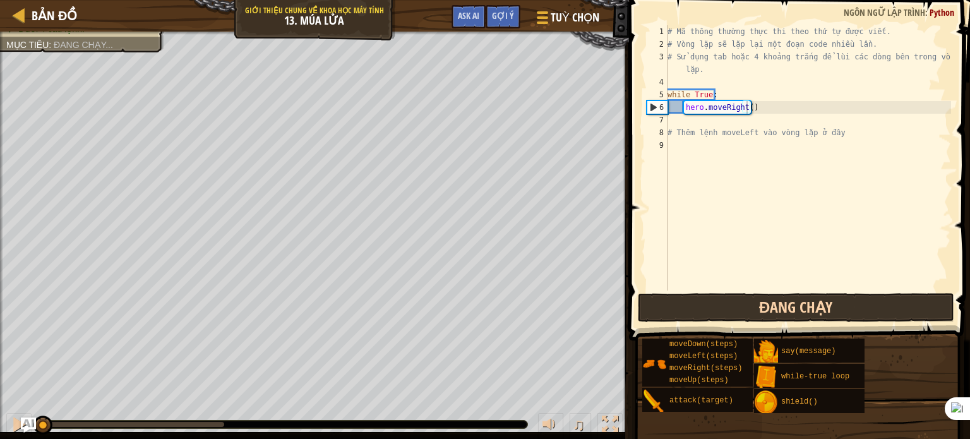
click at [811, 299] on button "Đang chạy" at bounding box center [796, 307] width 316 height 29
click at [811, 297] on button "Đang chạy" at bounding box center [796, 307] width 316 height 29
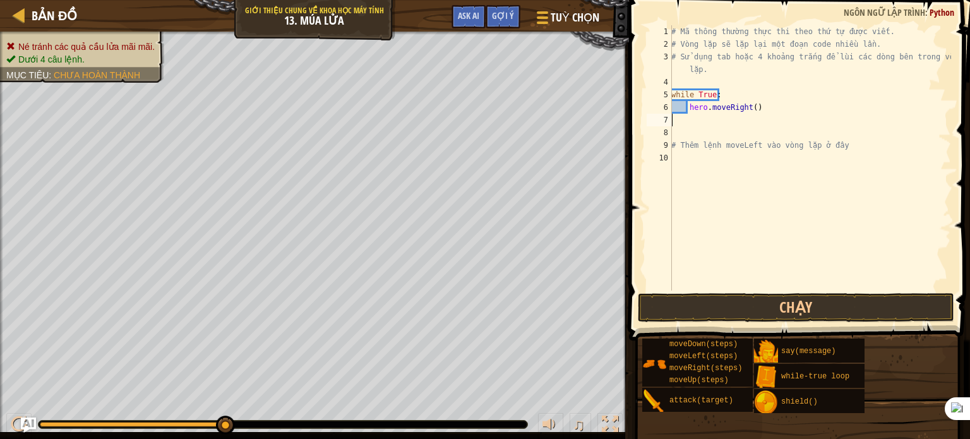
type textarea "m"
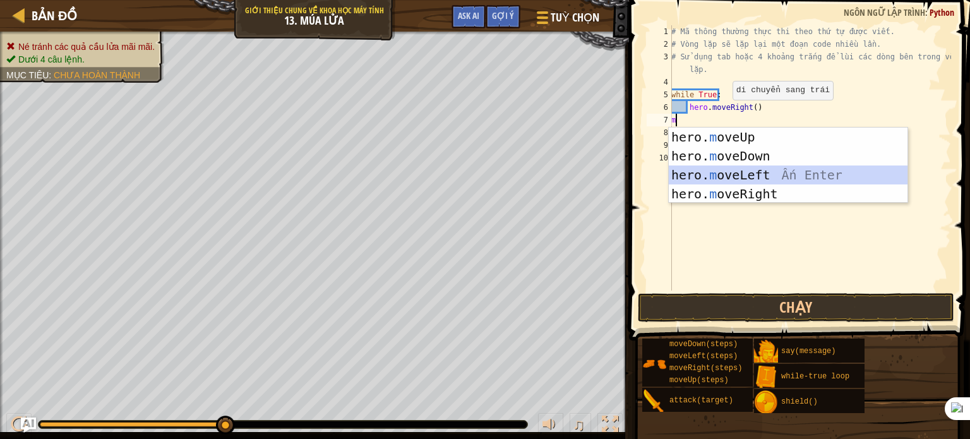
click at [795, 172] on div "hero. m oveUp Ấn Enter hero. m oveDown Ấn Enter hero. m oveLeft Ấn Enter hero. …" at bounding box center [787, 185] width 239 height 114
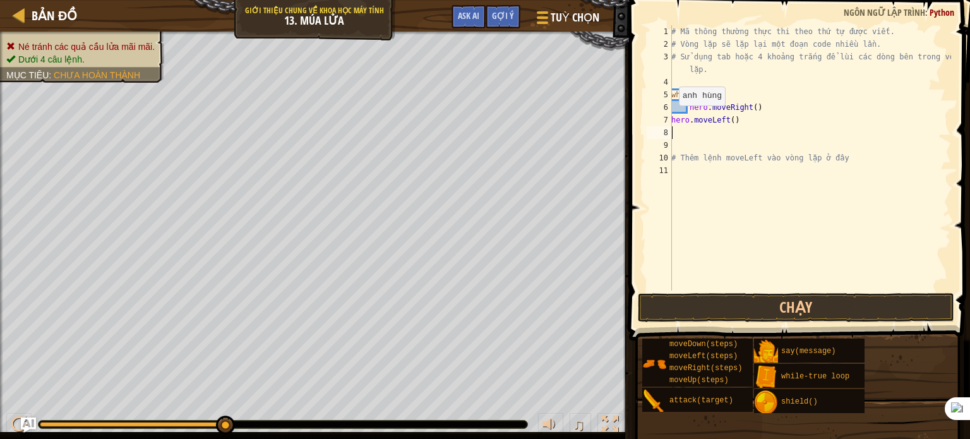
click at [671, 119] on div "7" at bounding box center [658, 120] width 25 height 13
type textarea "hero.moveLeft()"
click at [803, 302] on button "Chạy" at bounding box center [796, 307] width 316 height 29
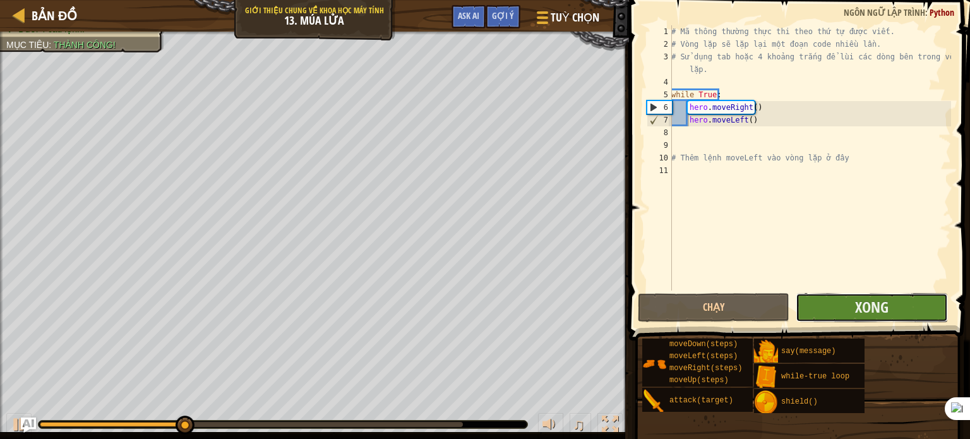
click at [852, 302] on button "Xong" at bounding box center [870, 307] width 151 height 29
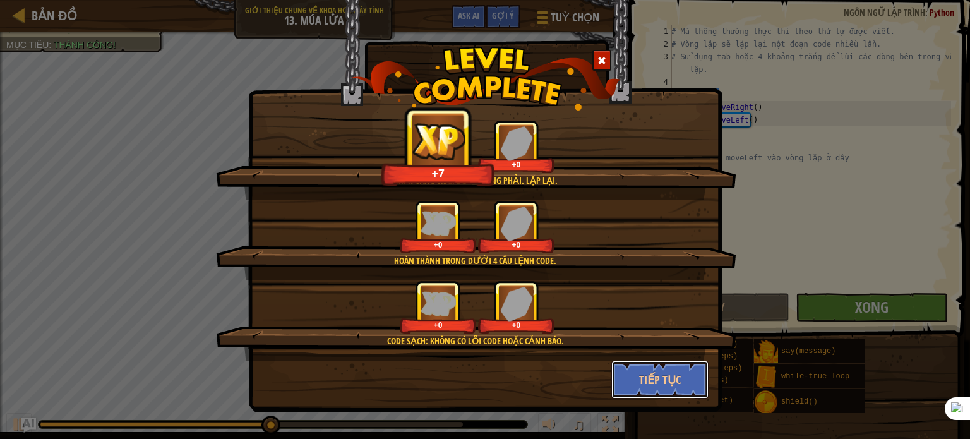
click at [679, 371] on button "Tiếp tục" at bounding box center [660, 379] width 98 height 38
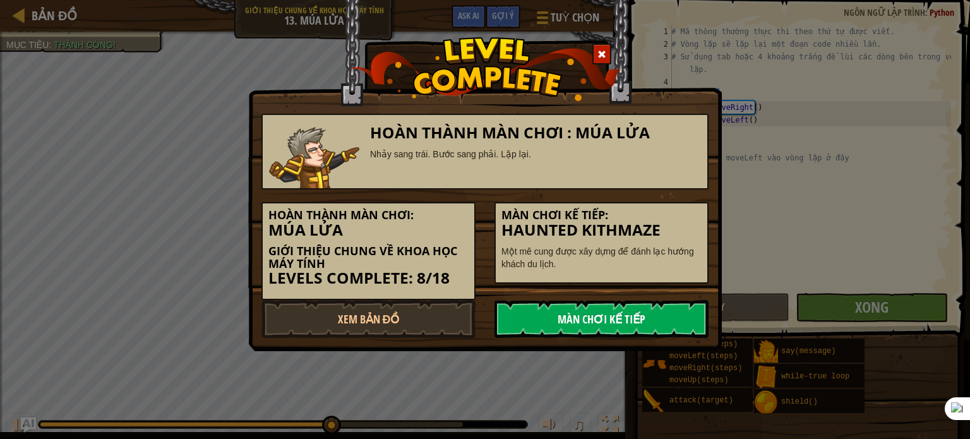
click at [639, 323] on link "Màn chơi kế tiếp" at bounding box center [601, 319] width 214 height 38
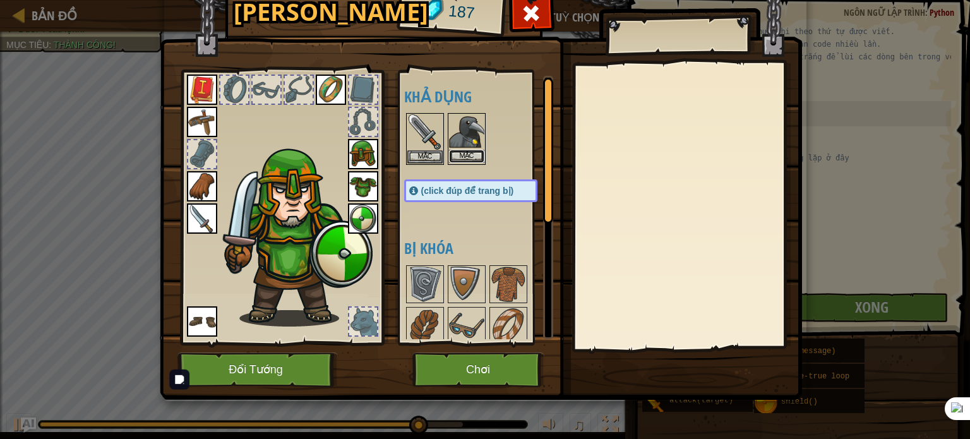
click at [466, 151] on button "Mặc" at bounding box center [466, 156] width 35 height 13
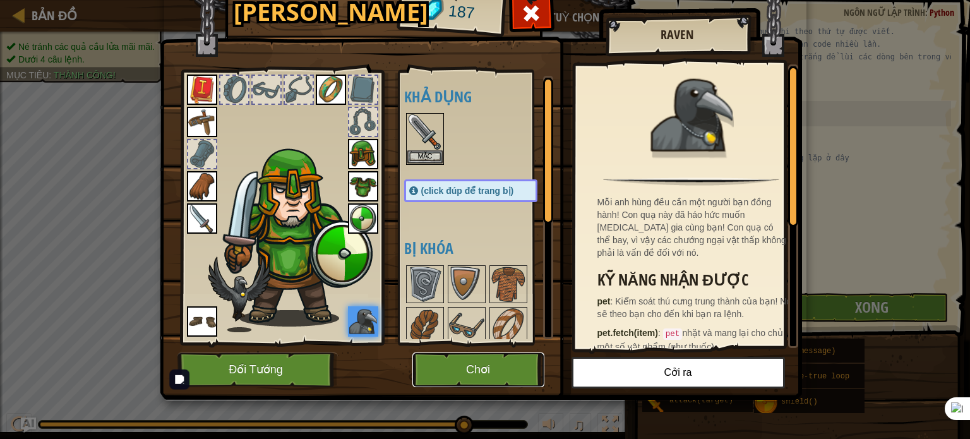
click at [516, 366] on button "Chơi" at bounding box center [478, 369] width 132 height 35
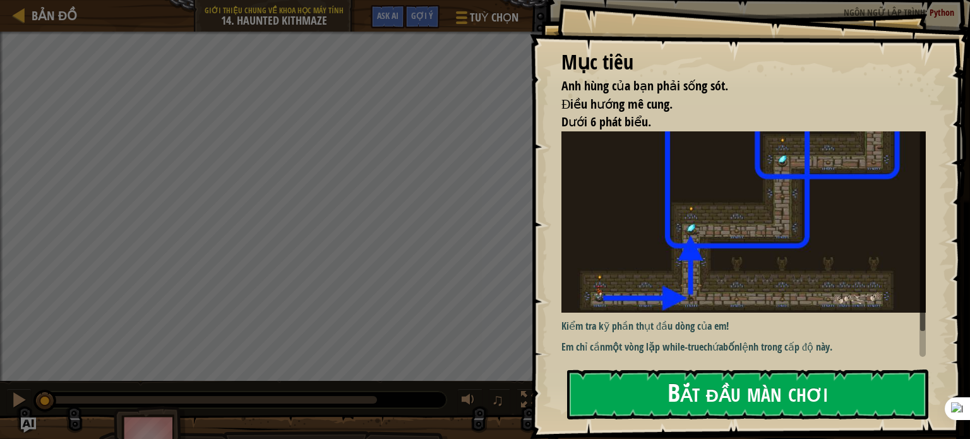
click at [836, 400] on button "Bắt đầu màn chơi" at bounding box center [747, 394] width 361 height 50
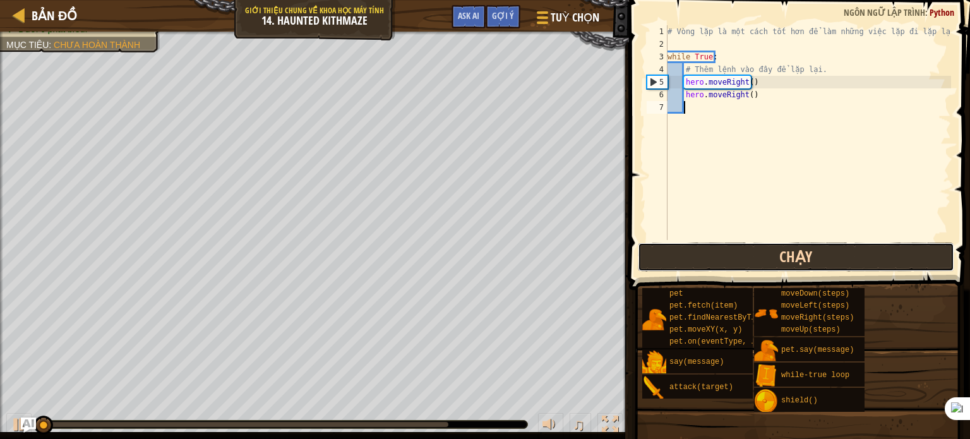
click at [878, 258] on button "Chạy" at bounding box center [796, 256] width 316 height 29
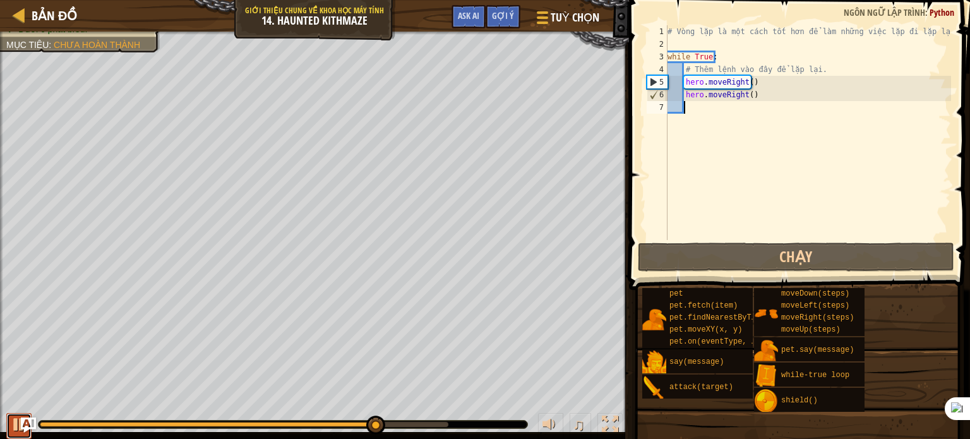
click at [7, 429] on button at bounding box center [18, 426] width 25 height 26
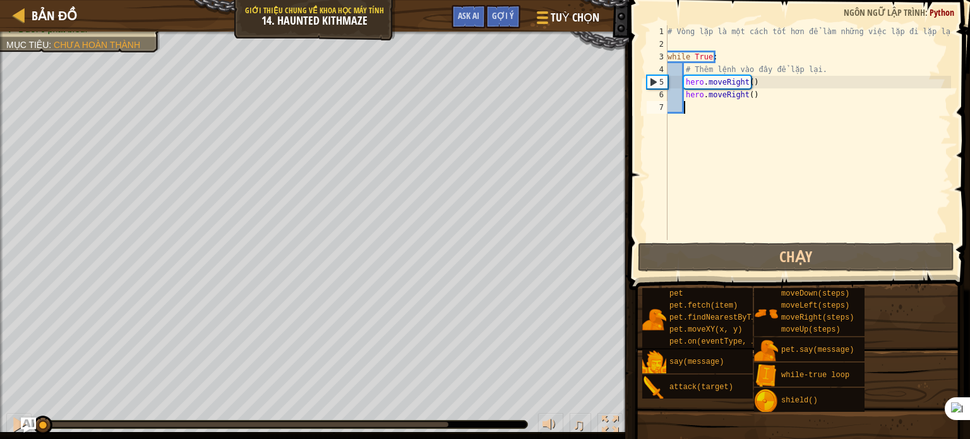
drag, startPoint x: 384, startPoint y: 424, endPoint x: 2, endPoint y: 401, distance: 382.6
click at [1, 401] on div "Anh hùng của bạn phải sống sót. Điều hướng mê cung. Dưới 6 phát biểu. Mục tiêu …" at bounding box center [485, 235] width 970 height 407
